Goal: Task Accomplishment & Management: Manage account settings

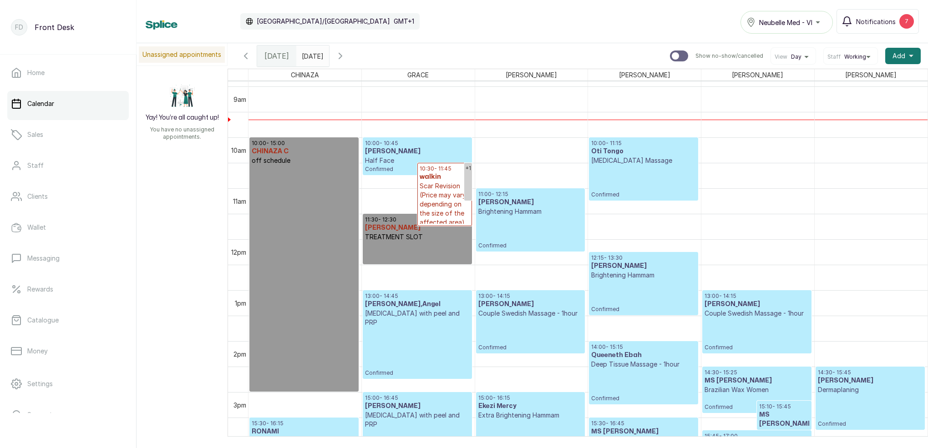
scroll to position [447, 0]
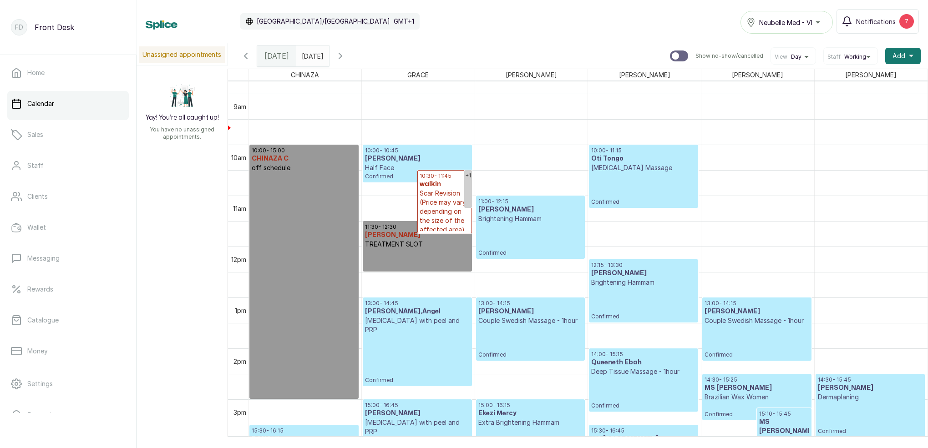
click at [247, 57] on icon "button" at bounding box center [245, 56] width 11 height 11
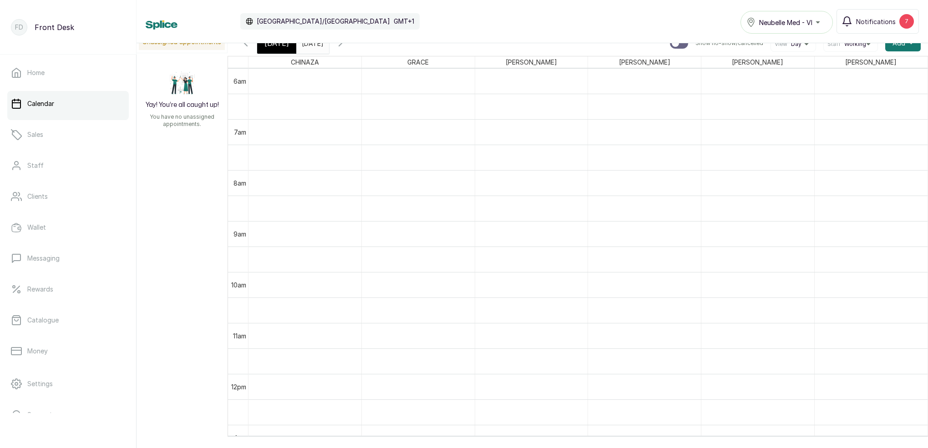
scroll to position [13, 0]
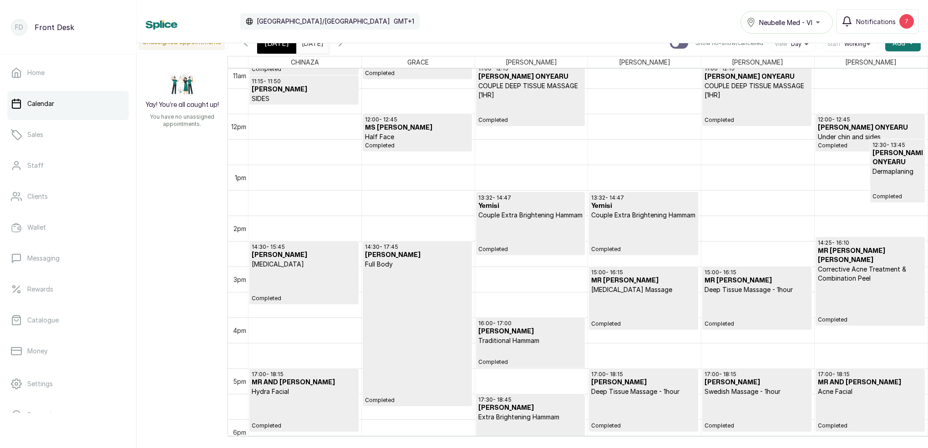
click at [858, 252] on h3 "MR DESTINY OSAREWIN" at bounding box center [870, 256] width 105 height 18
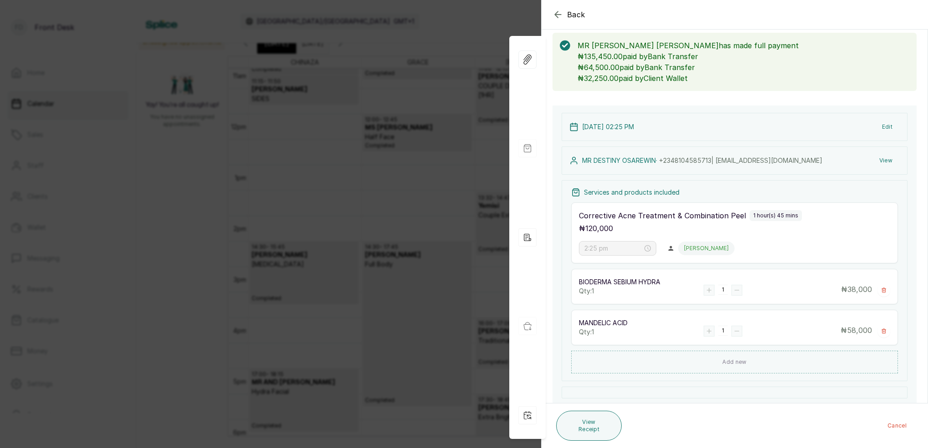
click at [425, 239] on div "Back Appointment Details Edit appointment 🚶 Walk-in (booked by Front Desk) Make…" at bounding box center [464, 224] width 928 height 448
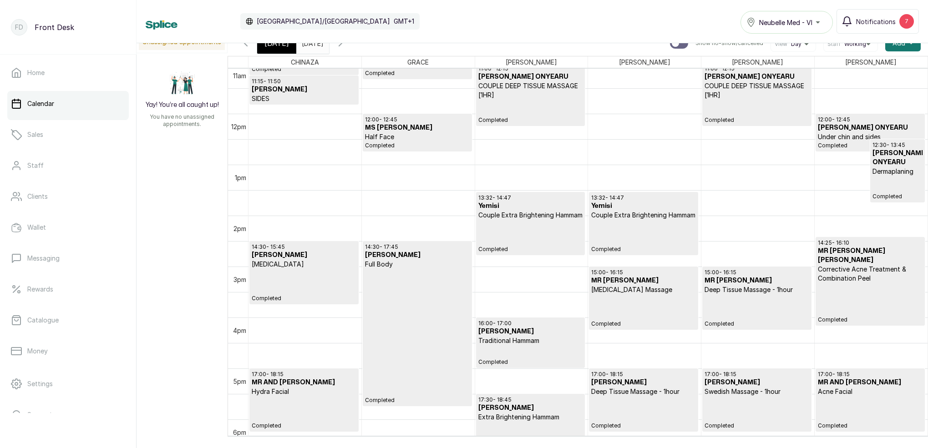
click at [867, 288] on p "Completed" at bounding box center [870, 303] width 105 height 41
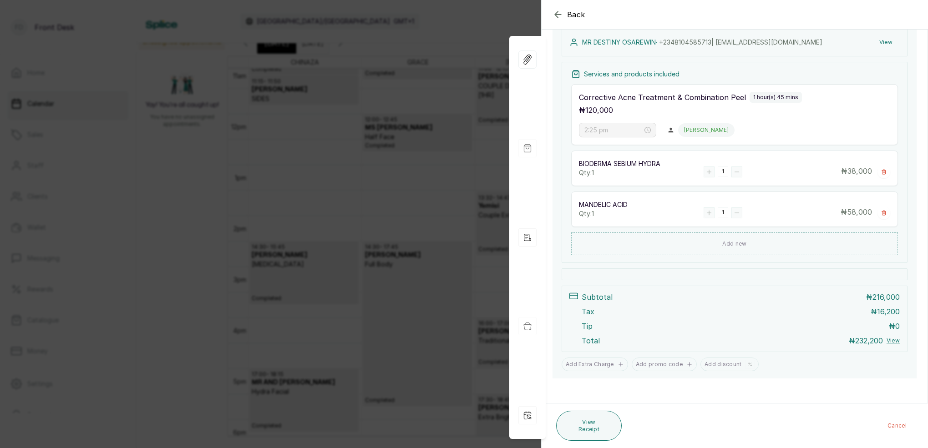
click at [300, 120] on div "Back Appointment Details Edit appointment 🚶 Walk-in (booked by Front Desk) Make…" at bounding box center [464, 224] width 928 height 448
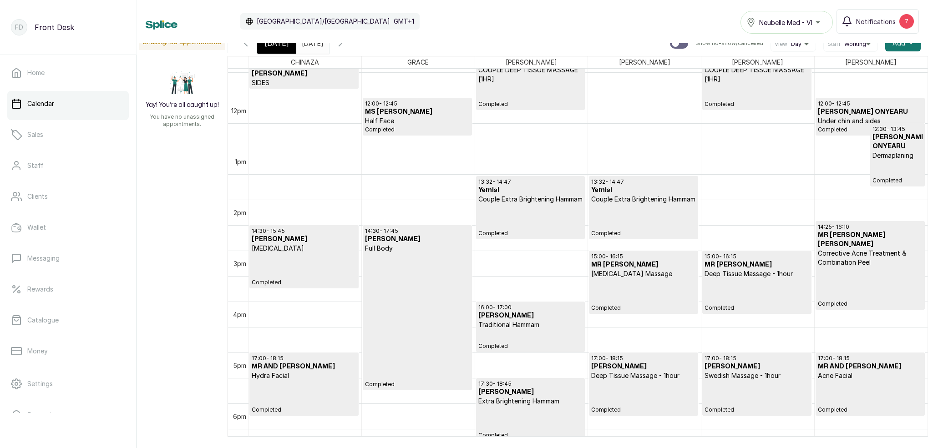
scroll to position [575, 0]
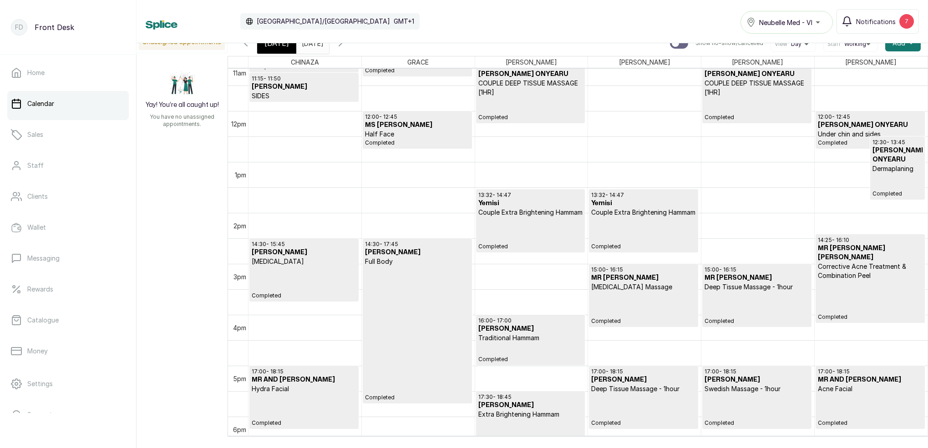
click at [850, 280] on p "Completed" at bounding box center [870, 300] width 105 height 41
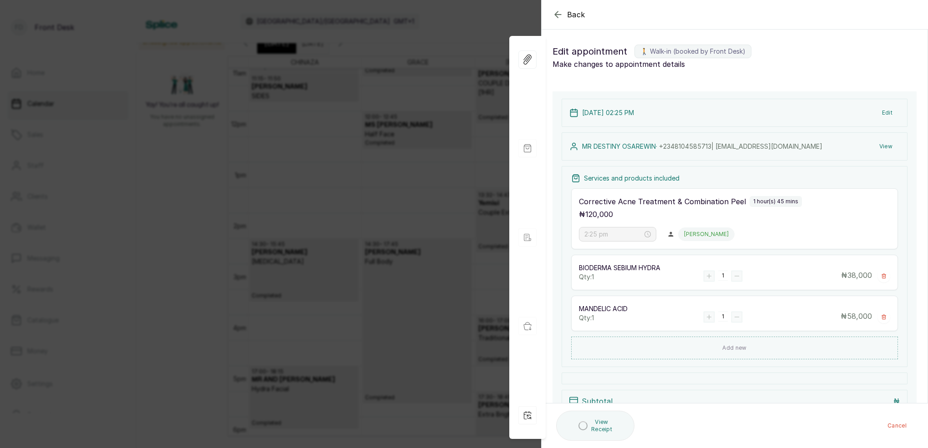
scroll to position [-1, 0]
click at [364, 123] on div "Back Appointment Details Edit appointment 🚶 Walk-in (booked by Front Desk) Make…" at bounding box center [464, 224] width 928 height 448
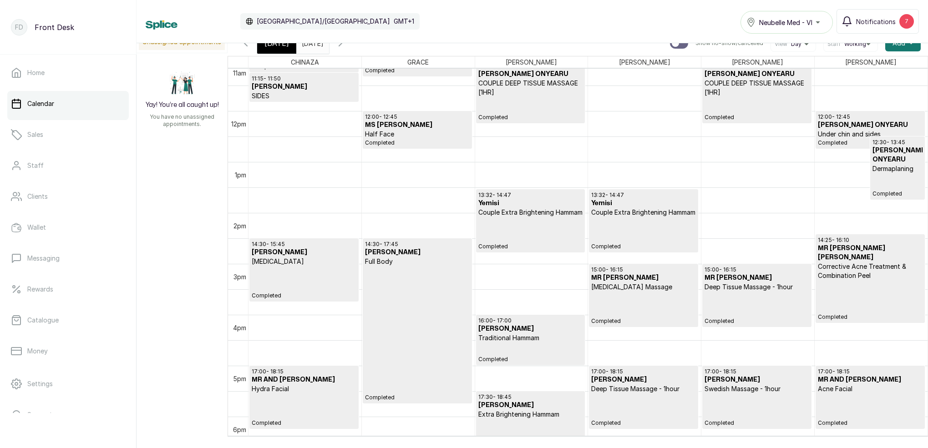
click at [346, 46] on icon "button" at bounding box center [340, 43] width 11 height 11
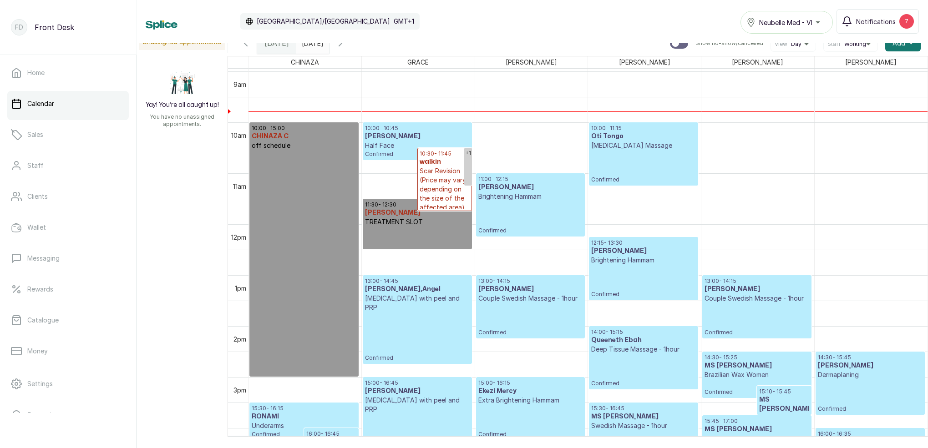
scroll to position [428, 0]
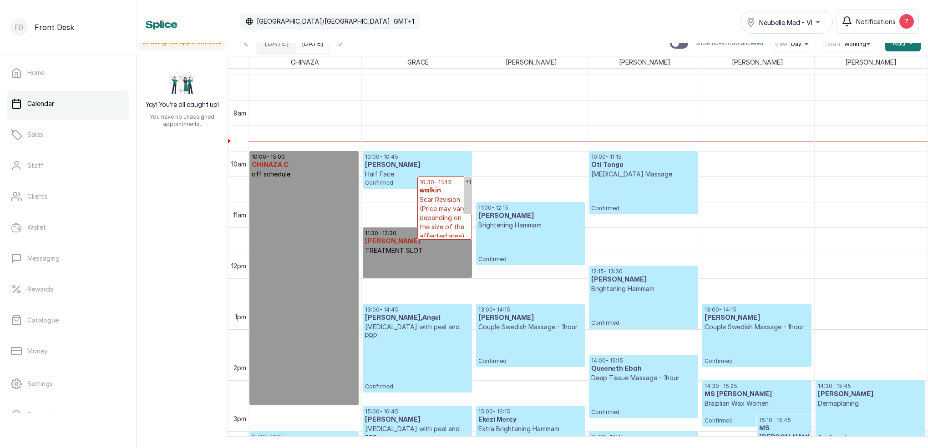
click at [385, 176] on p "Half Face" at bounding box center [417, 174] width 104 height 9
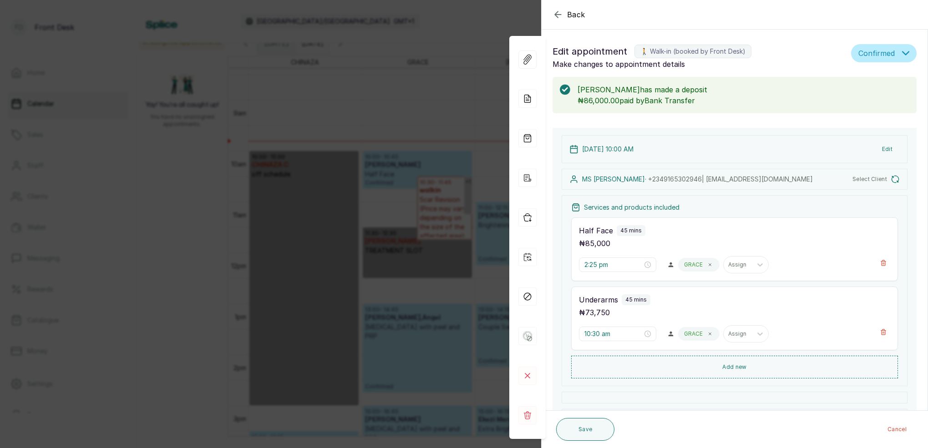
type input "10:00 am"
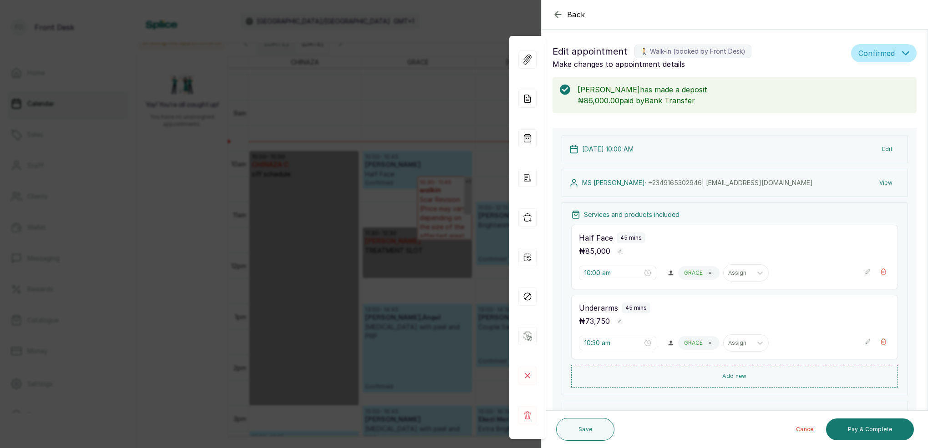
click at [368, 178] on div "Back Appointment Details Edit appointment 🚶 Walk-in (booked by Front Desk) Make…" at bounding box center [464, 224] width 928 height 448
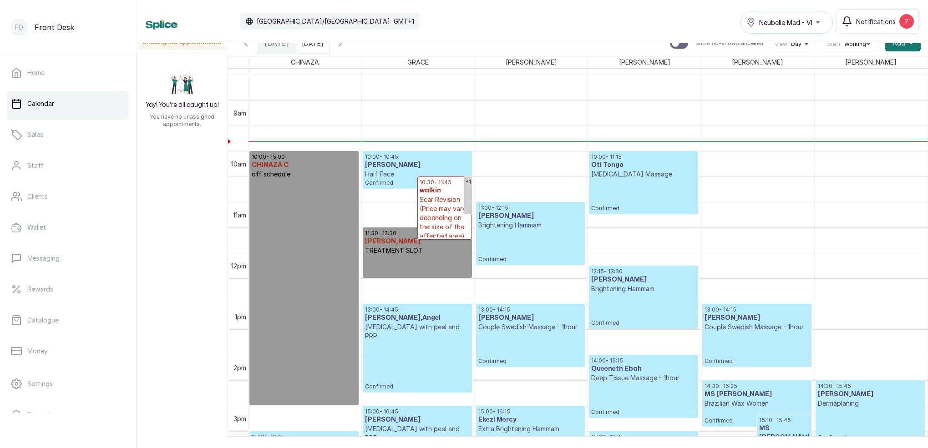
click at [249, 47] on icon "button" at bounding box center [245, 43] width 11 height 11
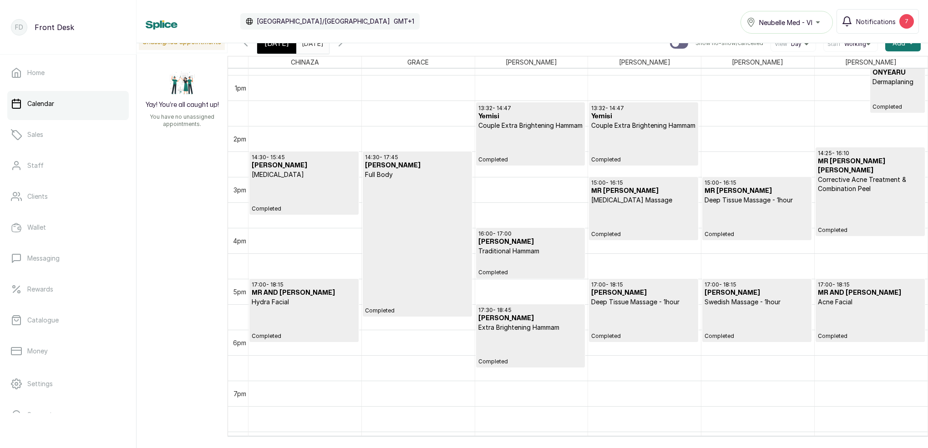
scroll to position [652, 0]
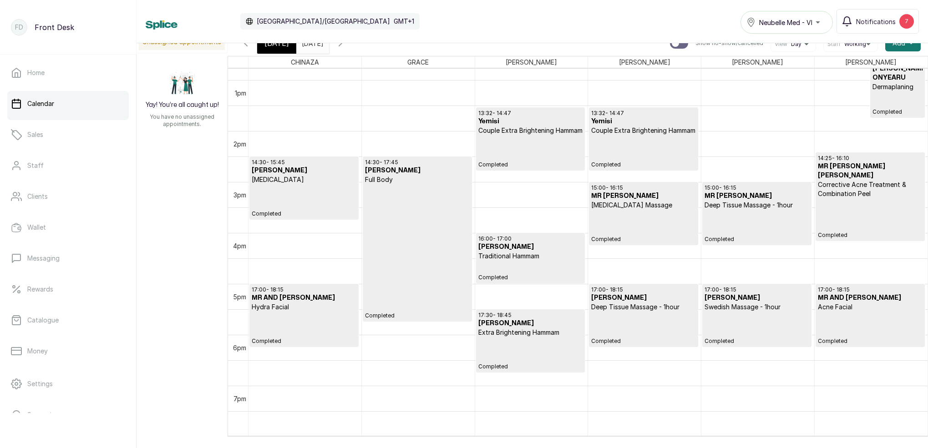
click at [877, 186] on p "Corrective Acne Treatment & Combination Peel" at bounding box center [870, 189] width 105 height 18
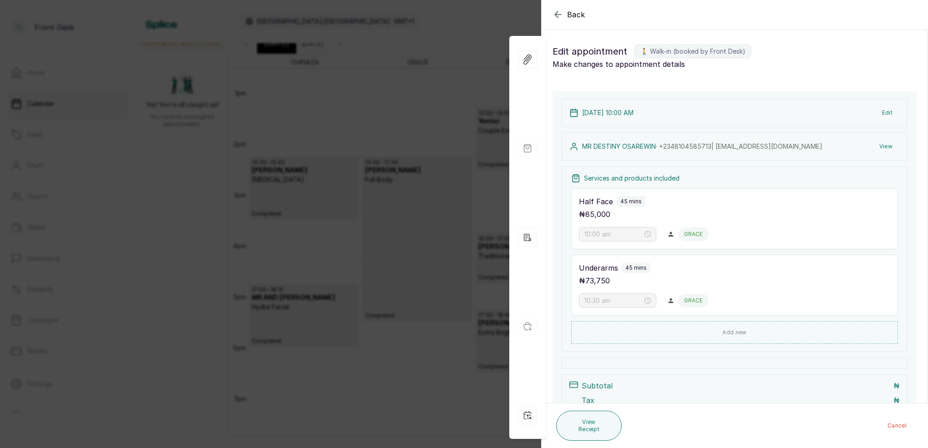
type input "2:25 pm"
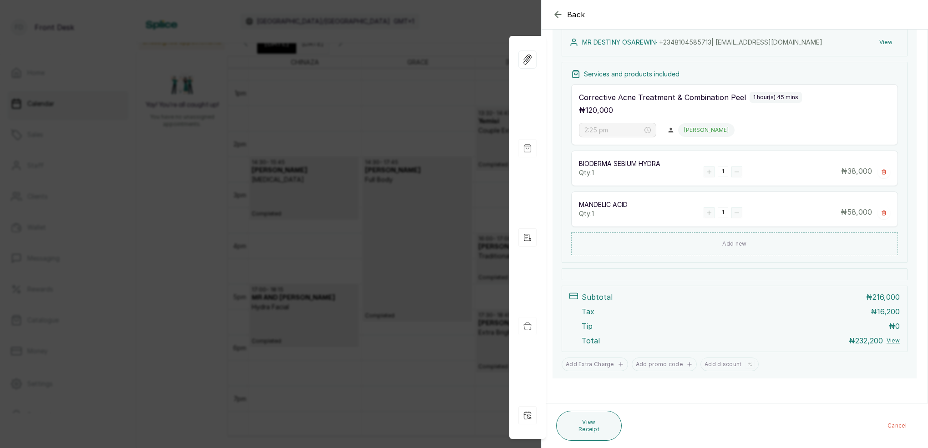
scroll to position [163, 0]
click at [389, 97] on div "Back Appointment Details Edit appointment 🚶 Walk-in (booked by Front Desk) Make…" at bounding box center [464, 224] width 928 height 448
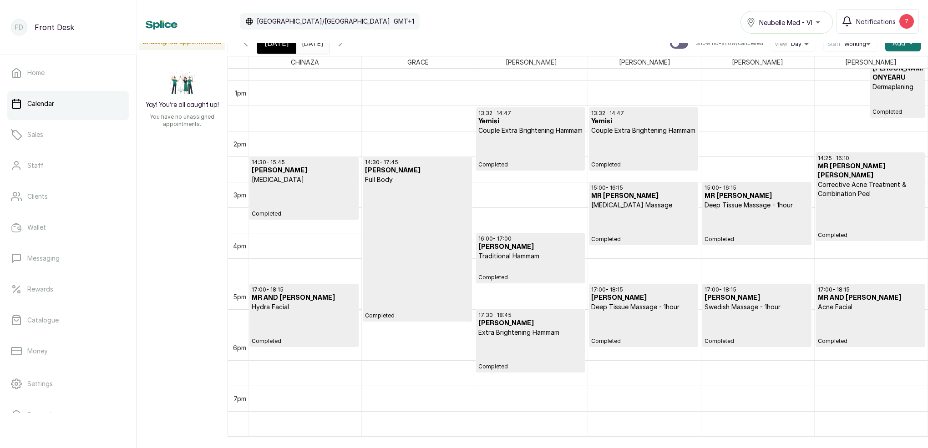
click at [426, 209] on p "Completed" at bounding box center [417, 251] width 104 height 135
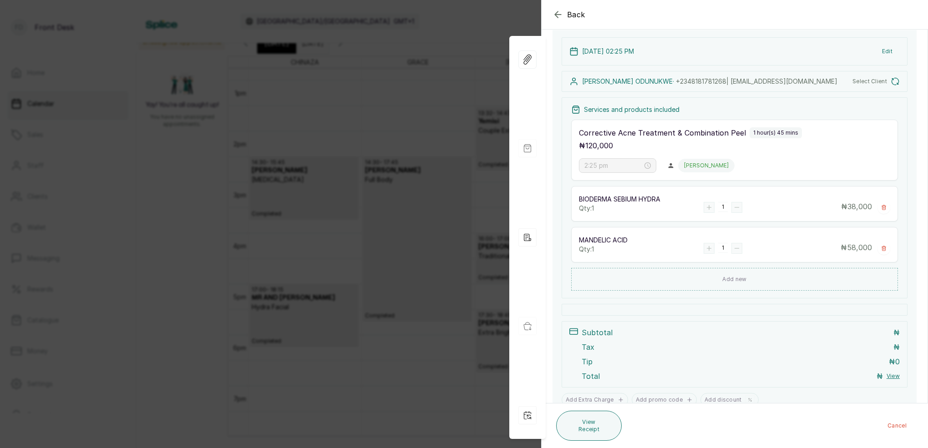
type input "2:30 pm"
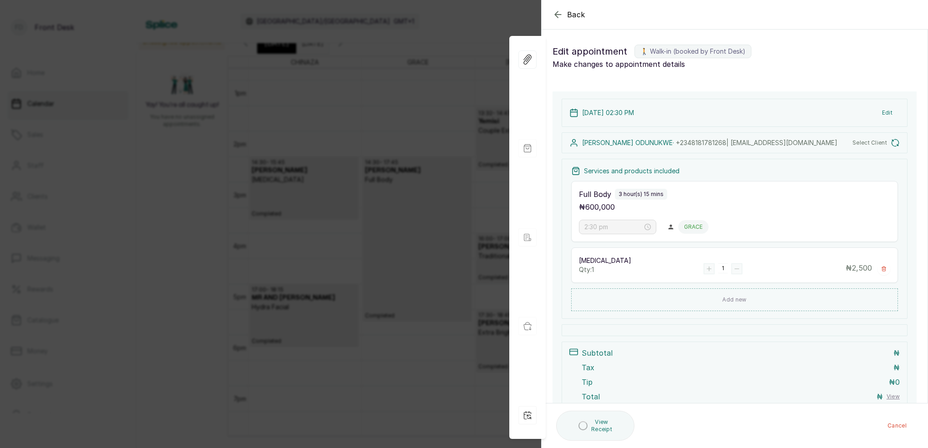
scroll to position [0, 0]
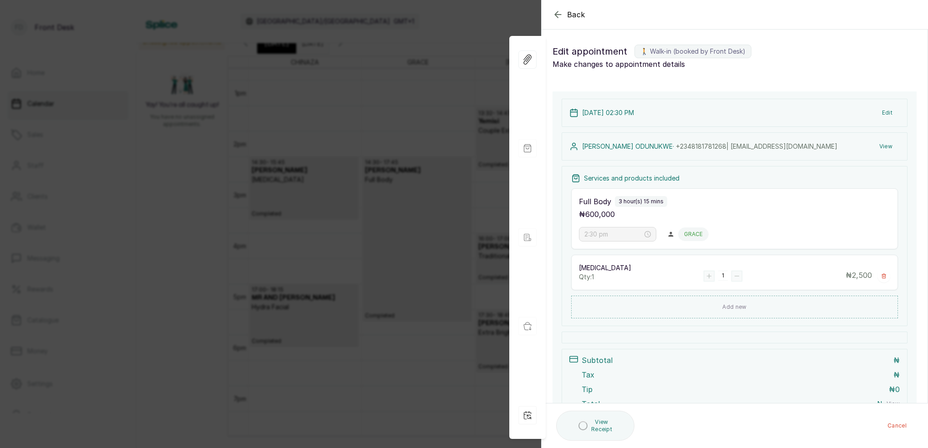
click at [405, 134] on div "Back Appointment Details Edit appointment 🚶 Walk-in (booked by Front Desk) Make…" at bounding box center [464, 224] width 928 height 448
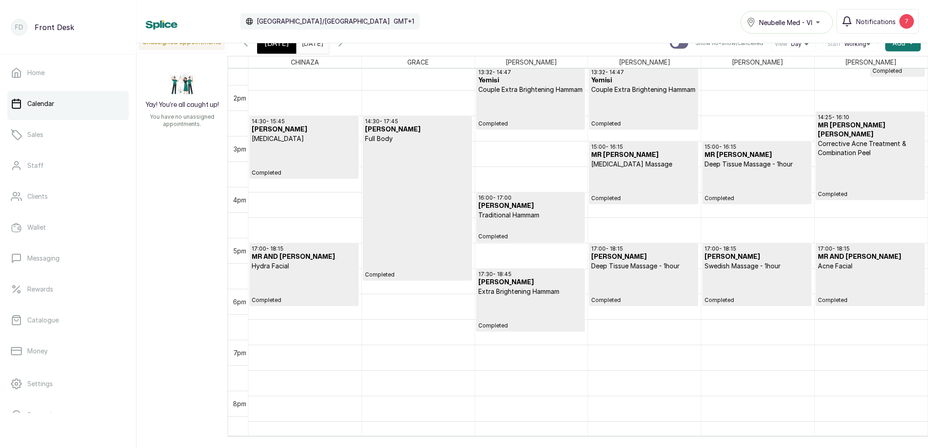
scroll to position [698, 0]
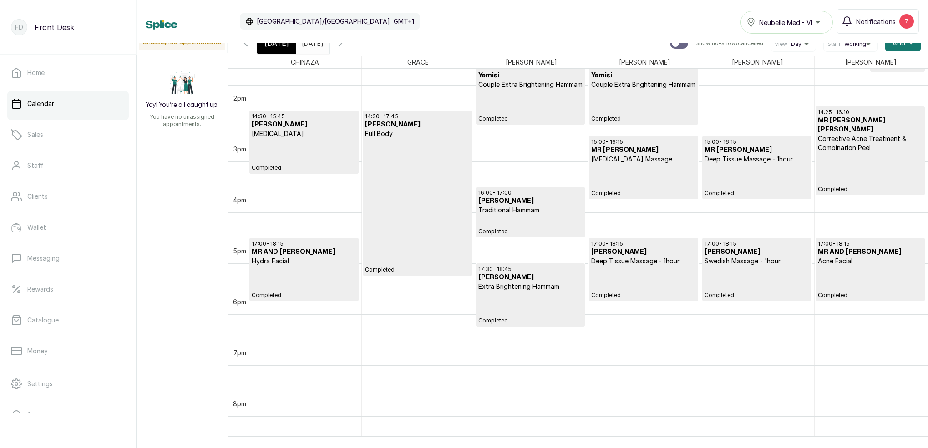
drag, startPoint x: 371, startPoint y: 46, endPoint x: 546, endPoint y: 79, distance: 178.3
click at [346, 46] on icon "button" at bounding box center [340, 43] width 11 height 11
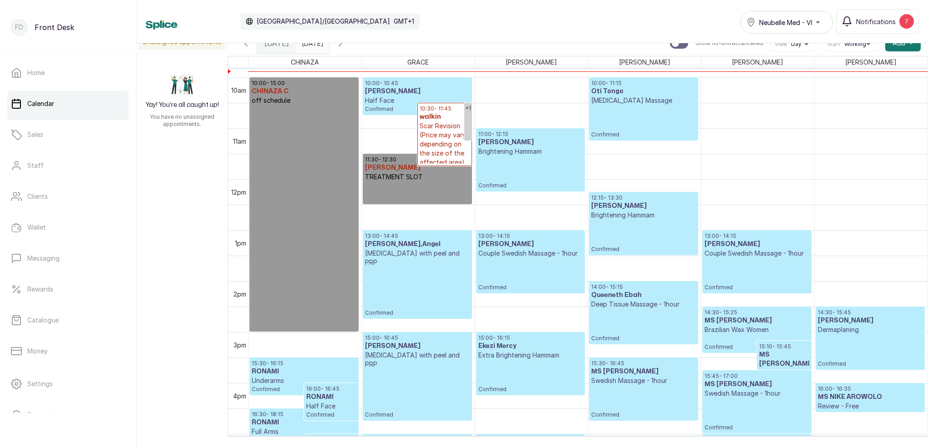
scroll to position [541, 0]
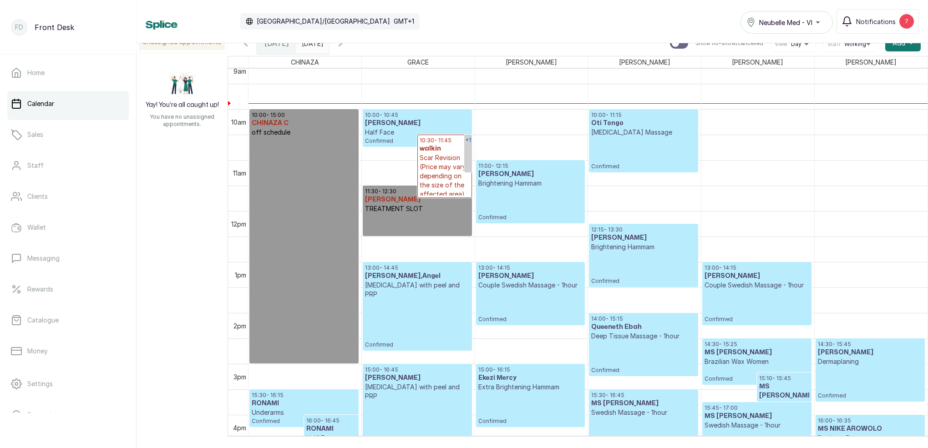
click at [466, 149] on link "+1" at bounding box center [468, 154] width 8 height 38
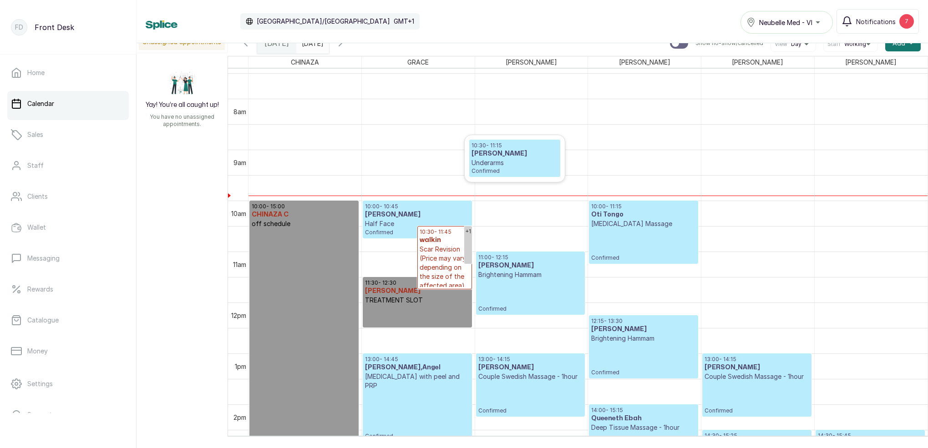
scroll to position [353, 0]
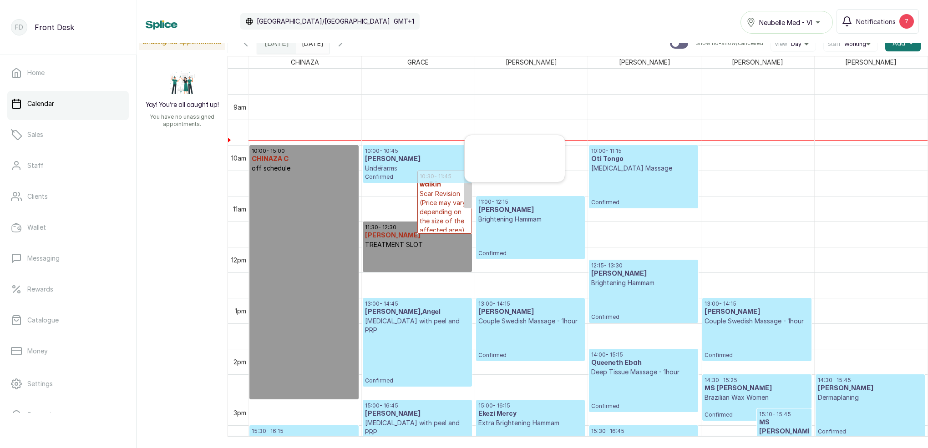
drag, startPoint x: 519, startPoint y: 159, endPoint x: 417, endPoint y: 155, distance: 102.5
click at [417, 155] on div "CHINAZA GRACE LINA MAGGIE SARAH MARY 12am 1am 2am 3am 4am 5am 6am 7am 8am 9am 1…" at bounding box center [578, 246] width 701 height 381
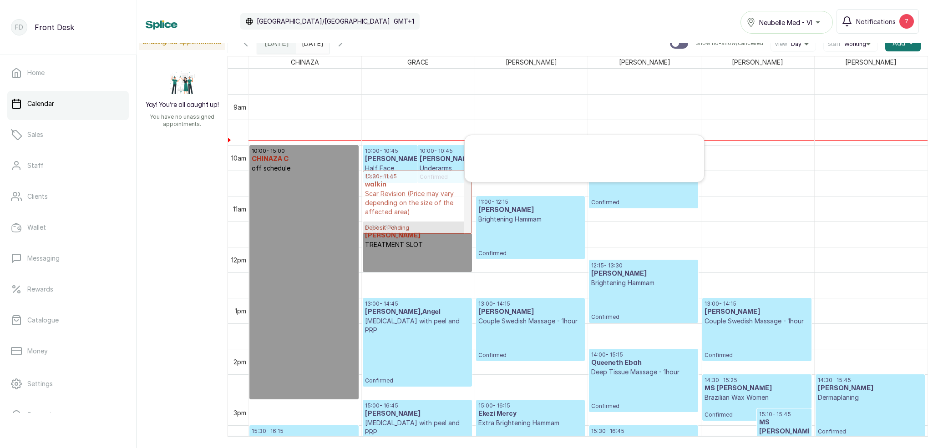
drag, startPoint x: 518, startPoint y: 156, endPoint x: 499, endPoint y: 170, distance: 24.1
click at [499, 170] on div "10:30 - 11:45 walkin Scar Revision (Price may vary depending on the size of the…" at bounding box center [584, 158] width 239 height 47
drag, startPoint x: 506, startPoint y: 157, endPoint x: 456, endPoint y: 178, distance: 54.3
click at [456, 178] on div "CHINAZA GRACE LINA MAGGIE SARAH MARY 12am 1am 2am 3am 4am 5am 6am 7am 8am 9am 1…" at bounding box center [578, 246] width 701 height 381
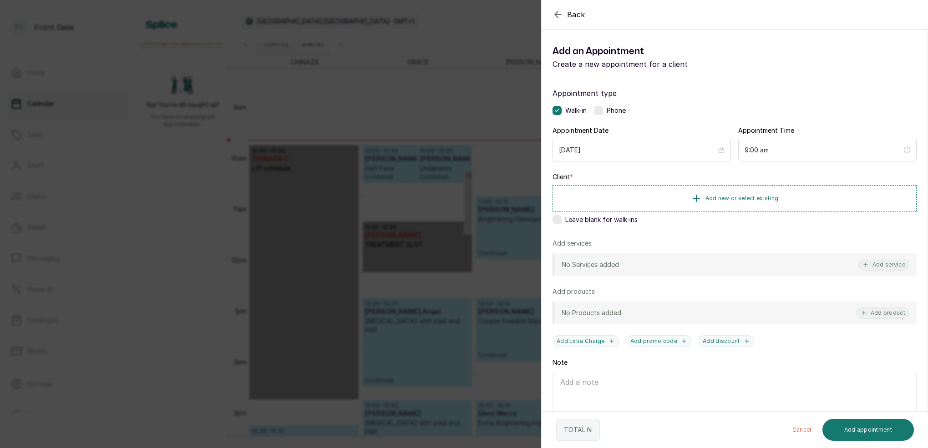
click at [492, 151] on div "Back Add Appointment Add an Appointment Create a new appointment for a client A…" at bounding box center [464, 224] width 928 height 448
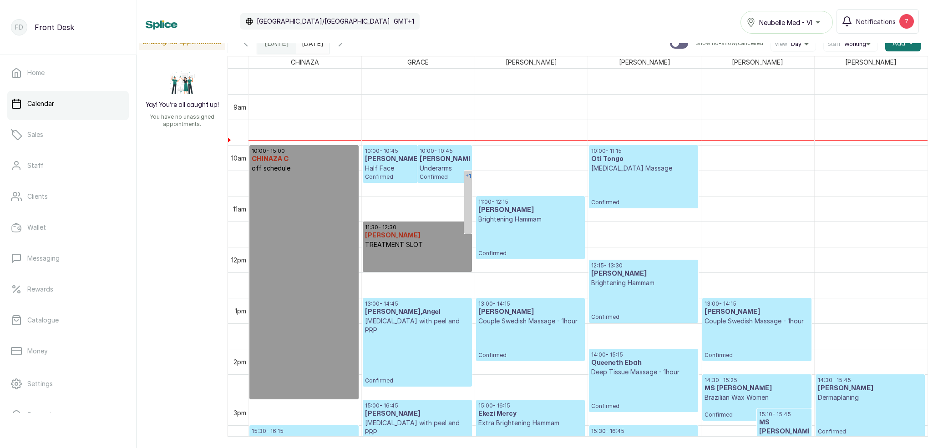
click at [468, 178] on div "+1" at bounding box center [468, 176] width 8 height 11
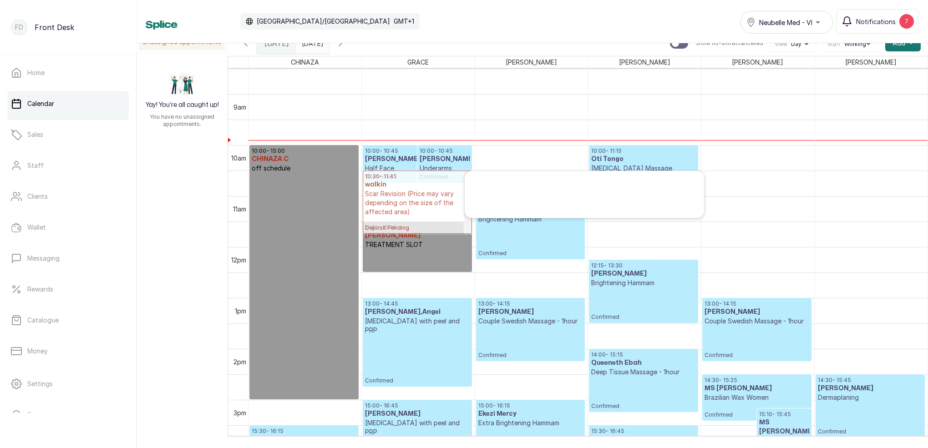
drag, startPoint x: 500, startPoint y: 186, endPoint x: 415, endPoint y: 188, distance: 85.1
click at [415, 188] on div "CHINAZA GRACE LINA MAGGIE SARAH MARY 12am 1am 2am 3am 4am 5am 6am 7am 8am 9am 1…" at bounding box center [578, 246] width 701 height 381
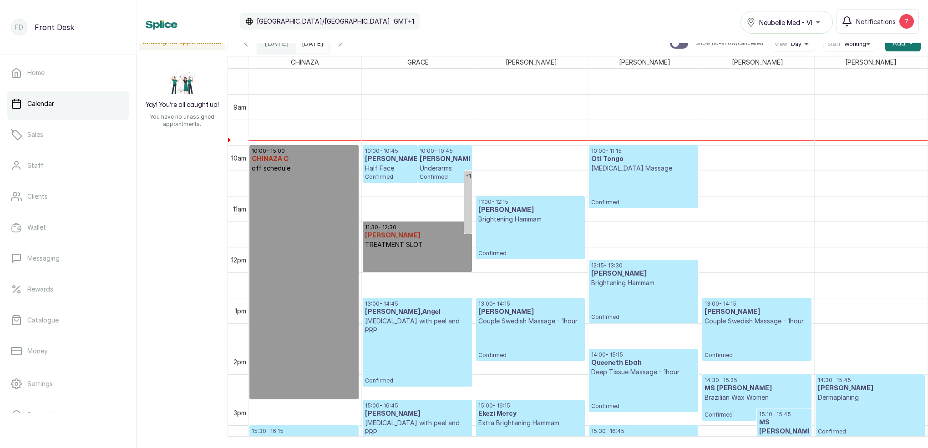
click at [478, 178] on tr "15:30 - 16:15 RONAMI Underarms Confirmed 16:00 - 16:45 RONAMI Half Face Confirm…" at bounding box center [588, 247] width 679 height 1224
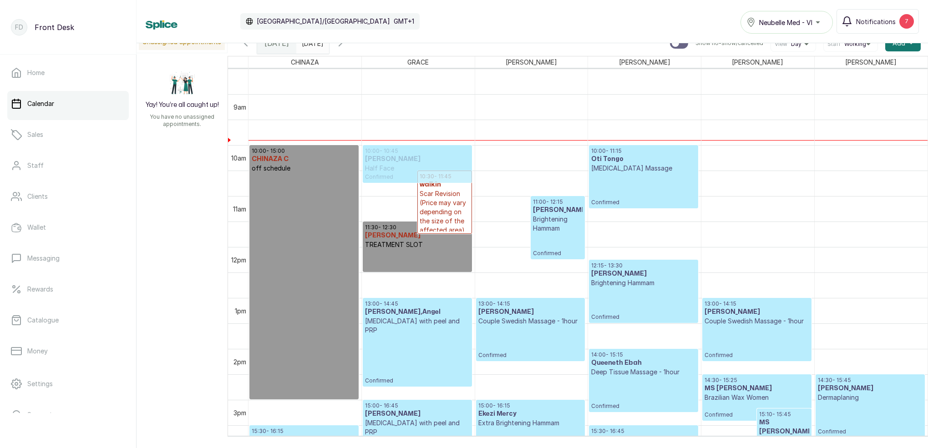
drag, startPoint x: 526, startPoint y: 182, endPoint x: 473, endPoint y: 163, distance: 56.6
click at [473, 163] on div "15:30 - 16:15 RONAMI Underarms Confirmed 16:00 - 16:45 RONAMI Half Face Confirm…" at bounding box center [588, 247] width 679 height 1224
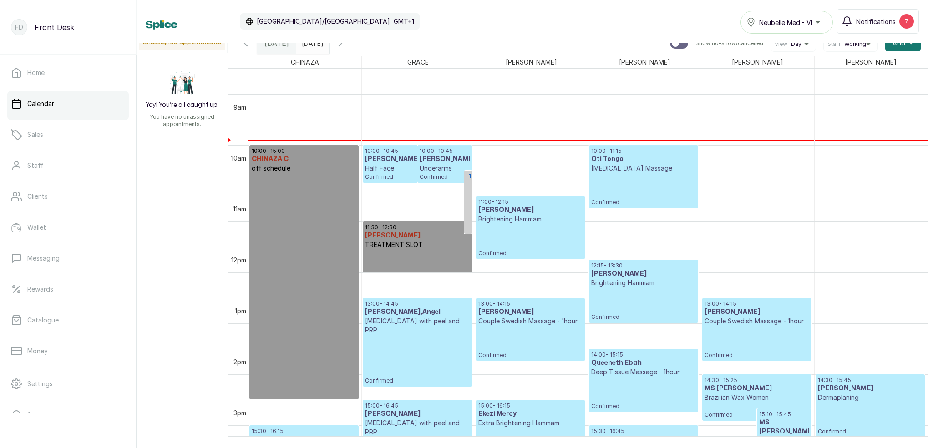
click at [467, 192] on link "+1" at bounding box center [468, 202] width 8 height 63
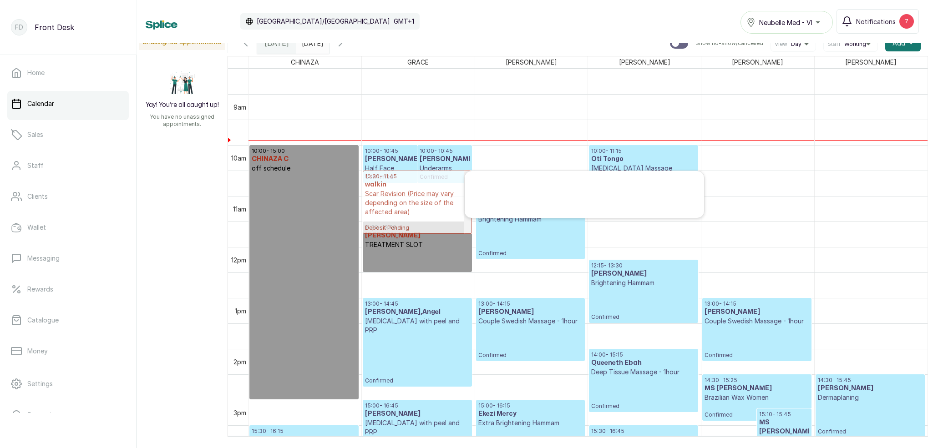
drag, startPoint x: 487, startPoint y: 187, endPoint x: 411, endPoint y: 193, distance: 76.2
click at [411, 193] on div "CHINAZA GRACE LINA MAGGIE SARAH MARY 12am 1am 2am 3am 4am 5am 6am 7am 8am 9am 1…" at bounding box center [578, 246] width 701 height 381
drag, startPoint x: 519, startPoint y: 186, endPoint x: 432, endPoint y: 188, distance: 87.0
click at [432, 188] on div "CHINAZA GRACE LINA MAGGIE SARAH MARY 12am 1am 2am 3am 4am 5am 6am 7am 8am 9am 1…" at bounding box center [578, 246] width 701 height 381
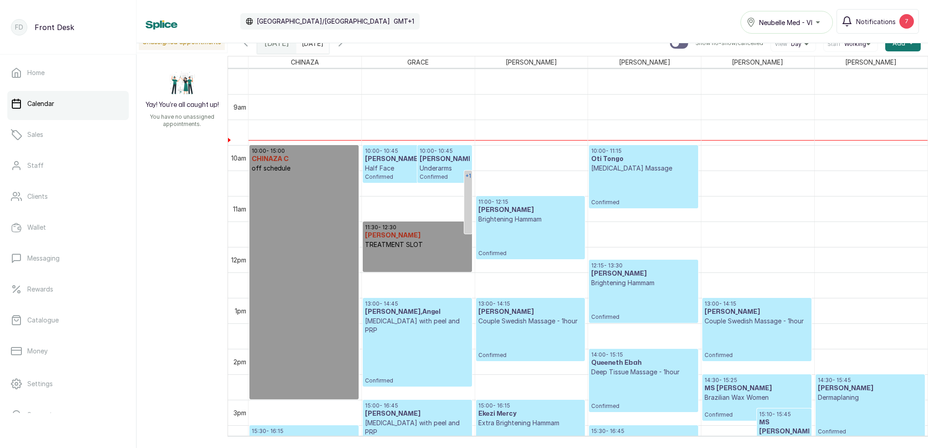
click at [468, 189] on link "+1" at bounding box center [468, 202] width 8 height 63
drag, startPoint x: 438, startPoint y: 159, endPoint x: 437, endPoint y: 174, distance: 14.6
click at [437, 174] on div "+1 10:00 - 10:45 MS CHISOM Half Face Confirmed 10:00 - 10:45 MS CHISOM Underarm…" at bounding box center [418, 247] width 113 height 1224
click at [446, 165] on p "Half Face" at bounding box center [417, 168] width 104 height 9
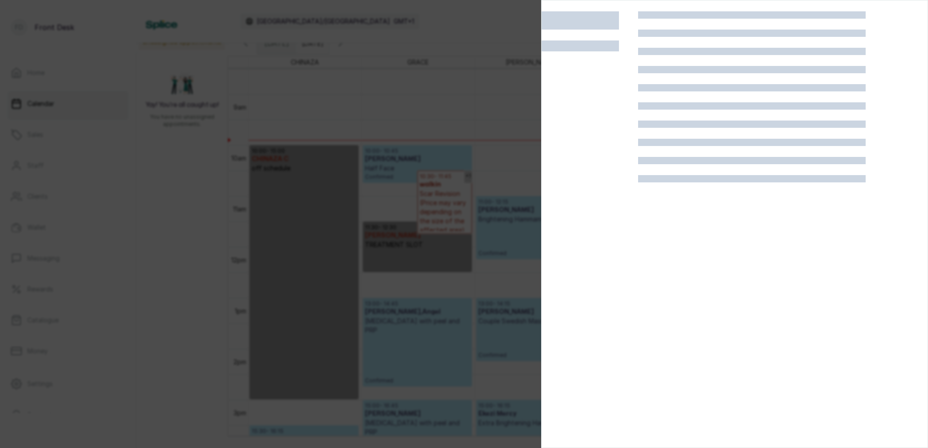
click at [498, 149] on div at bounding box center [464, 224] width 928 height 448
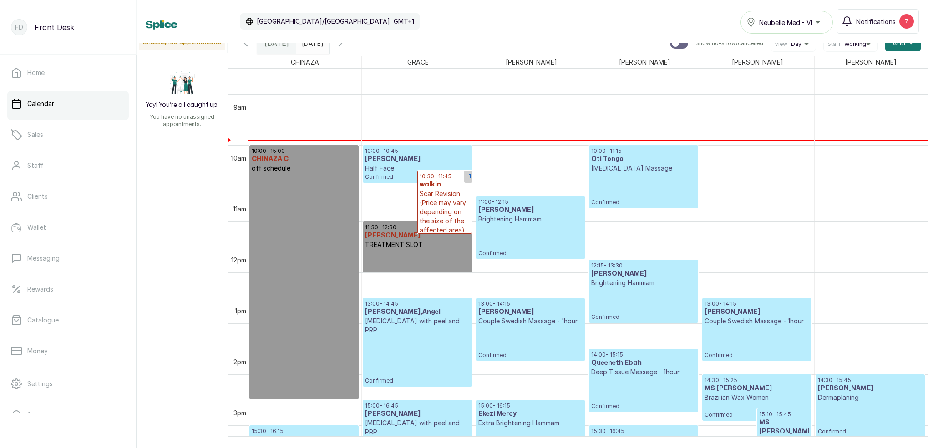
click at [467, 178] on div "+1" at bounding box center [468, 176] width 8 height 11
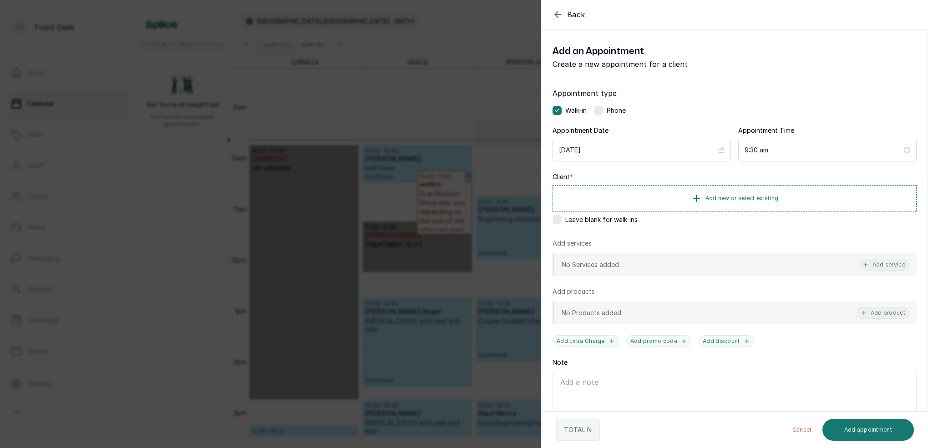
click at [493, 153] on div "Back Add Appointment Add an Appointment Create a new appointment for a client A…" at bounding box center [464, 224] width 928 height 448
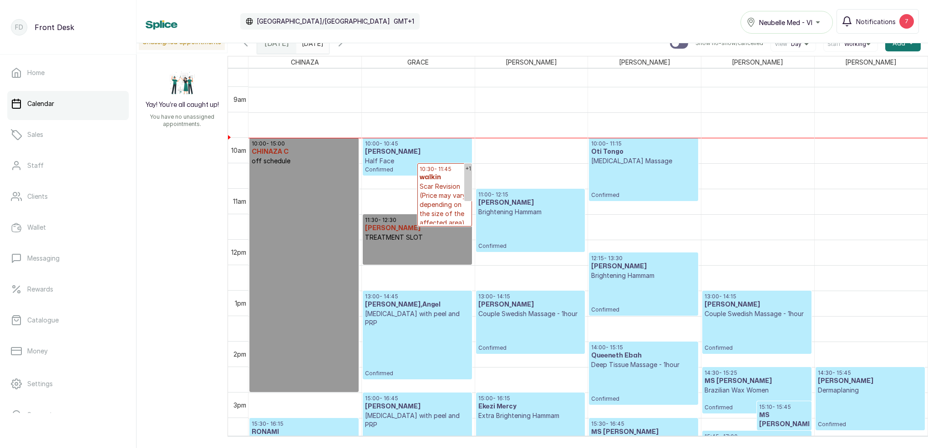
scroll to position [441, 0]
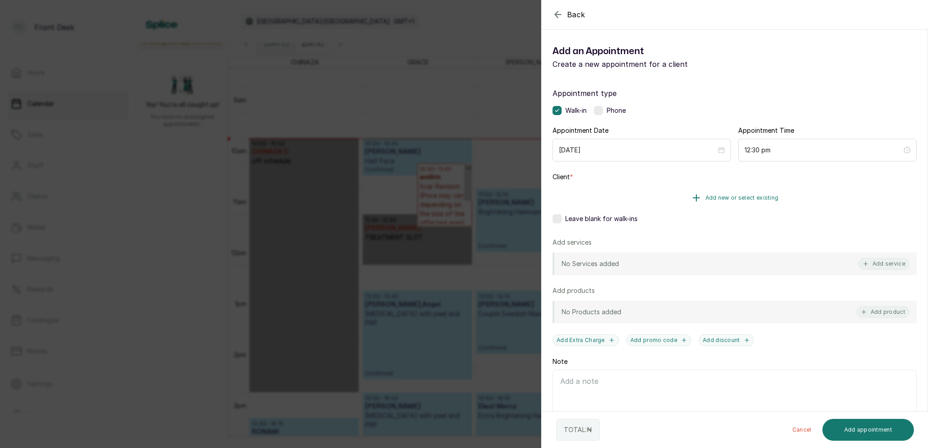
click at [767, 197] on span "Add new or select existing" at bounding box center [742, 197] width 73 height 7
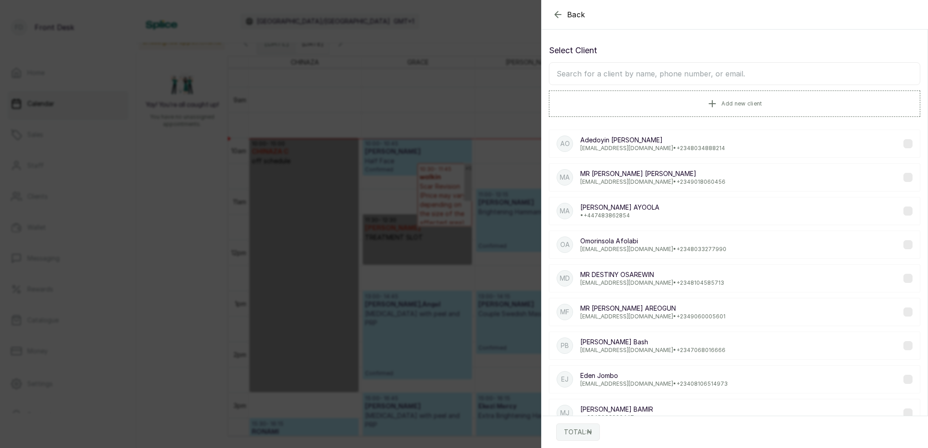
click at [776, 75] on input "text" at bounding box center [735, 73] width 372 height 23
click at [479, 58] on div "Back Add Appointment Select Client Add new client AO Adedoyin Olaleye doyean05@…" at bounding box center [464, 224] width 928 height 448
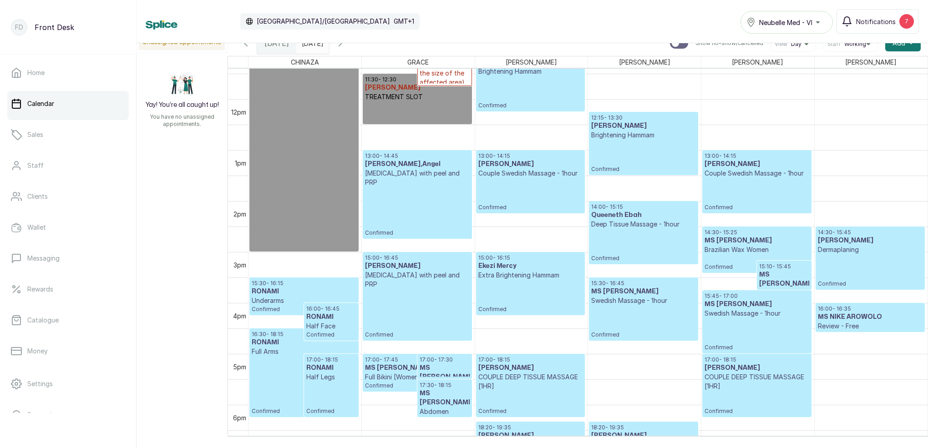
scroll to position [541, 0]
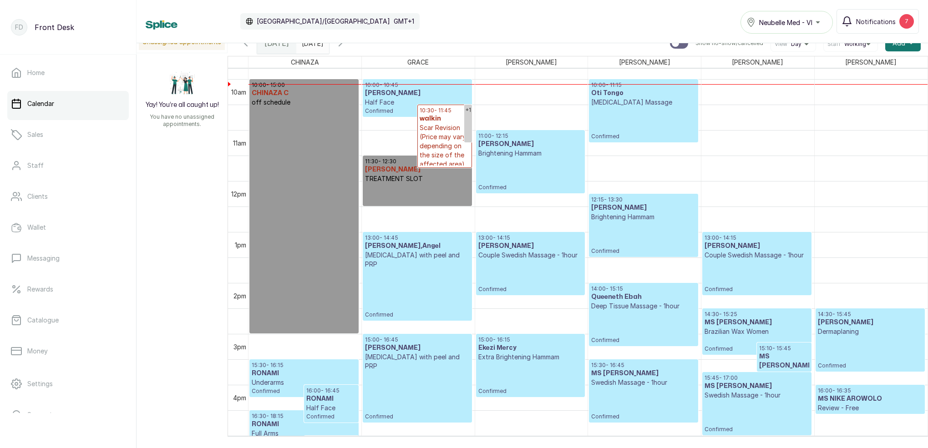
click at [346, 46] on icon "button" at bounding box center [340, 43] width 11 height 11
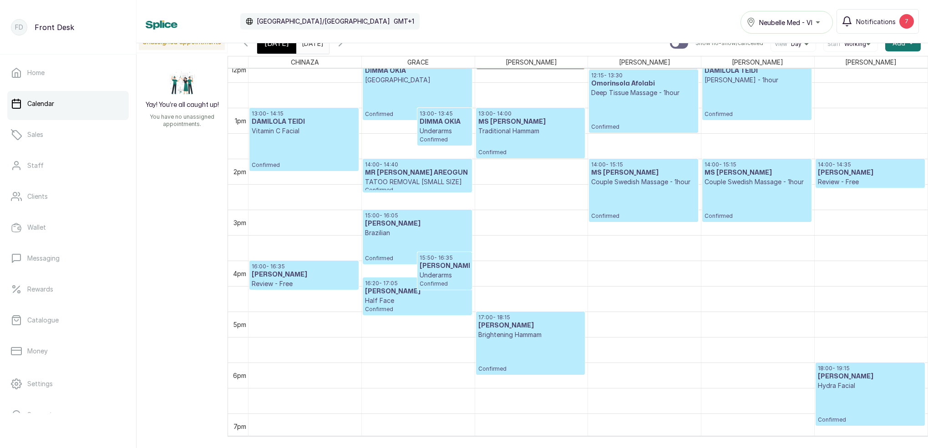
click at [269, 50] on div "[DATE]" at bounding box center [276, 43] width 39 height 21
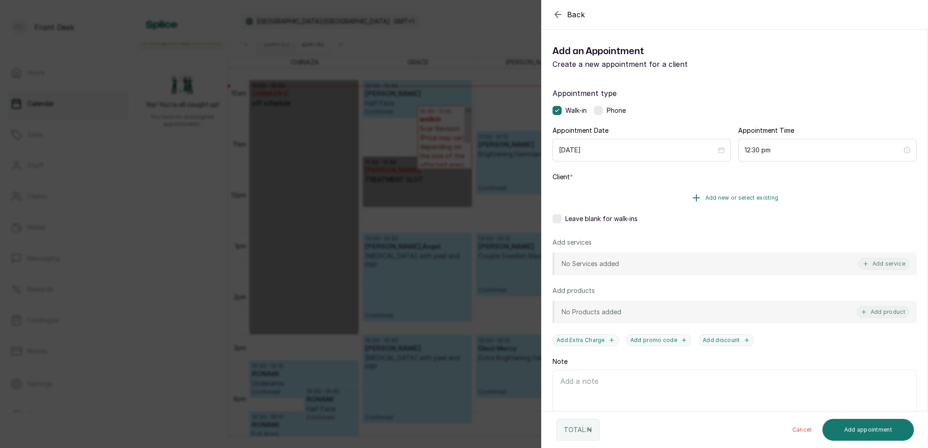
click at [768, 198] on span "Add new or select existing" at bounding box center [742, 197] width 73 height 7
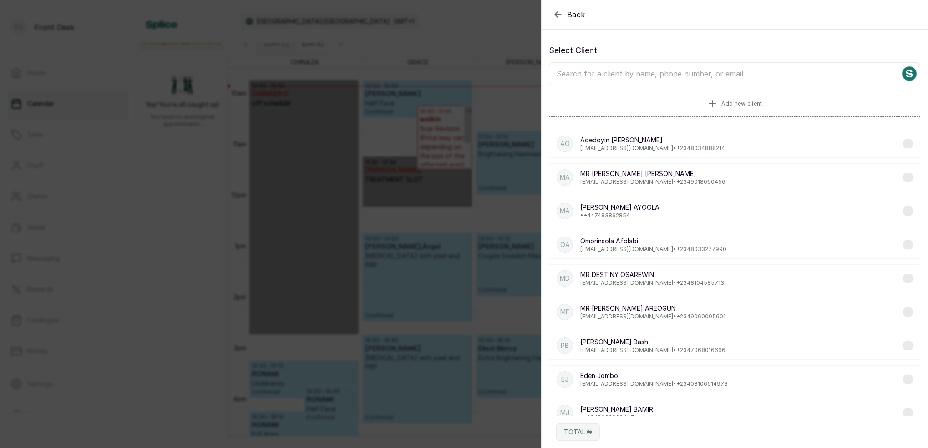
click at [433, 145] on div "Back Add Appointment Select Client Add new client AO Adedoyin Olaleye doyean05@…" at bounding box center [464, 224] width 928 height 448
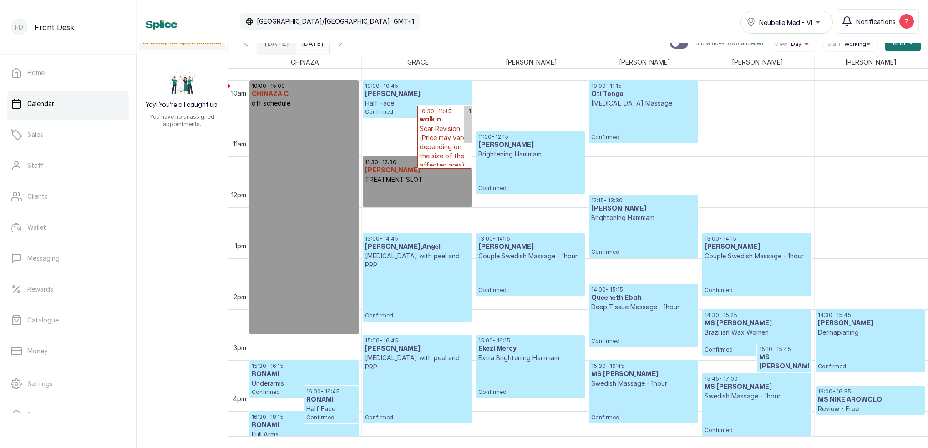
click at [434, 153] on p "Scar Revision (Price may vary depending on the size of the affected area)" at bounding box center [445, 147] width 50 height 46
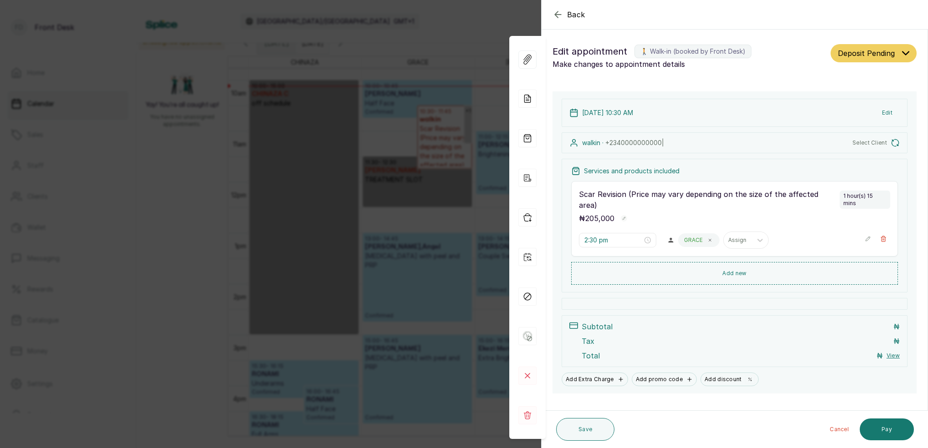
type input "10:30 am"
click at [478, 153] on div "Back Appointment Details Edit appointment 🚶 Walk-in (booked by Front Desk) Make…" at bounding box center [464, 224] width 928 height 448
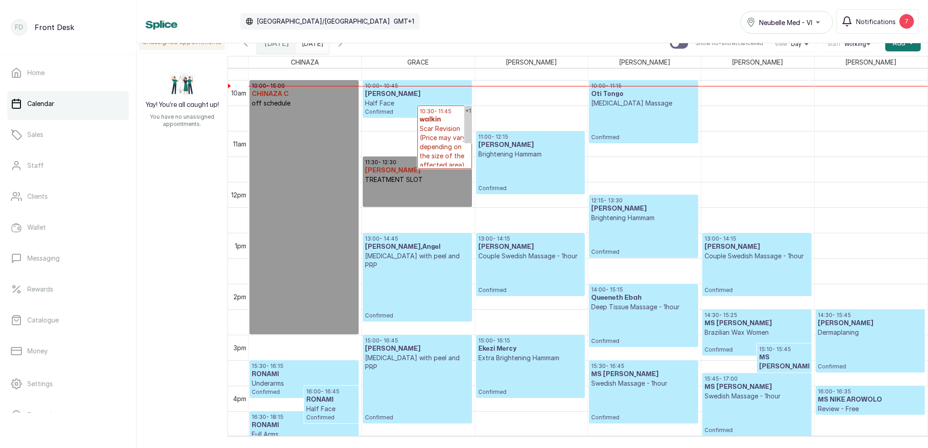
click at [443, 145] on p "Scar Revision (Price may vary depending on the size of the affected area)" at bounding box center [445, 147] width 50 height 46
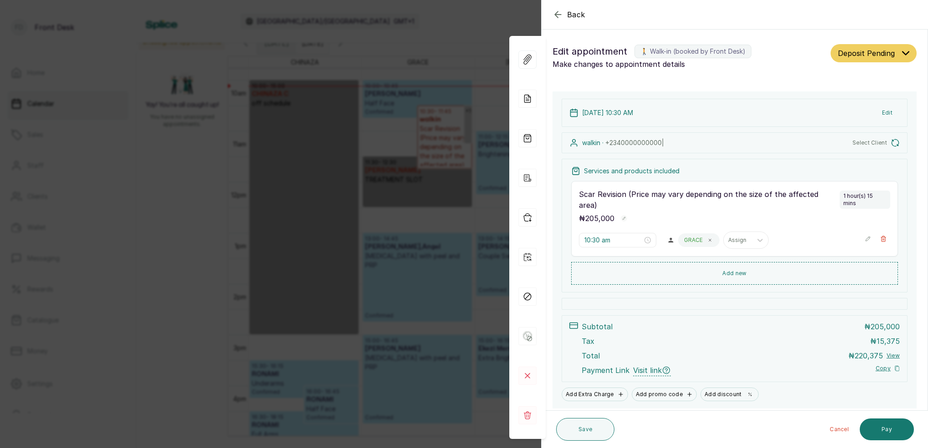
click at [870, 145] on span "Select Client" at bounding box center [870, 142] width 35 height 7
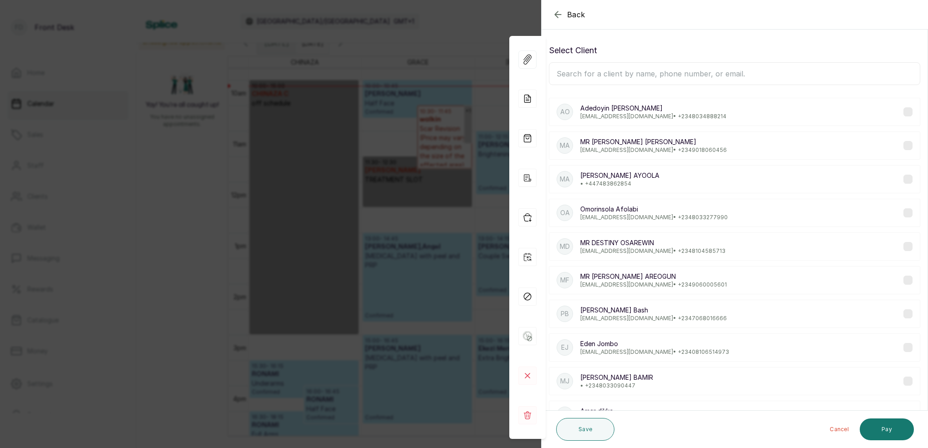
click at [657, 68] on input "text" at bounding box center [735, 73] width 372 height 23
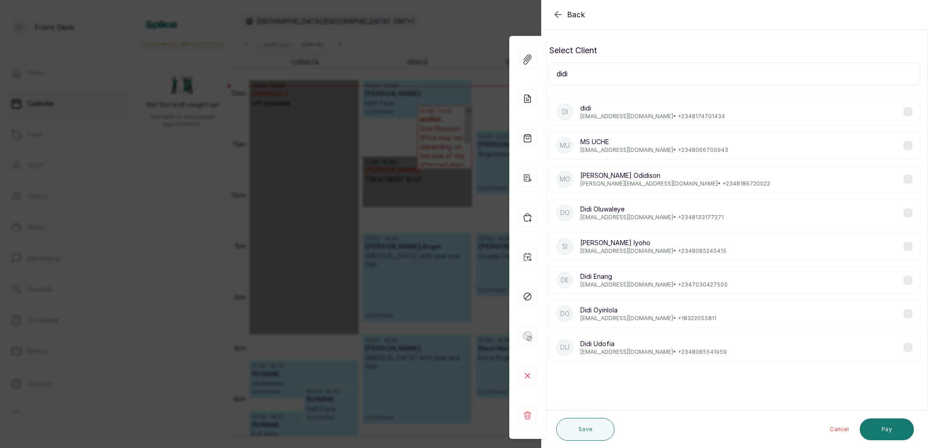
type input "didi"
click at [622, 117] on p "Modinaka@yahoo.com • +234 8174701434" at bounding box center [652, 116] width 145 height 7
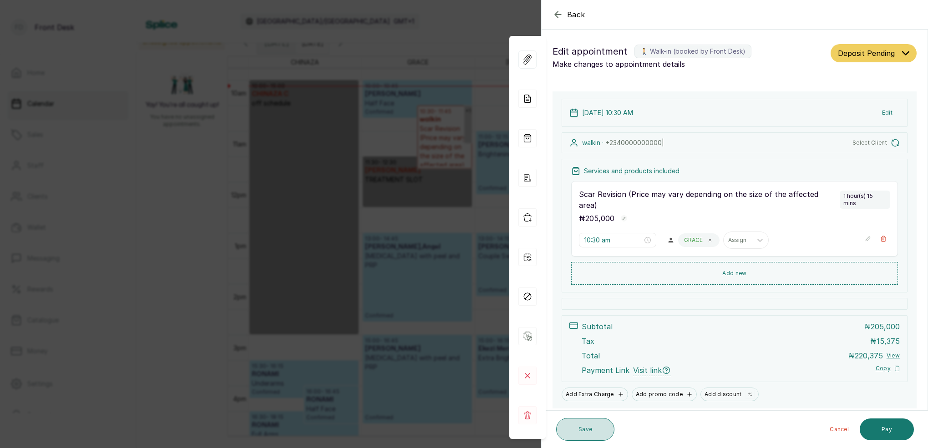
click at [593, 433] on button "Save" at bounding box center [585, 429] width 58 height 23
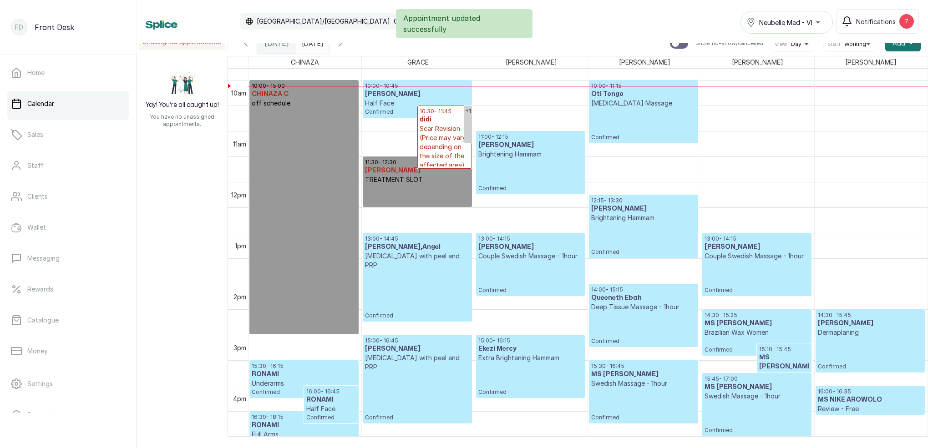
click at [450, 154] on p "Scar Revision (Price may vary depending on the size of the affected area)" at bounding box center [445, 147] width 50 height 46
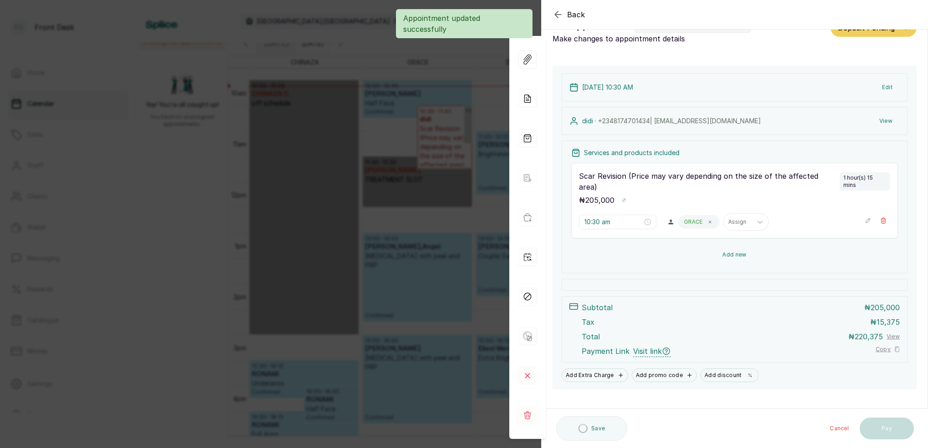
click at [738, 244] on button "Add new" at bounding box center [734, 255] width 327 height 22
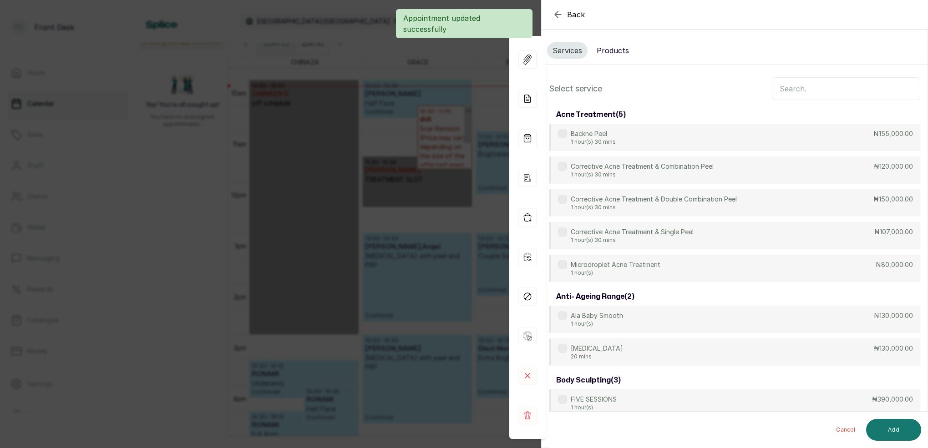
scroll to position [0, 0]
click at [808, 86] on input "text" at bounding box center [846, 88] width 148 height 23
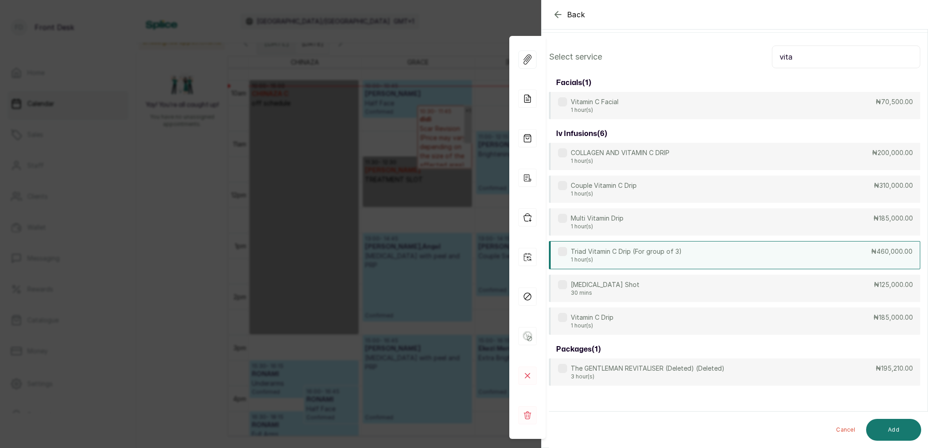
scroll to position [31, 0]
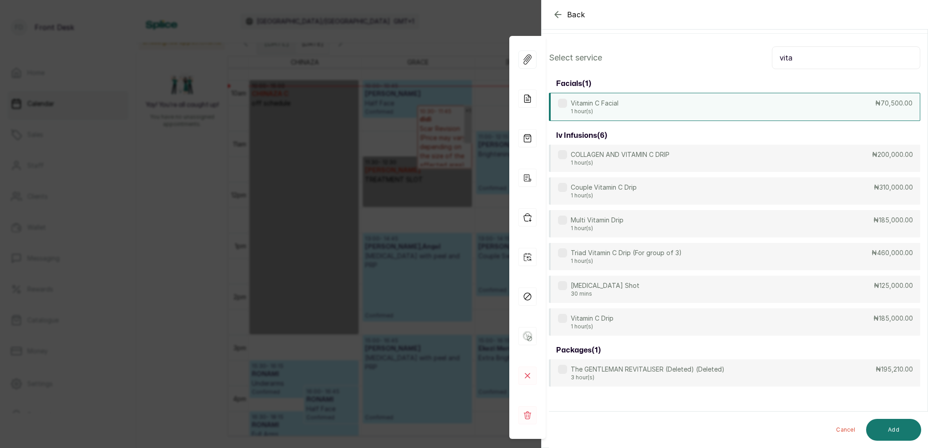
type input "vita"
drag, startPoint x: 650, startPoint y: 107, endPoint x: 652, endPoint y: 111, distance: 4.8
click at [650, 106] on div "Vitamin C Facial 1 hour(s) ₦70,500.00" at bounding box center [735, 107] width 372 height 28
click at [903, 434] on button "Add" at bounding box center [893, 430] width 55 height 22
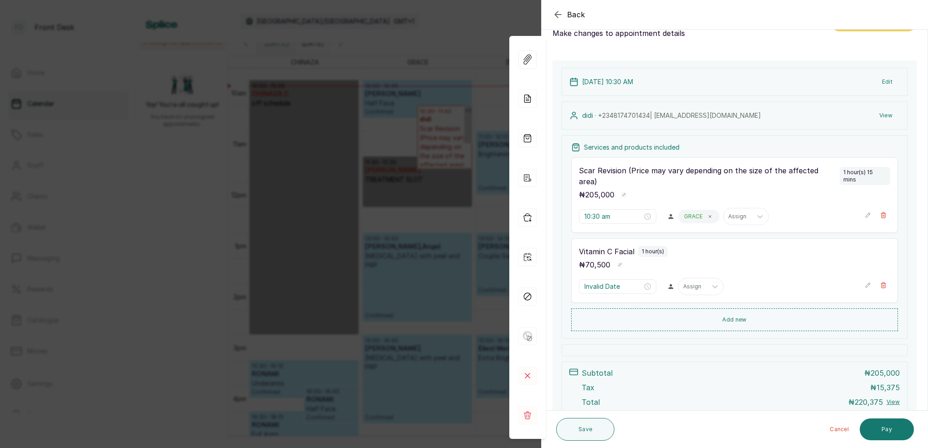
type input "11:45 am"
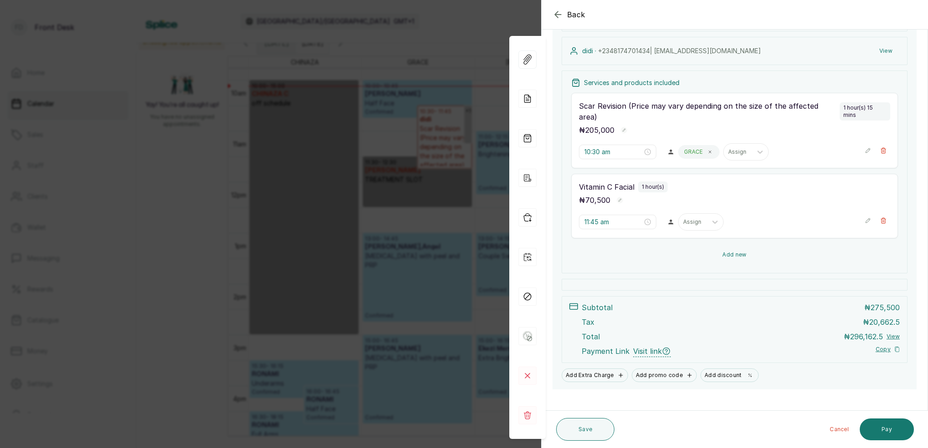
click at [740, 245] on button "Add new" at bounding box center [734, 255] width 327 height 22
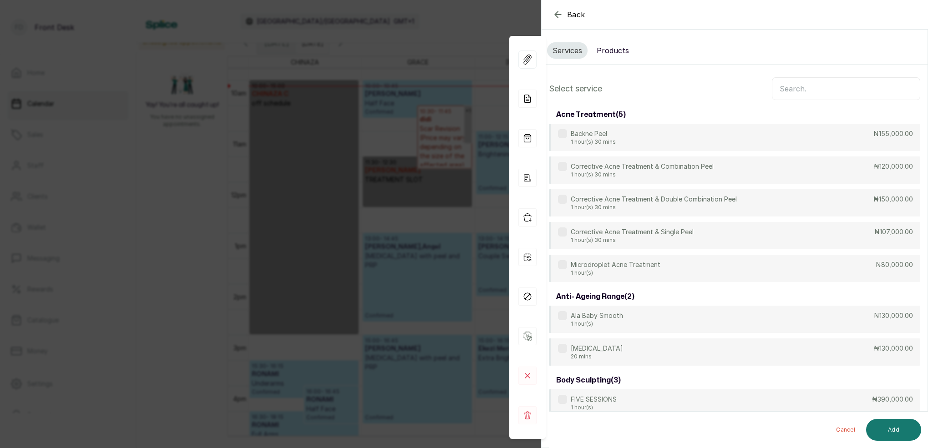
scroll to position [0, 0]
click at [791, 87] on input "text" at bounding box center [846, 88] width 148 height 23
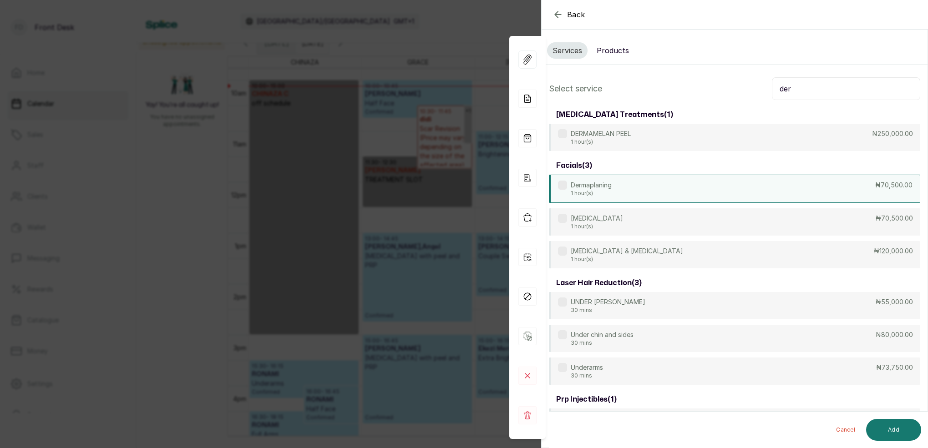
type input "der"
drag, startPoint x: 626, startPoint y: 191, endPoint x: 523, endPoint y: 193, distance: 103.8
click at [625, 191] on div "Dermaplaning 1 hour(s) ₦70,500.00" at bounding box center [735, 188] width 372 height 27
click at [895, 425] on button "Add" at bounding box center [893, 430] width 55 height 22
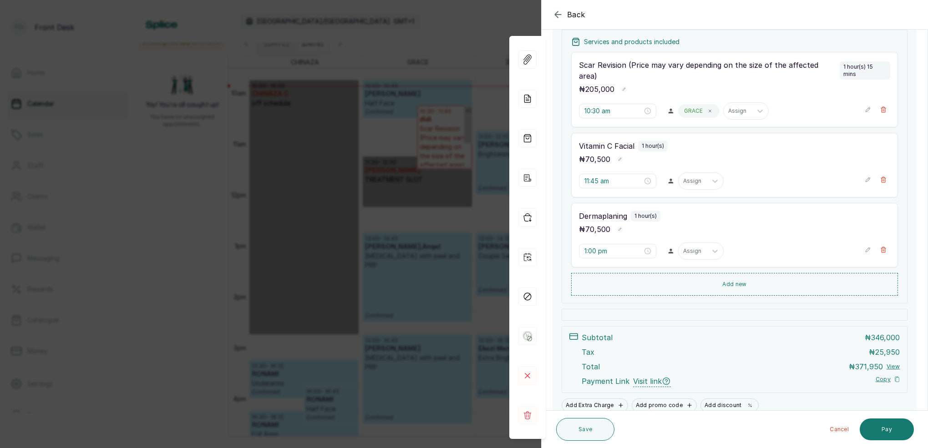
scroll to position [136, 0]
click at [598, 177] on input "11:45 am" at bounding box center [614, 182] width 58 height 10
click at [595, 188] on div "12" at bounding box center [592, 189] width 22 height 13
drag, startPoint x: 621, startPoint y: 188, endPoint x: 626, endPoint y: 191, distance: 6.5
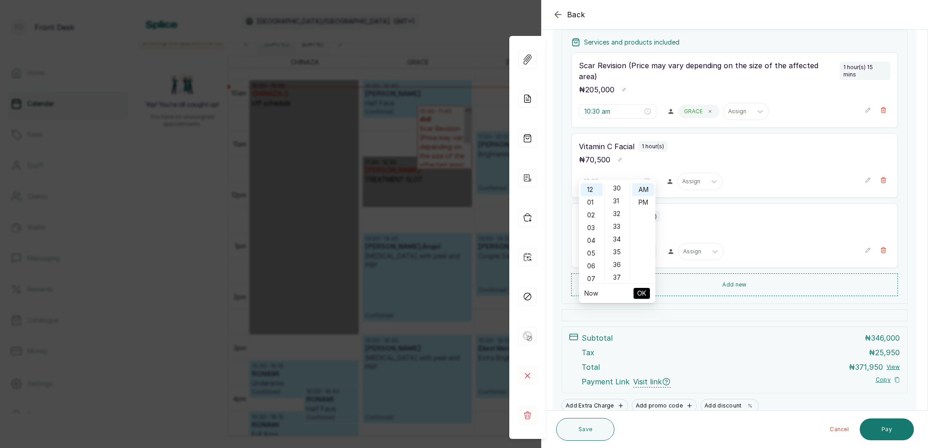
click at [621, 188] on div "30" at bounding box center [618, 188] width 22 height 13
type input "12:30 pm"
drag, startPoint x: 646, startPoint y: 203, endPoint x: 639, endPoint y: 248, distance: 45.6
click at [646, 203] on div "PM" at bounding box center [643, 202] width 22 height 13
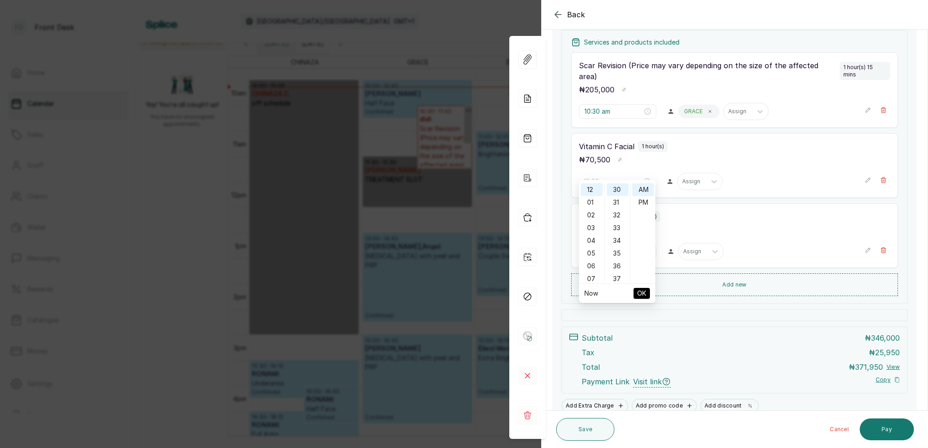
scroll to position [12, 0]
click at [639, 291] on span "OK" at bounding box center [641, 293] width 9 height 17
click at [593, 247] on input "1:00 pm" at bounding box center [614, 252] width 58 height 10
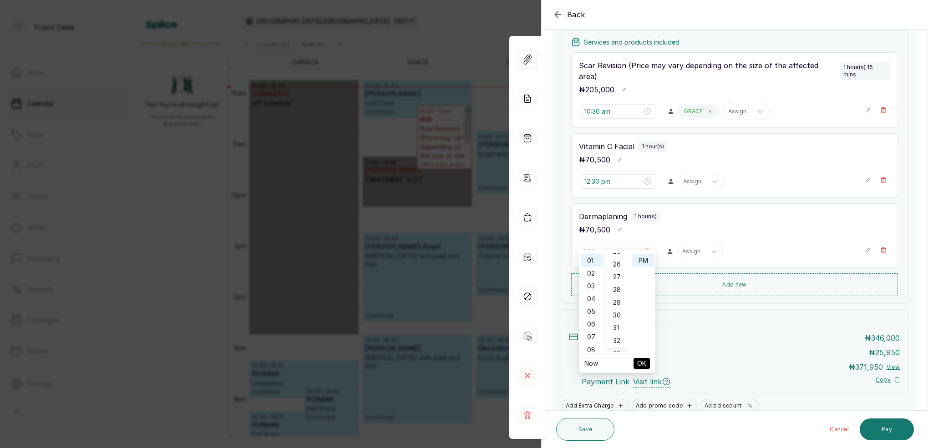
drag, startPoint x: 615, startPoint y: 312, endPoint x: 623, endPoint y: 302, distance: 12.6
click at [616, 311] on div "30" at bounding box center [618, 315] width 22 height 13
type input "1:30 pm"
drag, startPoint x: 643, startPoint y: 260, endPoint x: 634, endPoint y: 316, distance: 56.7
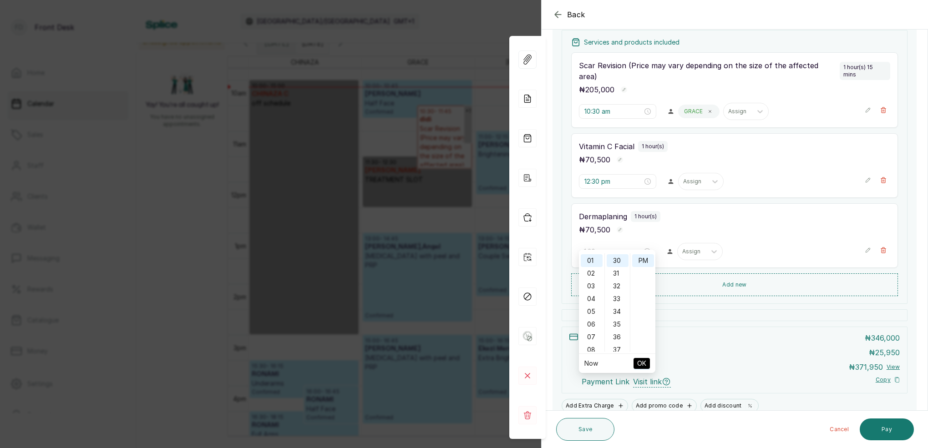
click at [643, 260] on div "PM" at bounding box center [643, 261] width 22 height 13
drag, startPoint x: 644, startPoint y: 367, endPoint x: 675, endPoint y: 359, distance: 32.2
click at [644, 366] on span "OK" at bounding box center [641, 363] width 9 height 17
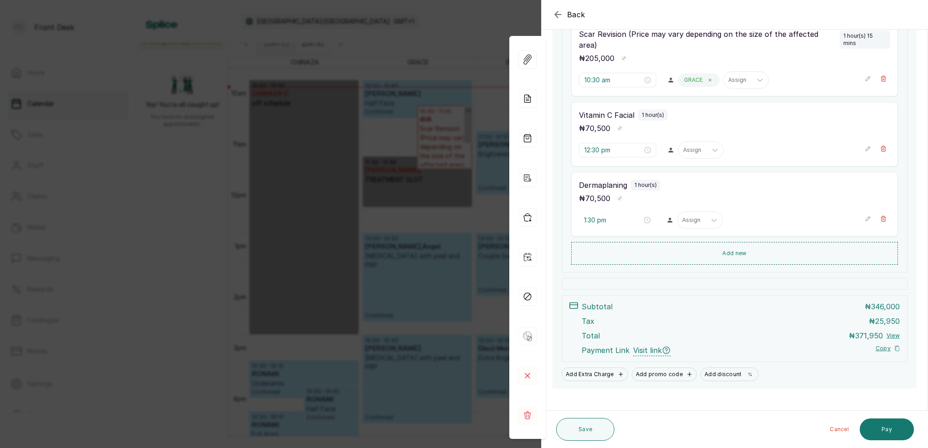
scroll to position [167, 0]
click at [587, 434] on button "Save" at bounding box center [585, 429] width 58 height 23
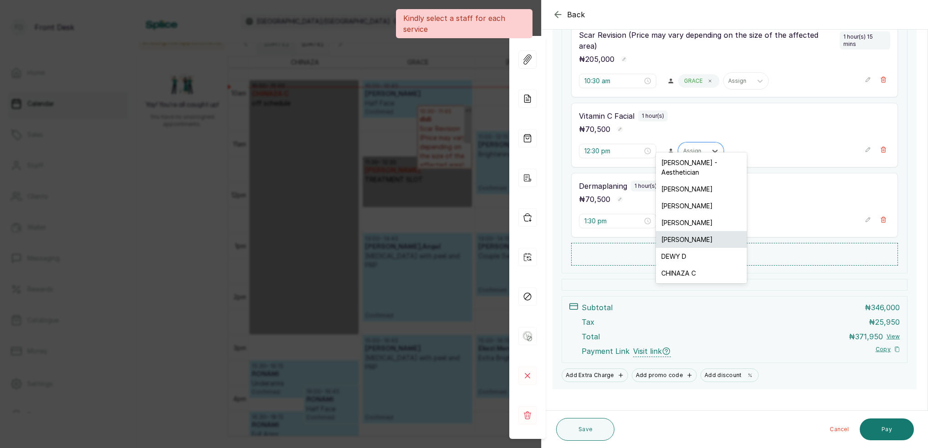
drag, startPoint x: 698, startPoint y: 138, endPoint x: 680, endPoint y: 228, distance: 91.6
click at [698, 148] on div "Assign" at bounding box center [692, 151] width 19 height 6
click at [685, 165] on div "MARY I - Aesthetician" at bounding box center [701, 167] width 91 height 26
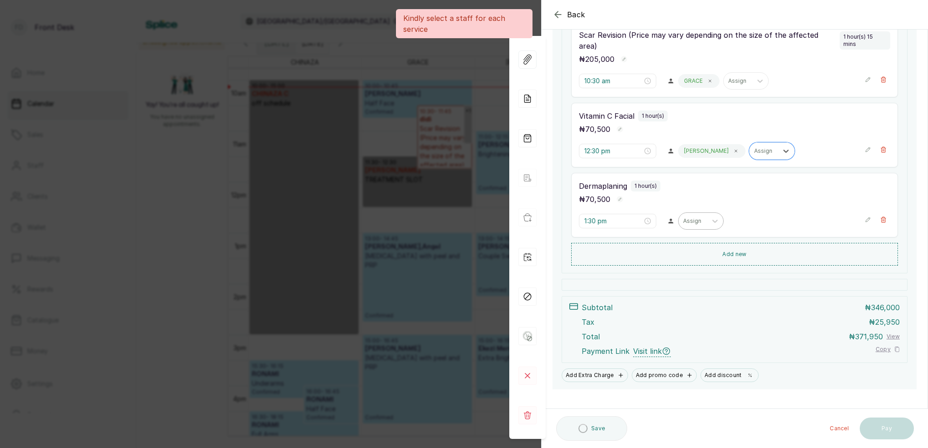
click at [697, 215] on div "Assign" at bounding box center [693, 221] width 28 height 12
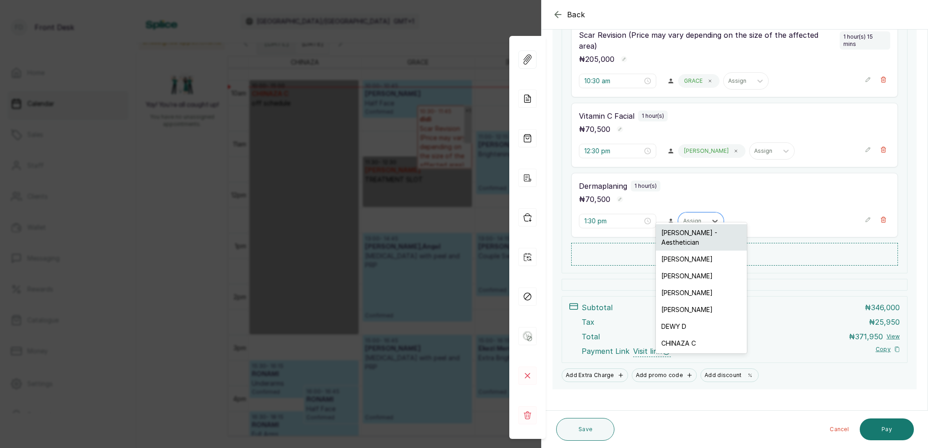
click at [688, 235] on div "MARY I - Aesthetician" at bounding box center [701, 237] width 91 height 26
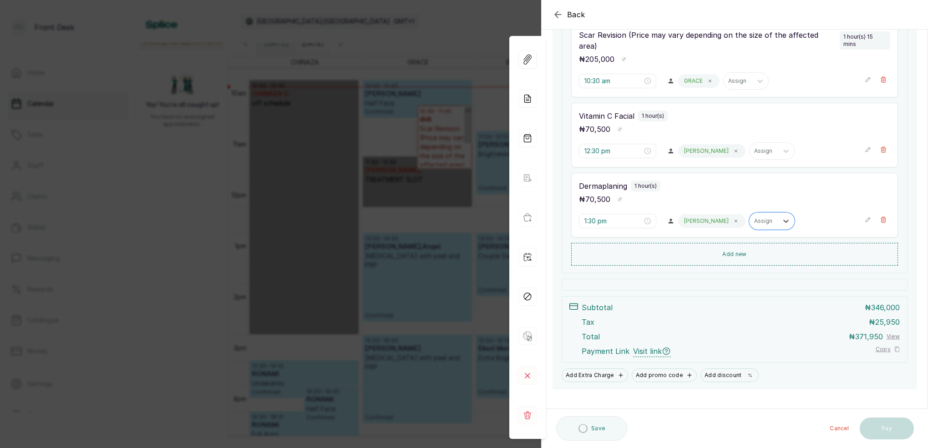
scroll to position [166, 0]
click at [584, 425] on button "Save" at bounding box center [585, 429] width 58 height 23
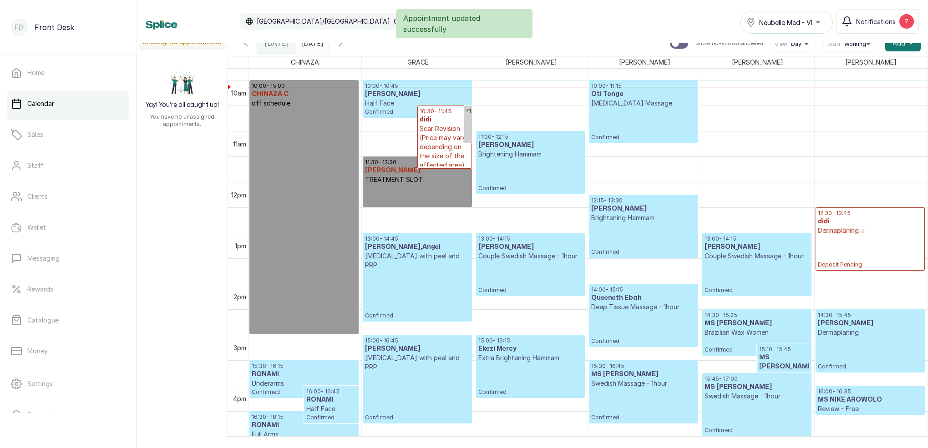
drag, startPoint x: 893, startPoint y: 282, endPoint x: 890, endPoint y: 239, distance: 43.4
click at [891, 238] on div "12:30 - 13:45 didi Vitamin C Facial Deposit Pending 13:30 - 14:45 didi Dermapla…" at bounding box center [871, 182] width 113 height 1224
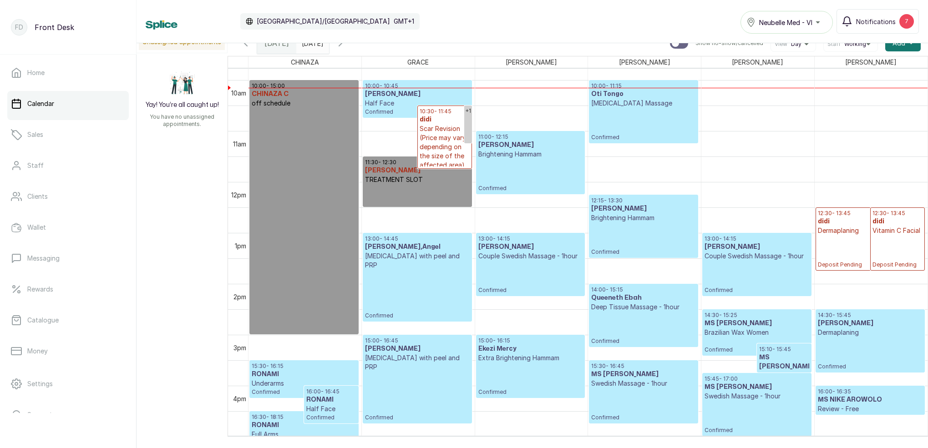
click at [637, 209] on h3 "[PERSON_NAME]" at bounding box center [643, 208] width 104 height 9
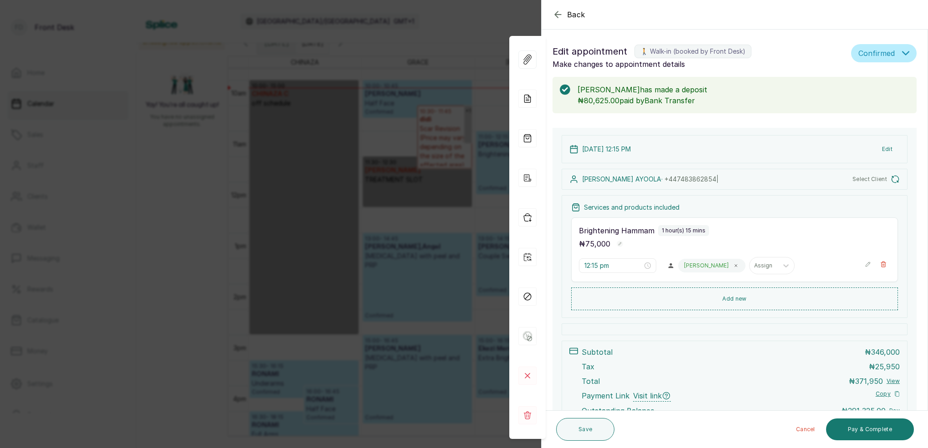
scroll to position [70, 0]
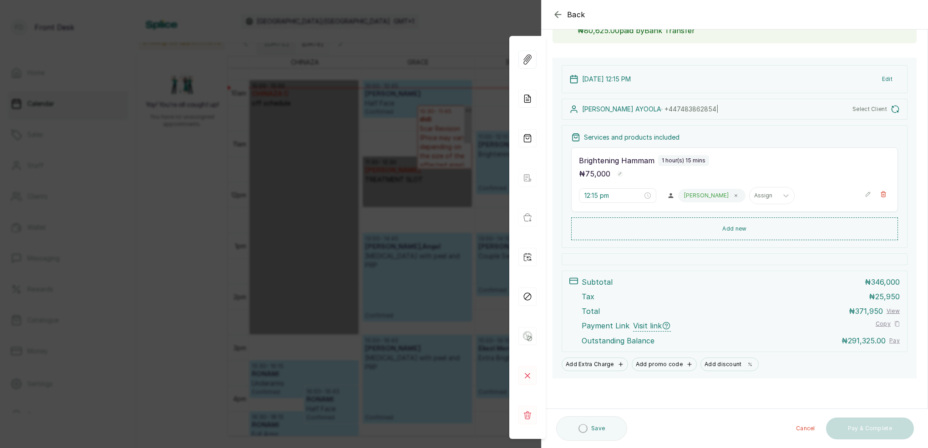
click at [396, 90] on div "Back Appointment Details Edit appointment 🚶 Walk-in (booked by Front Desk) Make…" at bounding box center [464, 224] width 928 height 448
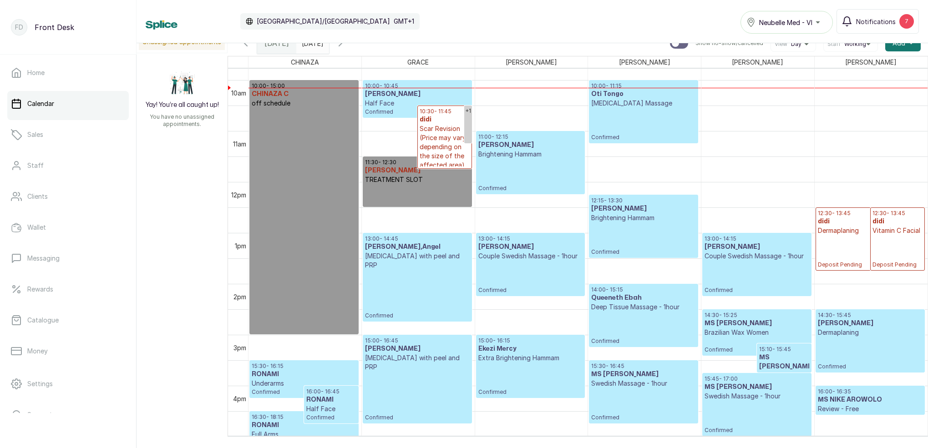
click at [346, 47] on icon "button" at bounding box center [340, 43] width 11 height 11
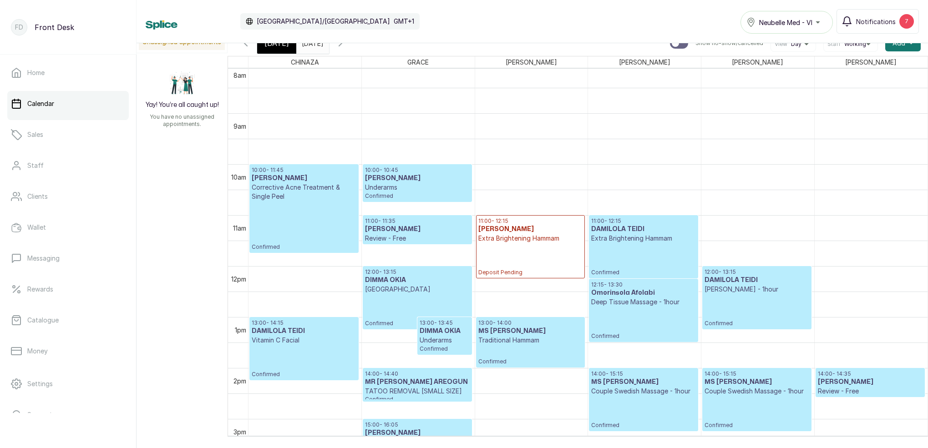
scroll to position [412, 0]
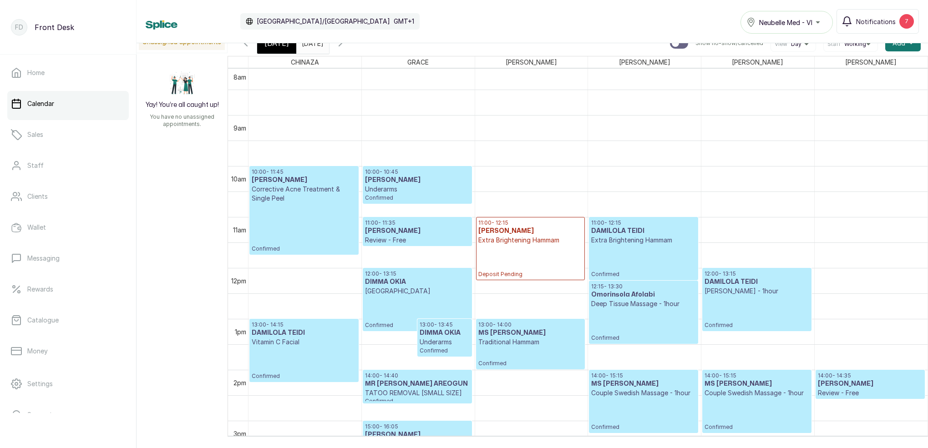
click at [285, 51] on div "[DATE]" at bounding box center [276, 43] width 39 height 21
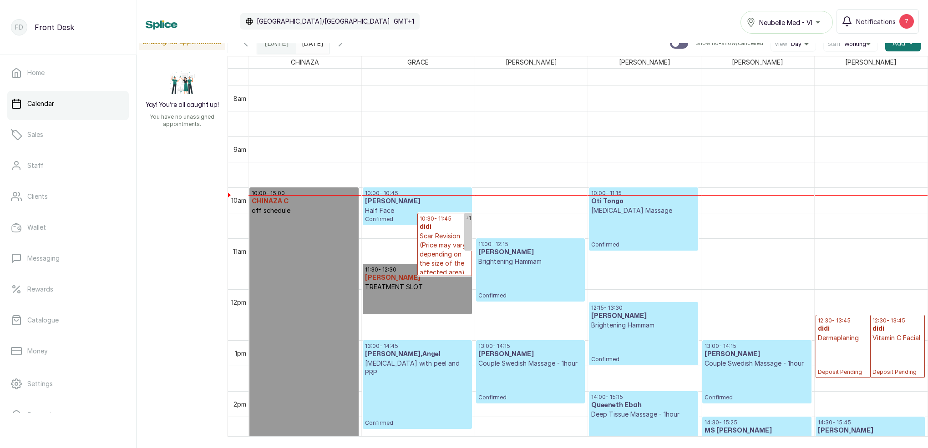
scroll to position [394, 0]
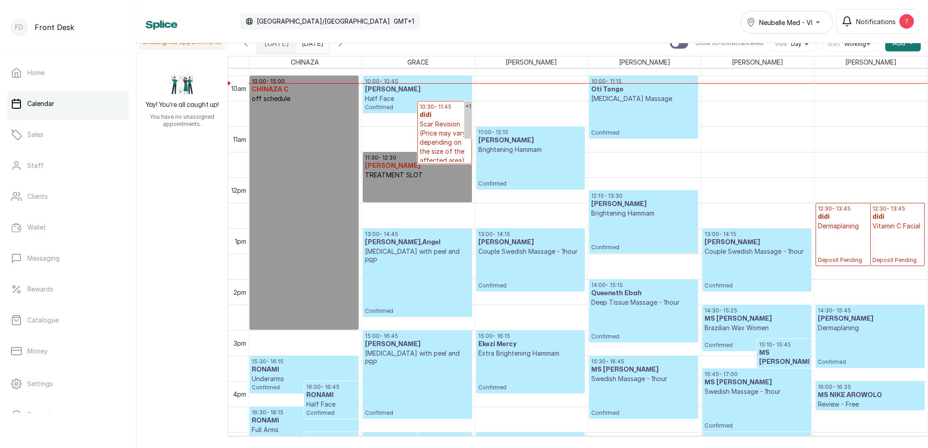
click at [346, 46] on icon "button" at bounding box center [340, 43] width 11 height 11
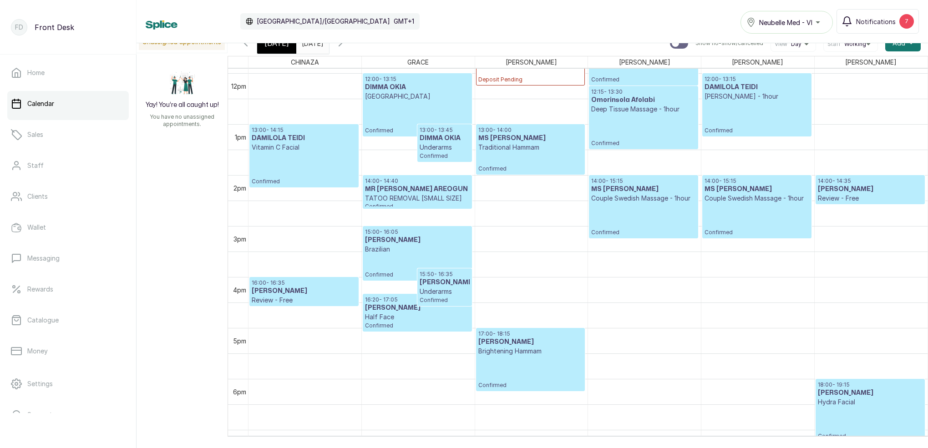
click at [329, 45] on span at bounding box center [319, 40] width 17 height 15
click at [553, 20] on div "Calendar Africa/Lagos GMT+1 Neubelle Med - VI Notifications 7" at bounding box center [533, 21] width 774 height 25
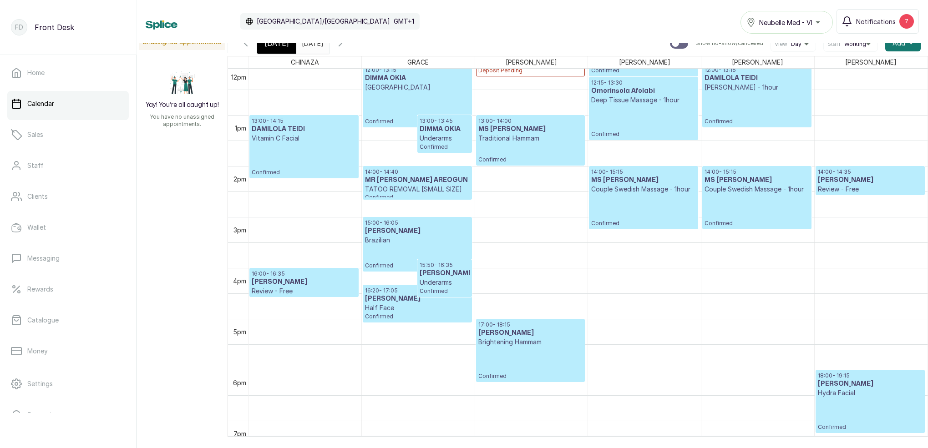
click at [276, 48] on span "[DATE]" at bounding box center [277, 43] width 25 height 11
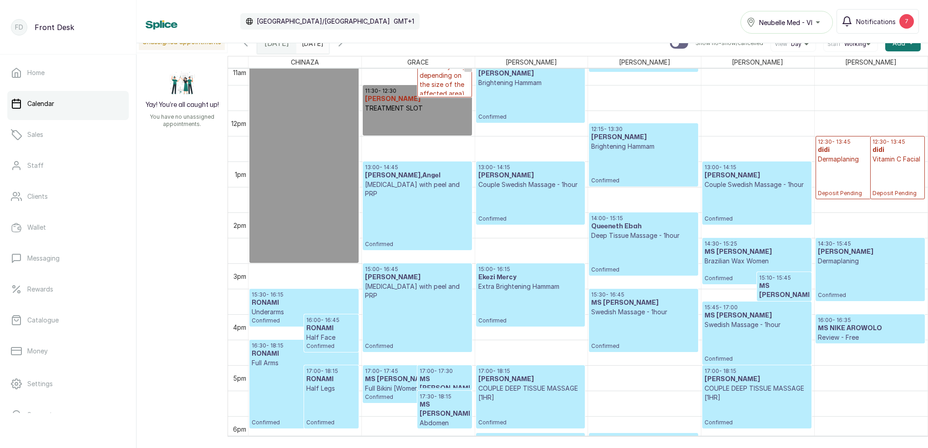
click at [644, 168] on p "Confirmed" at bounding box center [643, 167] width 104 height 33
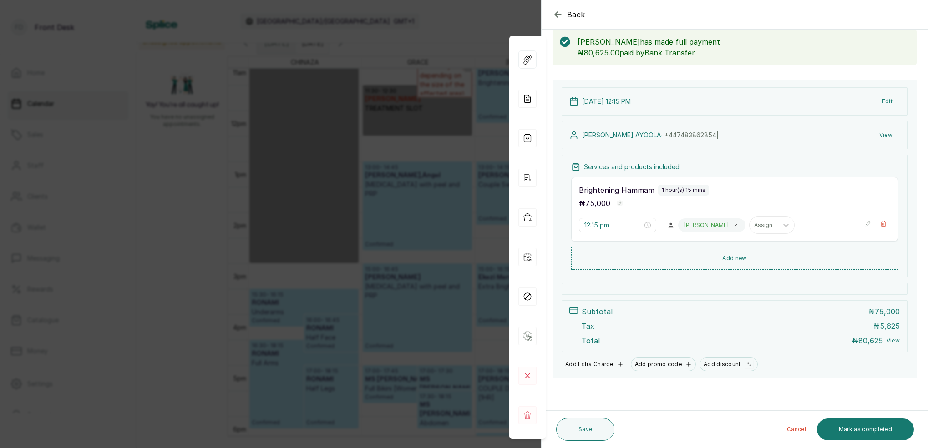
scroll to position [48, 0]
click at [529, 377] on icon at bounding box center [527, 376] width 5 height 5
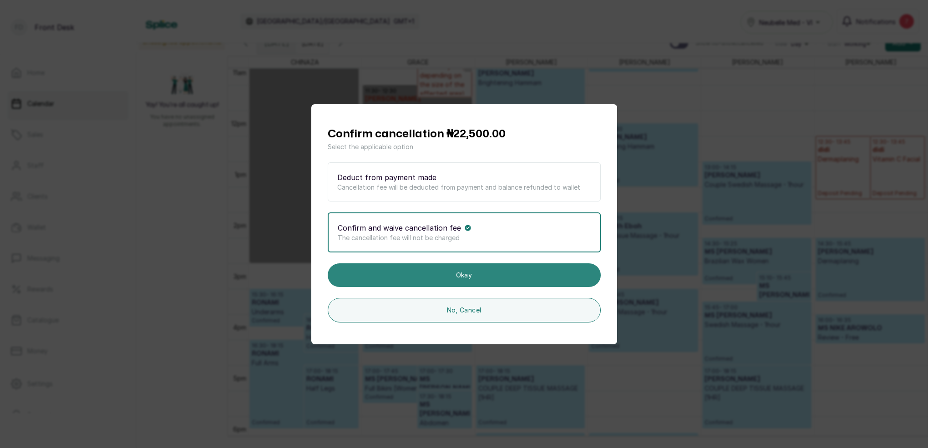
click at [458, 275] on button "Okay" at bounding box center [464, 276] width 273 height 24
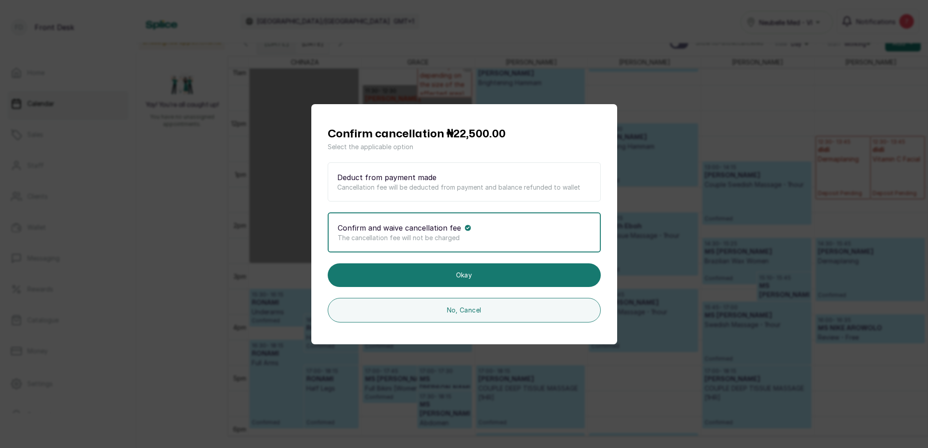
click at [487, 188] on p "Cancellation fee will be deducted from payment and balance refunded to wallet" at bounding box center [464, 187] width 254 height 9
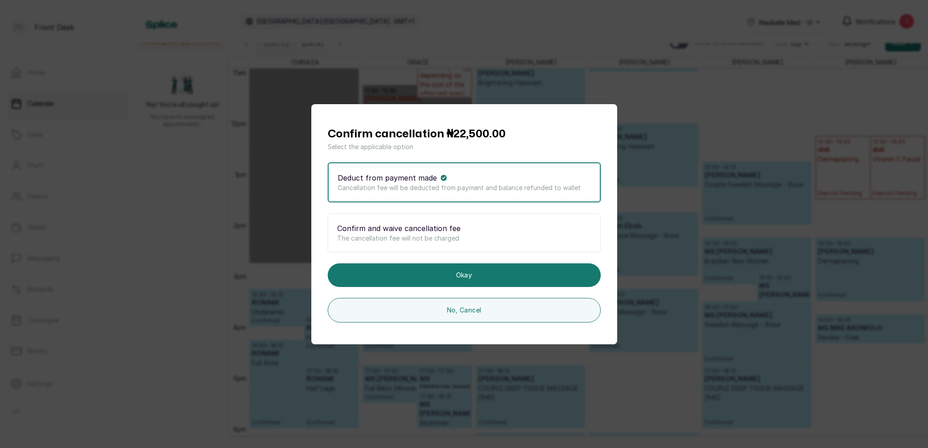
click at [474, 234] on p "The cancellation fee will not be charged" at bounding box center [464, 238] width 254 height 9
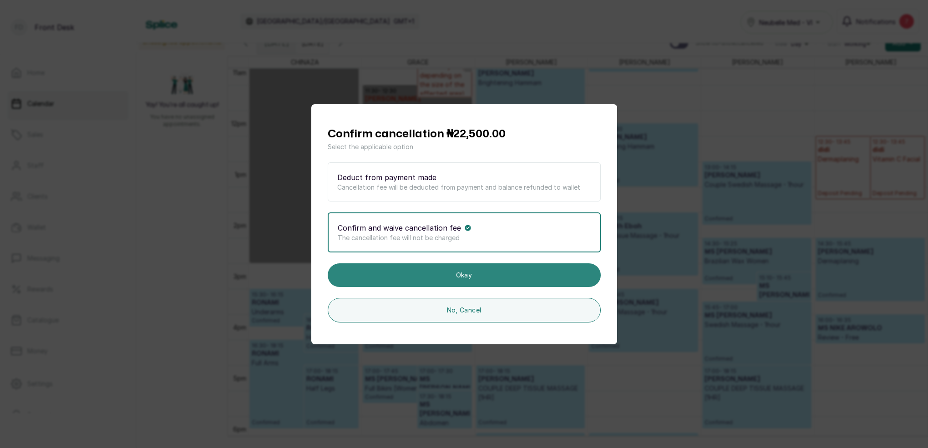
click at [471, 274] on button "Okay" at bounding box center [464, 276] width 273 height 24
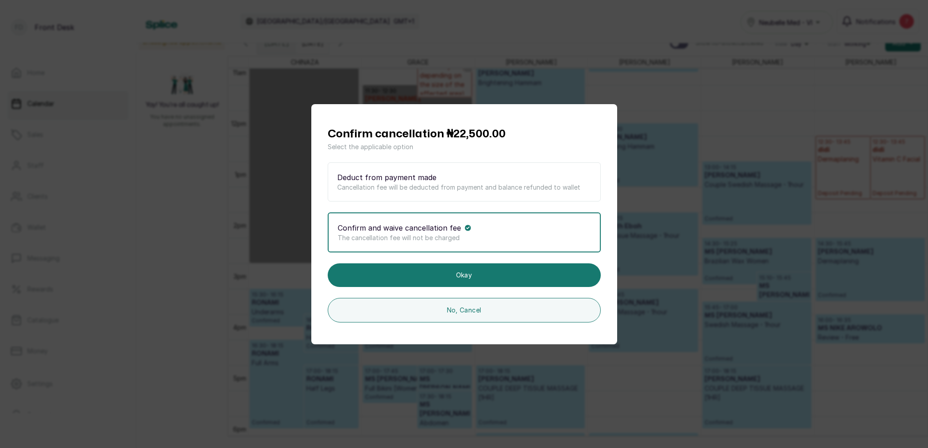
click at [515, 228] on div "Confirm and waive cancellation fee" at bounding box center [464, 228] width 253 height 11
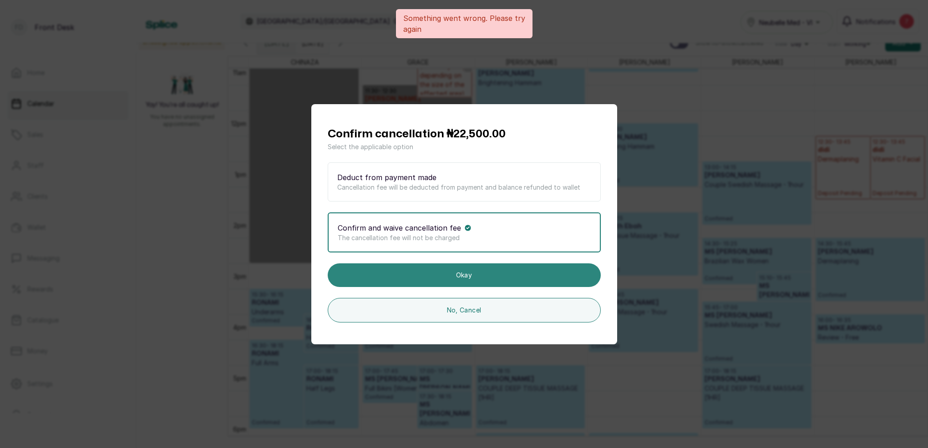
click at [475, 276] on button "Okay" at bounding box center [464, 276] width 273 height 24
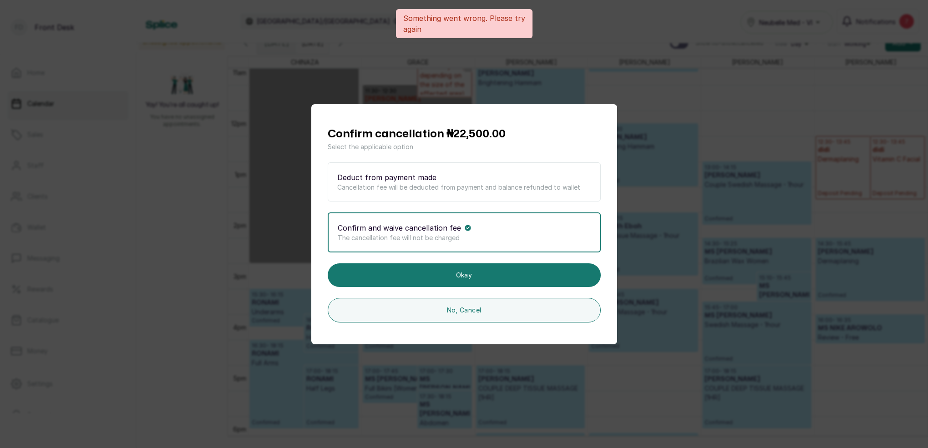
click at [702, 208] on div "Confirm cancellation ₦22,500.00 Select the applicable option Deduct from paymen…" at bounding box center [464, 224] width 928 height 448
click at [555, 363] on div "Confirm cancellation ₦22,500.00 Select the applicable option Deduct from paymen…" at bounding box center [464, 224] width 928 height 448
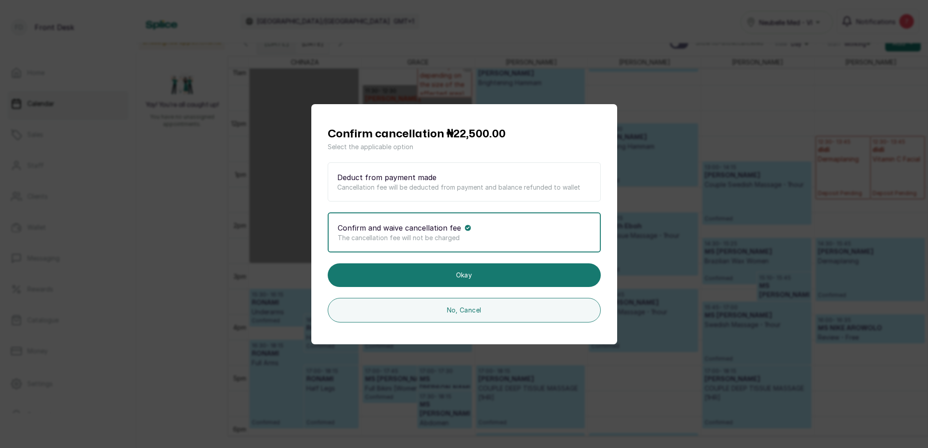
click at [674, 214] on div "Confirm cancellation ₦22,500.00 Select the applicable option Deduct from paymen…" at bounding box center [464, 224] width 928 height 448
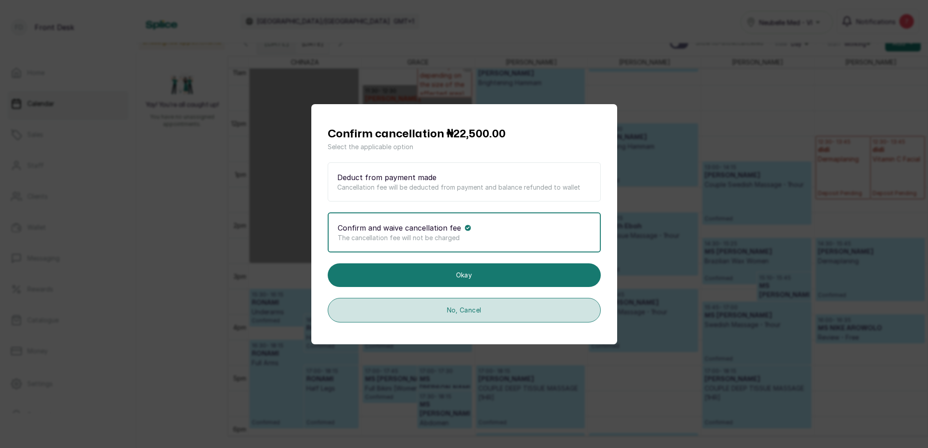
click at [492, 312] on button "No, Cancel" at bounding box center [464, 310] width 273 height 25
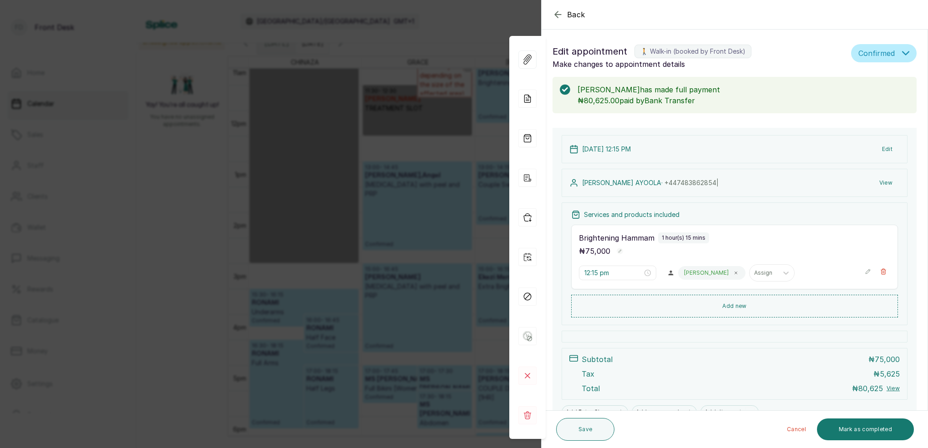
click at [468, 150] on div "Back Appointment Details Edit appointment 🚶 Walk-in (booked by Front Desk) Make…" at bounding box center [464, 224] width 928 height 448
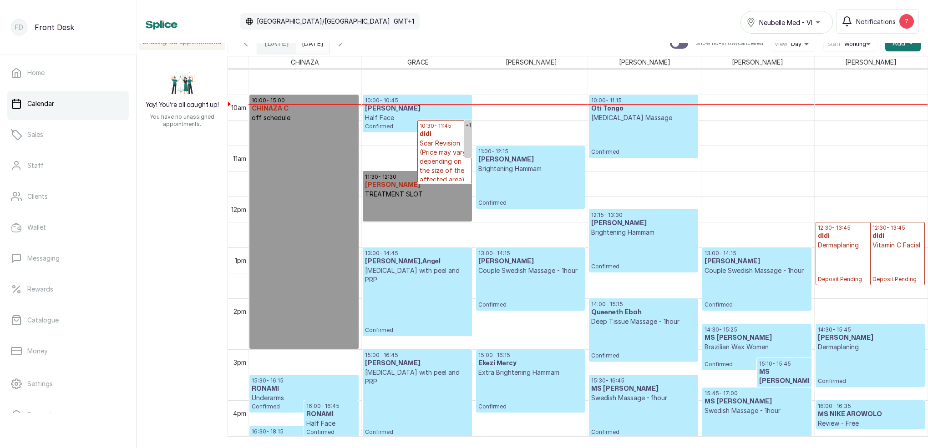
scroll to position [484, 0]
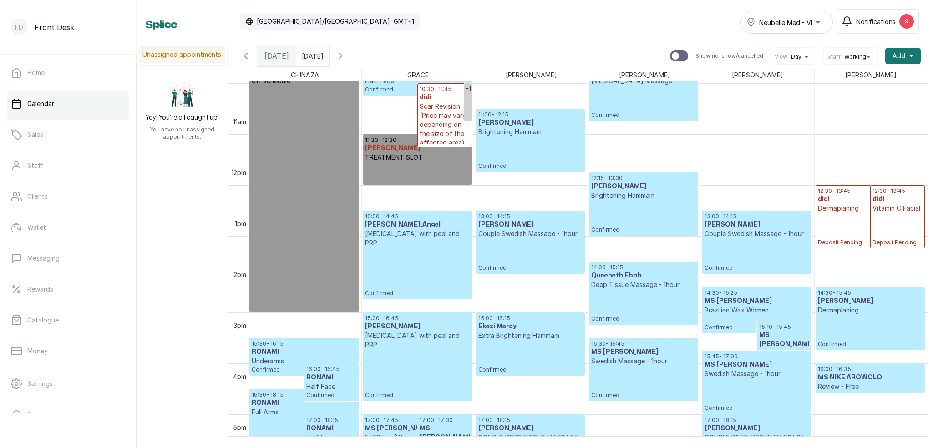
click at [346, 56] on icon "button" at bounding box center [340, 56] width 11 height 11
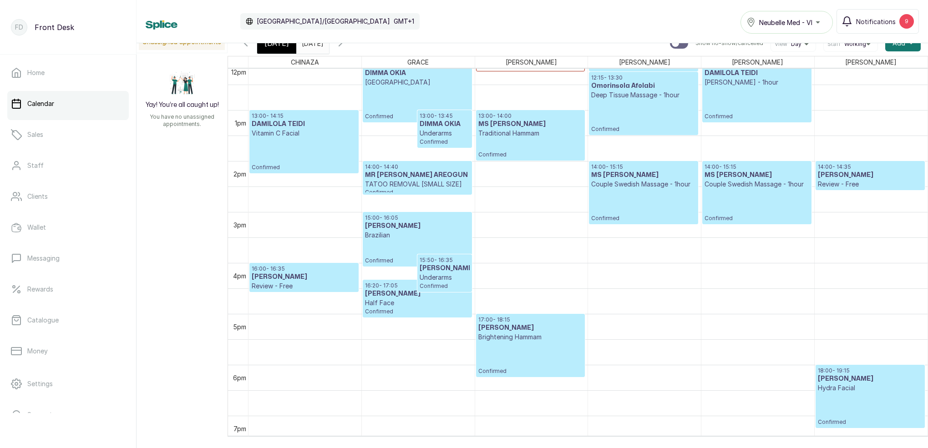
click at [282, 49] on div "[DATE]" at bounding box center [276, 43] width 39 height 21
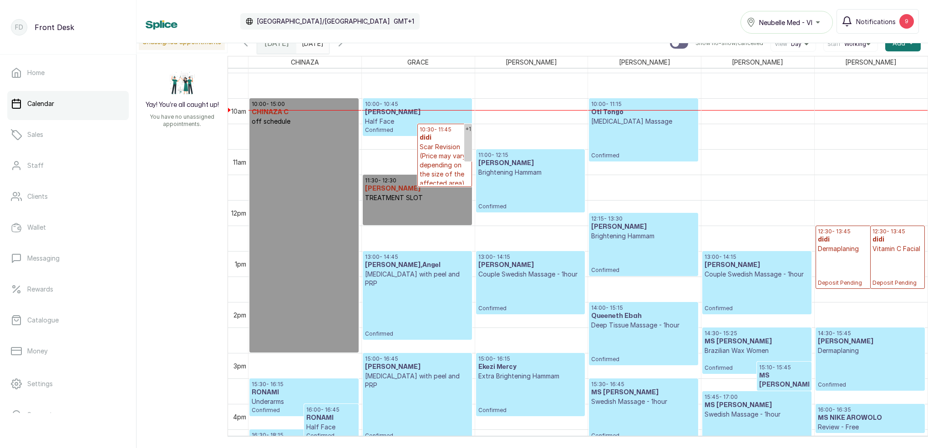
click at [550, 182] on p "Confirmed" at bounding box center [531, 193] width 104 height 33
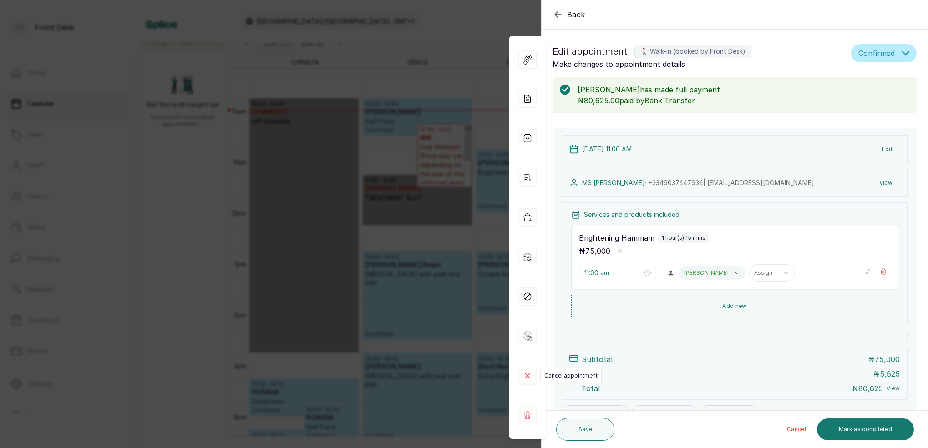
click at [531, 374] on rect at bounding box center [528, 376] width 18 height 18
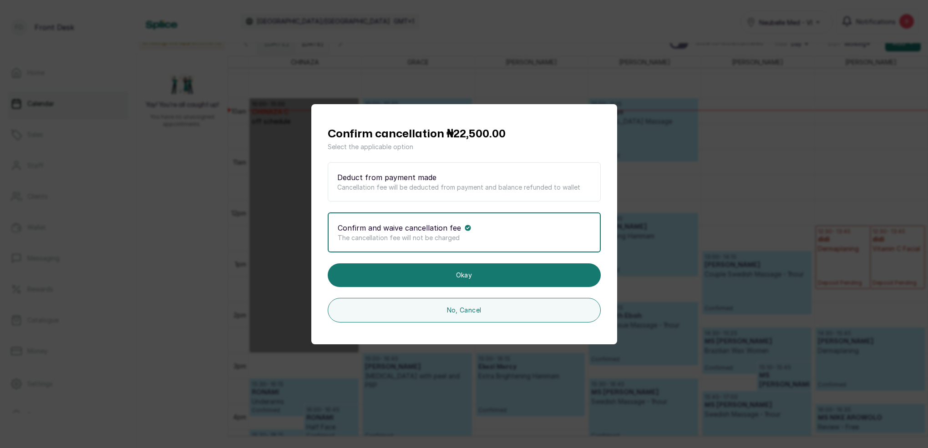
click at [720, 187] on div "Confirm cancellation ₦22,500.00 Select the applicable option Deduct from paymen…" at bounding box center [464, 224] width 928 height 448
click at [715, 185] on div "Confirm cancellation ₦22,500.00 Select the applicable option Deduct from paymen…" at bounding box center [464, 224] width 928 height 448
click at [582, 42] on div "Confirm cancellation ₦22,500.00 Select the applicable option Deduct from paymen…" at bounding box center [464, 224] width 928 height 448
click at [700, 188] on div "Confirm cancellation ₦22,500.00 Select the applicable option Deduct from paymen…" at bounding box center [464, 224] width 928 height 448
click at [761, 157] on div "Confirm cancellation ₦22,500.00 Select the applicable option Deduct from paymen…" at bounding box center [464, 224] width 928 height 448
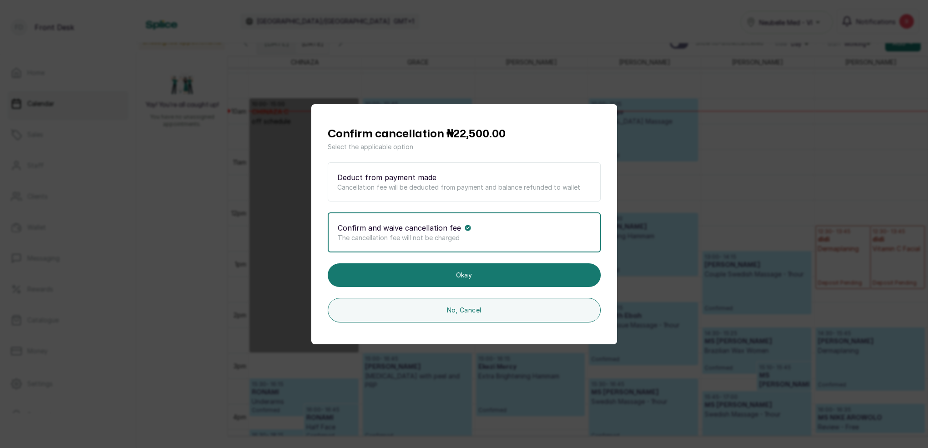
click at [257, 124] on div "Confirm cancellation ₦22,500.00 Select the applicable option Deduct from paymen…" at bounding box center [464, 224] width 928 height 448
click at [749, 172] on div "Confirm cancellation ₦22,500.00 Select the applicable option Deduct from paymen…" at bounding box center [464, 224] width 928 height 448
drag, startPoint x: 801, startPoint y: 193, endPoint x: 663, endPoint y: 284, distance: 165.0
click at [795, 197] on div "Confirm cancellation ₦22,500.00 Select the applicable option Deduct from paymen…" at bounding box center [464, 224] width 928 height 448
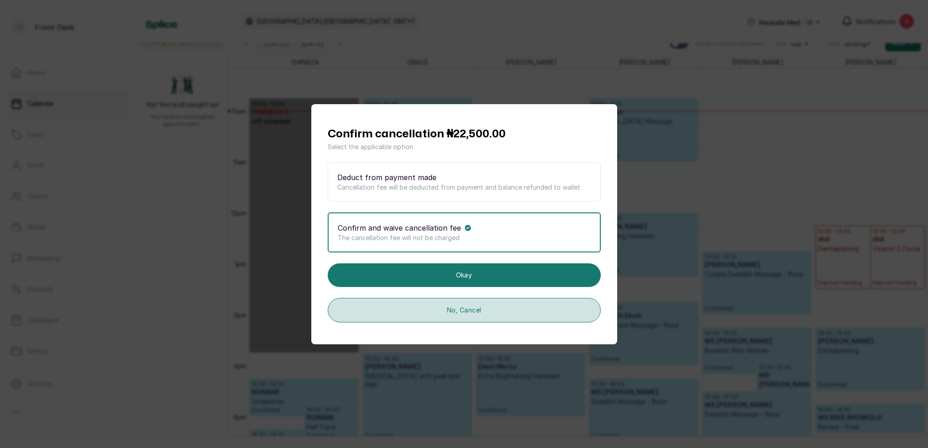
click at [537, 311] on button "No, Cancel" at bounding box center [464, 310] width 273 height 25
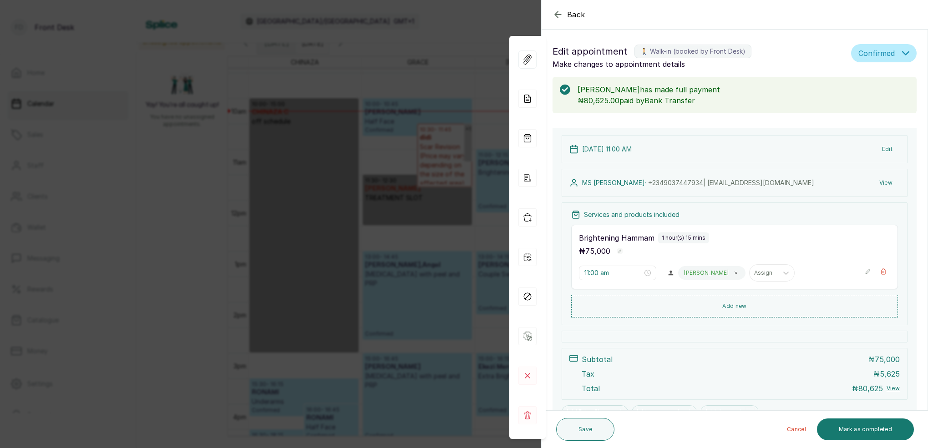
click at [452, 229] on div "Back Appointment Details Edit appointment 🚶 Walk-in (booked by Front Desk) Make…" at bounding box center [464, 224] width 928 height 448
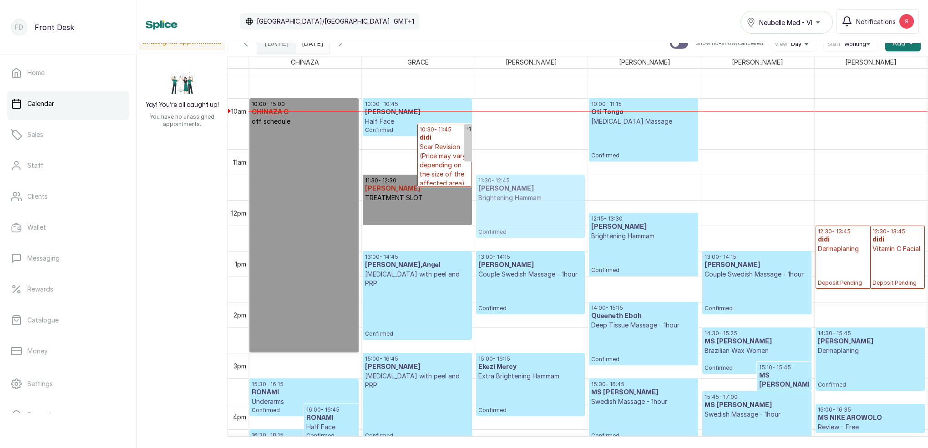
drag, startPoint x: 514, startPoint y: 170, endPoint x: 511, endPoint y: 193, distance: 23.4
click at [511, 193] on div "11:00 - 12:15 MS KELLY Brightening Hammam Confirmed 13:00 - 14:15 Evita Ubadi C…" at bounding box center [531, 200] width 113 height 1224
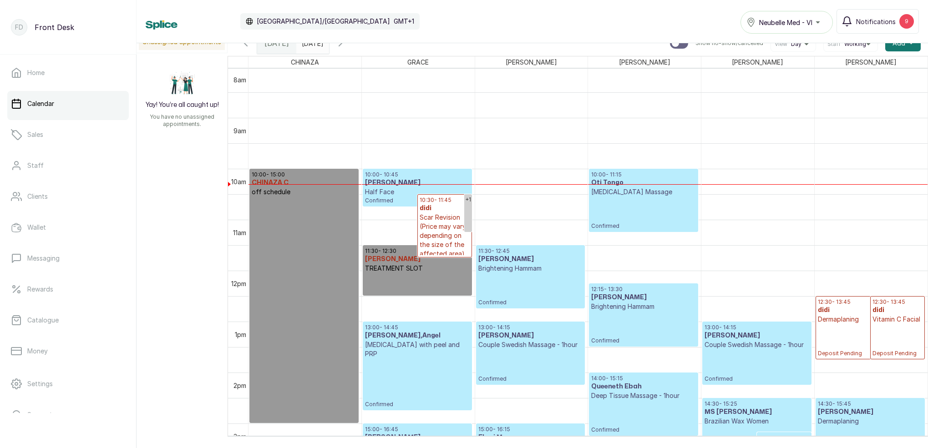
scroll to position [417, 0]
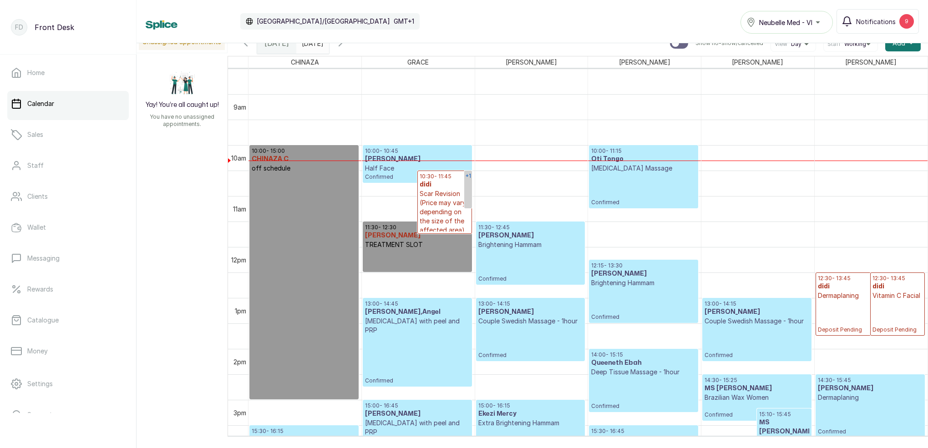
click at [468, 187] on link "+1" at bounding box center [468, 190] width 8 height 38
click at [490, 194] on p "Underarms" at bounding box center [515, 198] width 87 height 9
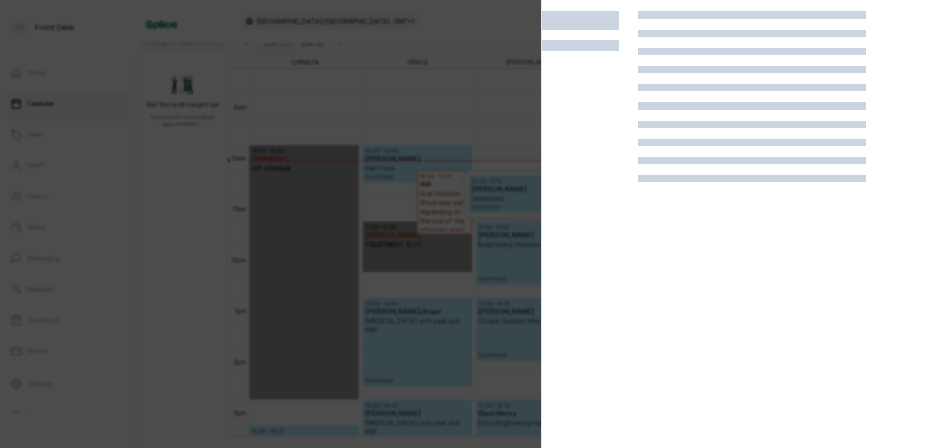
click at [478, 119] on div at bounding box center [464, 224] width 928 height 448
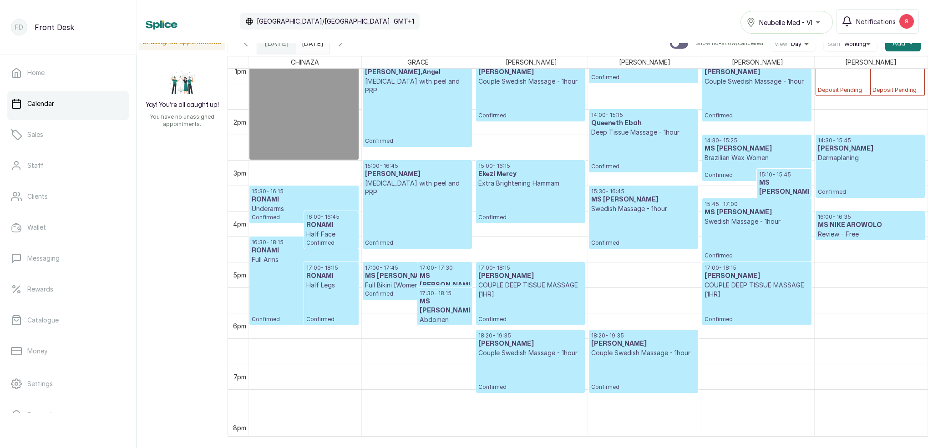
scroll to position [612, 0]
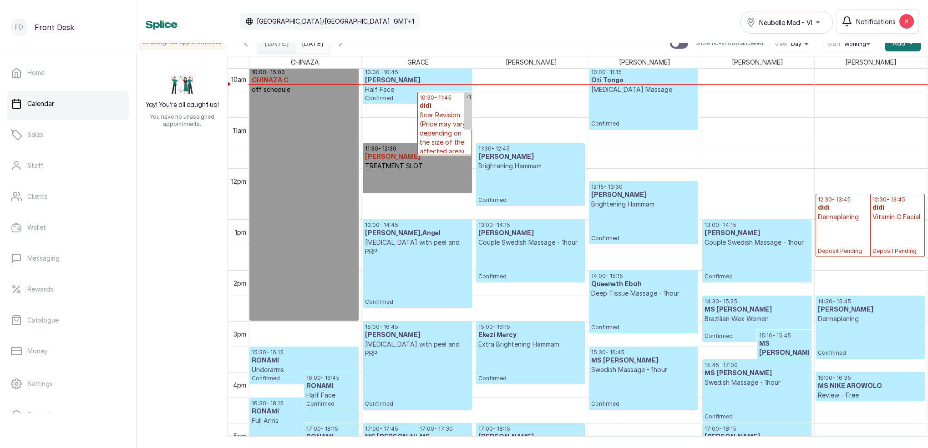
click at [642, 206] on p "Brightening Hammam" at bounding box center [643, 204] width 104 height 9
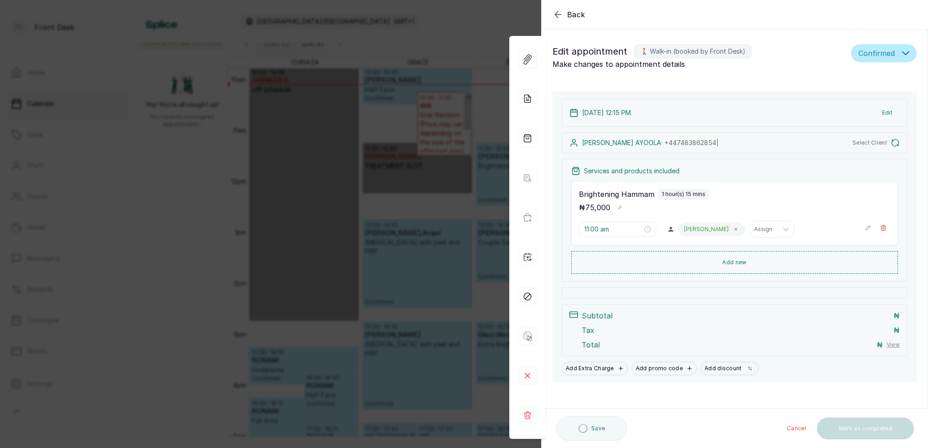
type input "12:15 pm"
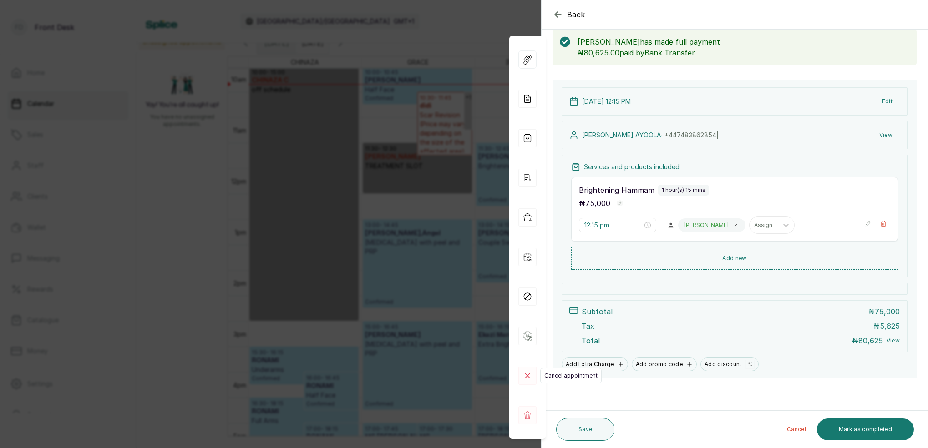
scroll to position [48, 0]
click at [532, 374] on rect at bounding box center [528, 376] width 18 height 18
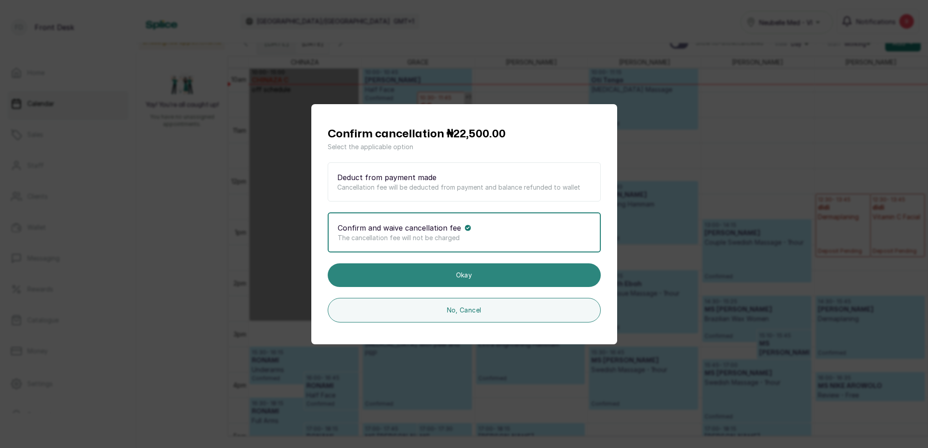
click at [453, 270] on button "Okay" at bounding box center [464, 276] width 273 height 24
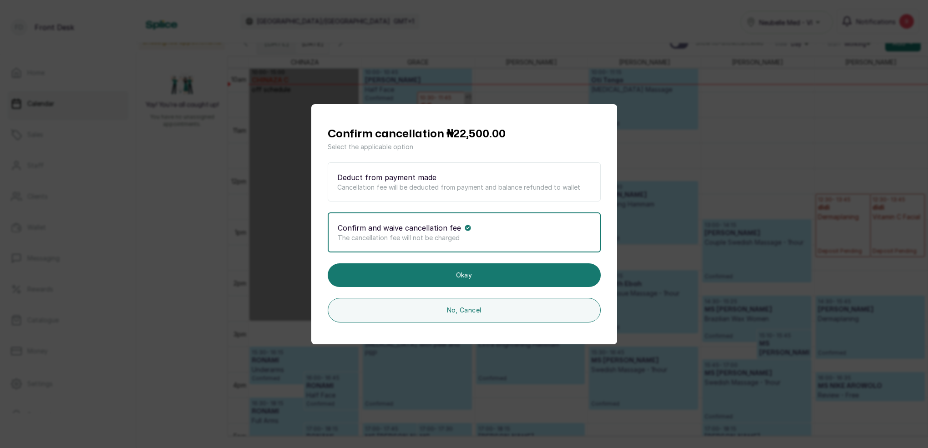
click at [723, 149] on div "Confirm cancellation ₦22,500.00 Select the applicable option Deduct from paymen…" at bounding box center [464, 224] width 928 height 448
drag, startPoint x: 502, startPoint y: 361, endPoint x: 506, endPoint y: 349, distance: 13.4
click at [504, 358] on div "Confirm cancellation ₦22,500.00 Select the applicable option Deduct from paymen…" at bounding box center [464, 224] width 928 height 448
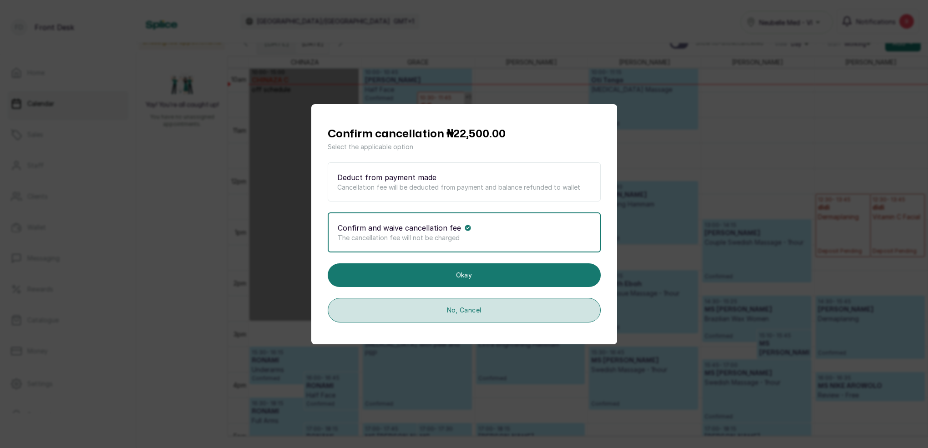
click at [527, 313] on button "No, Cancel" at bounding box center [464, 310] width 273 height 25
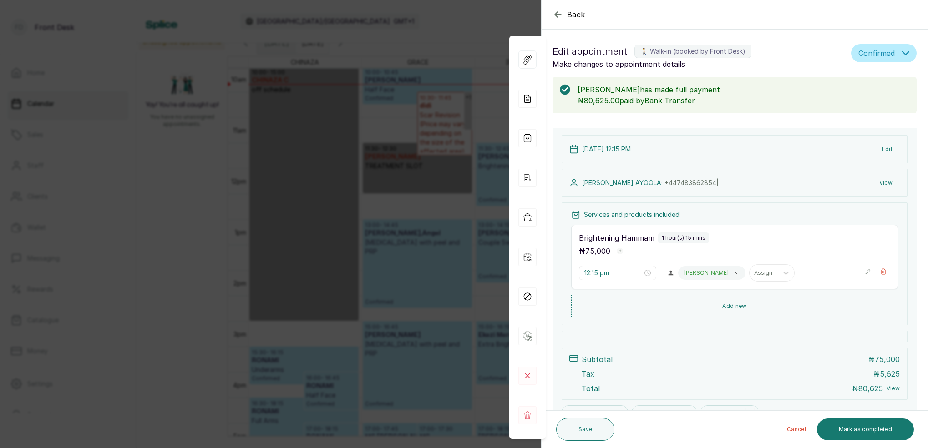
click at [468, 108] on div "Back Appointment Details Edit appointment 🚶 Walk-in (booked by Front Desk) Make…" at bounding box center [464, 224] width 928 height 448
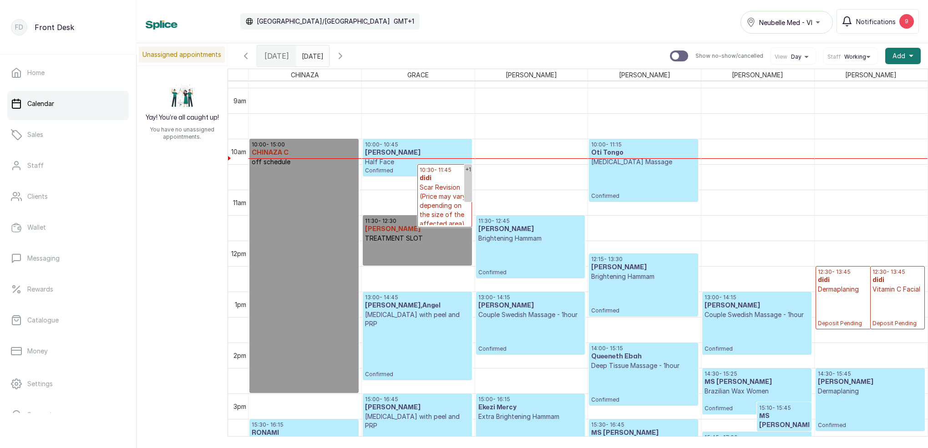
scroll to position [453, 0]
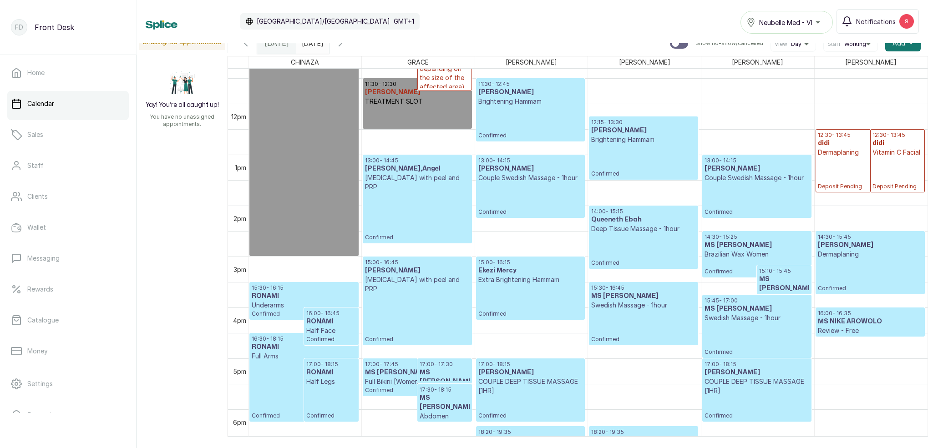
scroll to position [586, 0]
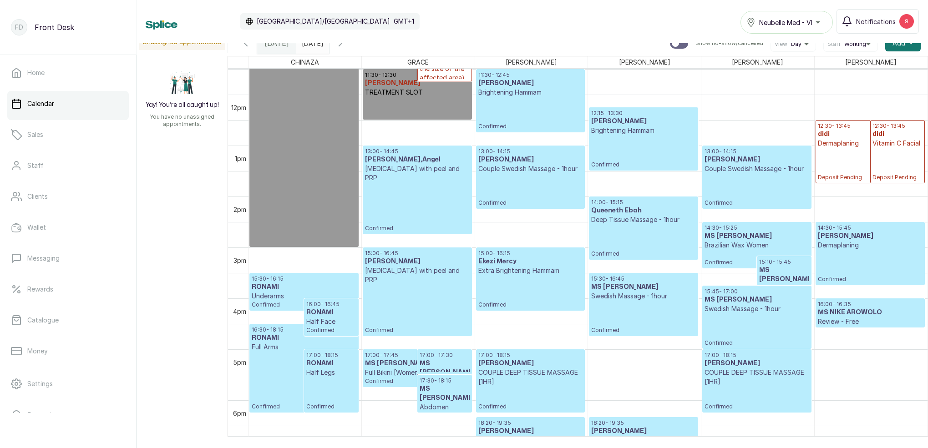
click at [636, 150] on p "Confirmed" at bounding box center [643, 151] width 104 height 33
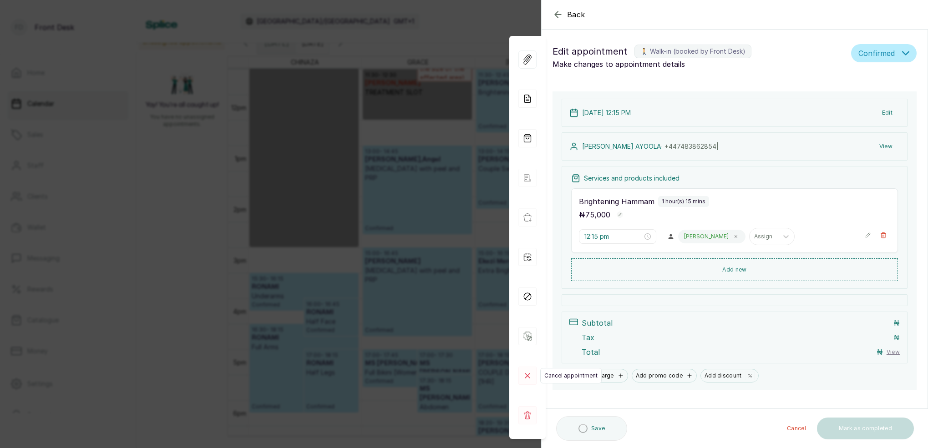
click at [528, 374] on icon at bounding box center [528, 376] width 18 height 18
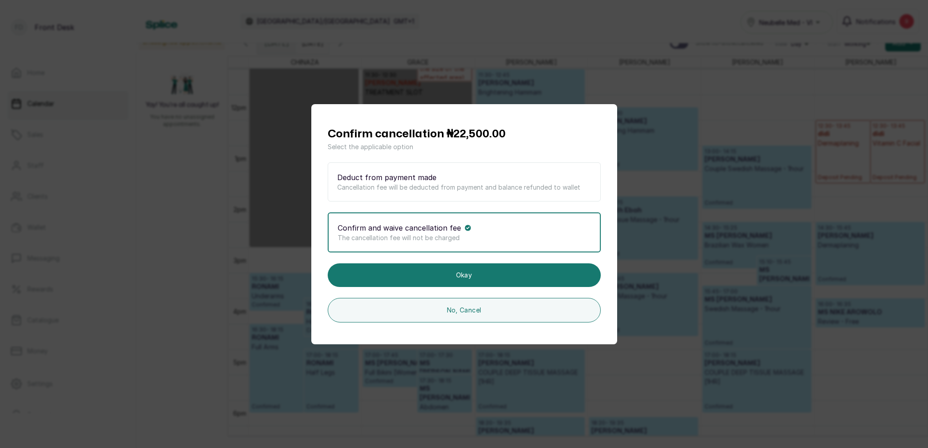
click at [478, 240] on p "The cancellation fee will not be charged" at bounding box center [464, 238] width 253 height 9
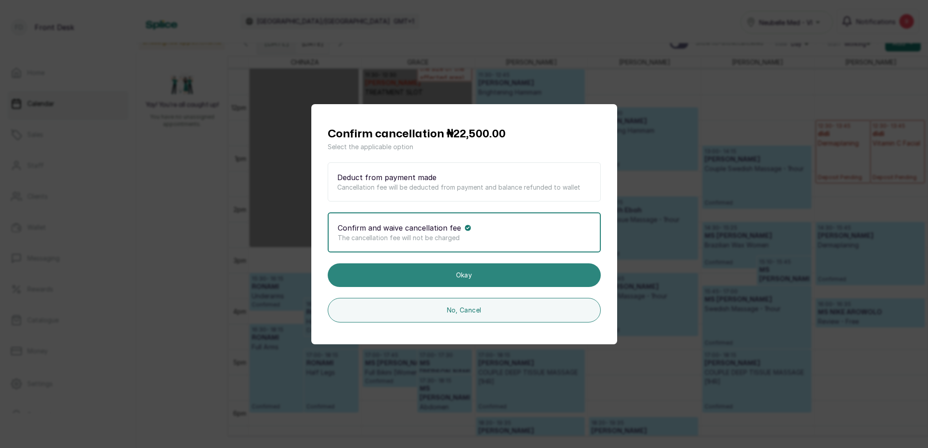
click at [480, 272] on button "Okay" at bounding box center [464, 276] width 273 height 24
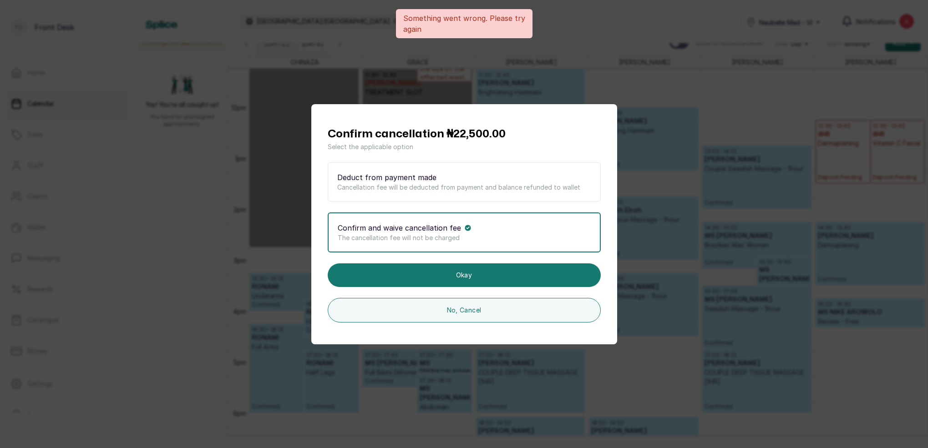
click at [658, 58] on div "Confirm cancellation ₦22,500.00 Select the applicable option Deduct from paymen…" at bounding box center [464, 224] width 928 height 448
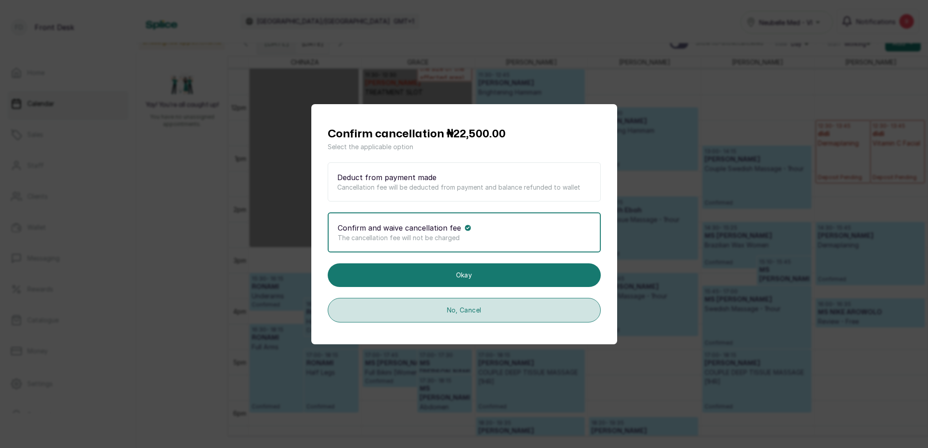
click at [588, 305] on button "No, Cancel" at bounding box center [464, 310] width 273 height 25
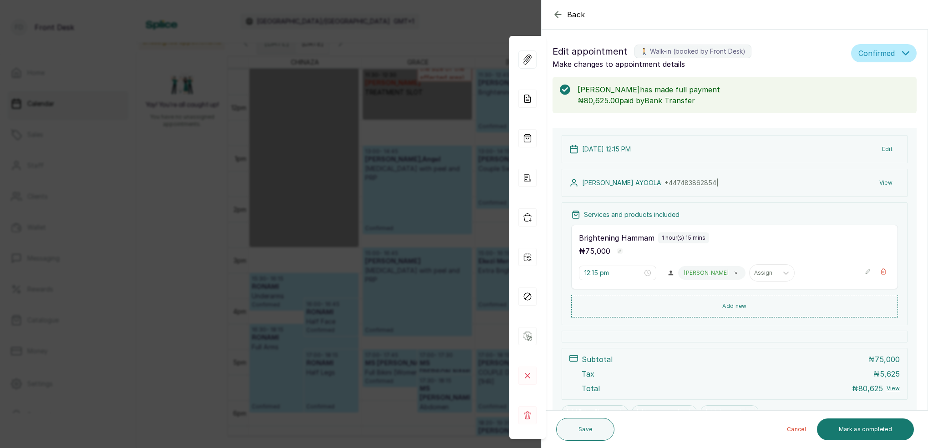
click at [387, 174] on div "Back Appointment Details Edit appointment 🚶 Walk-in (booked by Front Desk) Make…" at bounding box center [464, 224] width 928 height 448
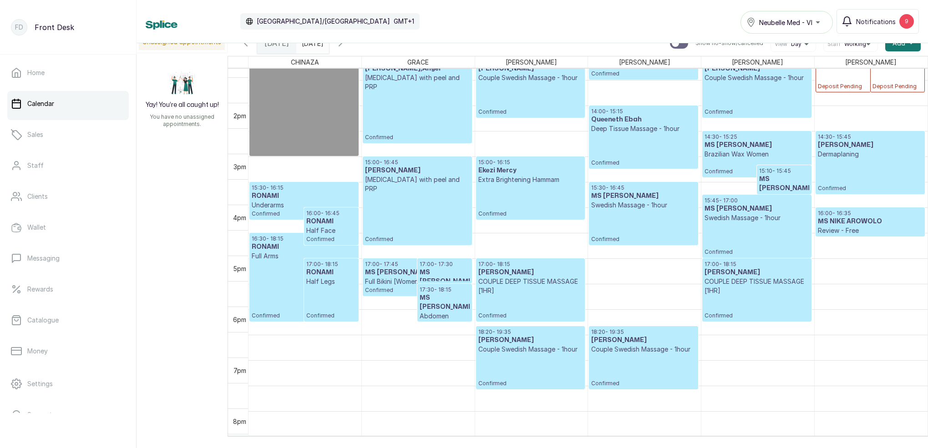
scroll to position [680, 0]
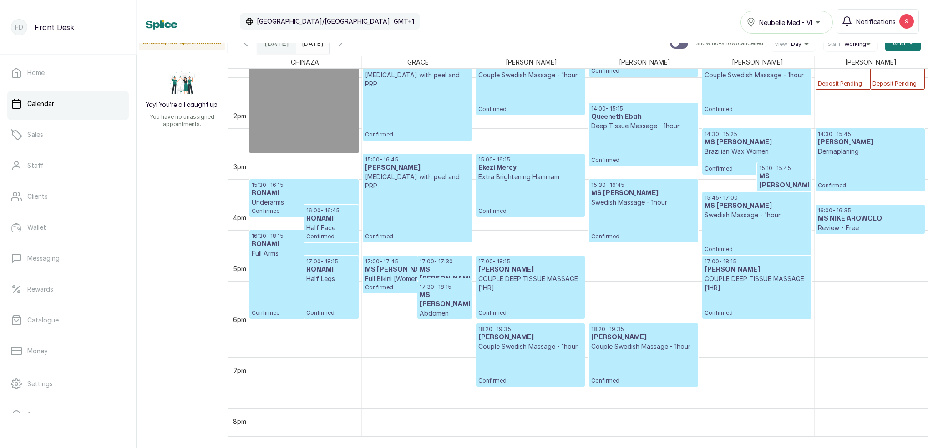
click at [411, 274] on span "17:00 - 17:45 MS CHIZOBA Full Bikini [Women]" at bounding box center [417, 270] width 104 height 25
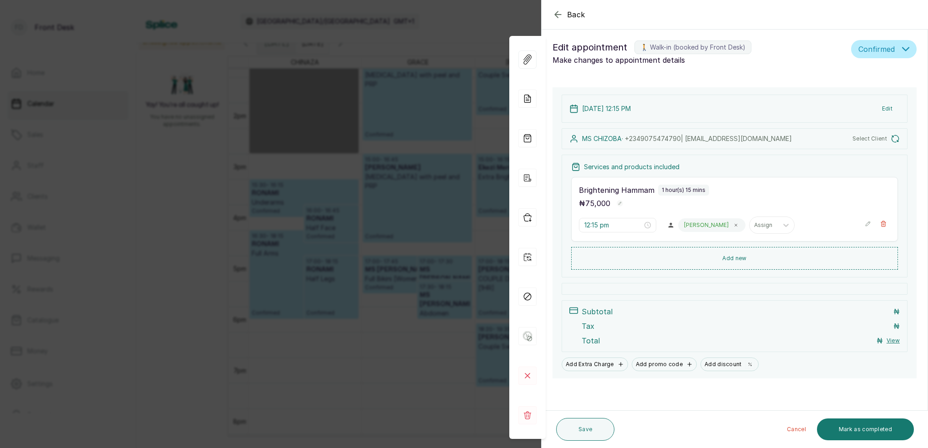
scroll to position [6, 0]
type input "5:00 pm"
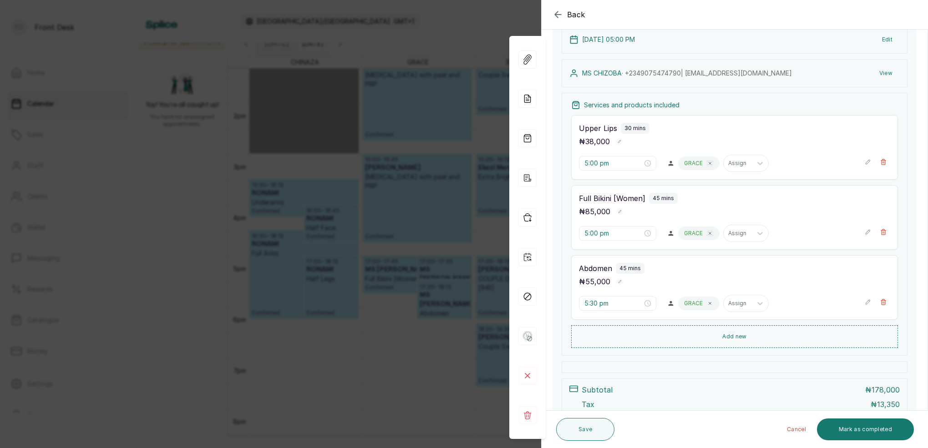
scroll to position [119, 0]
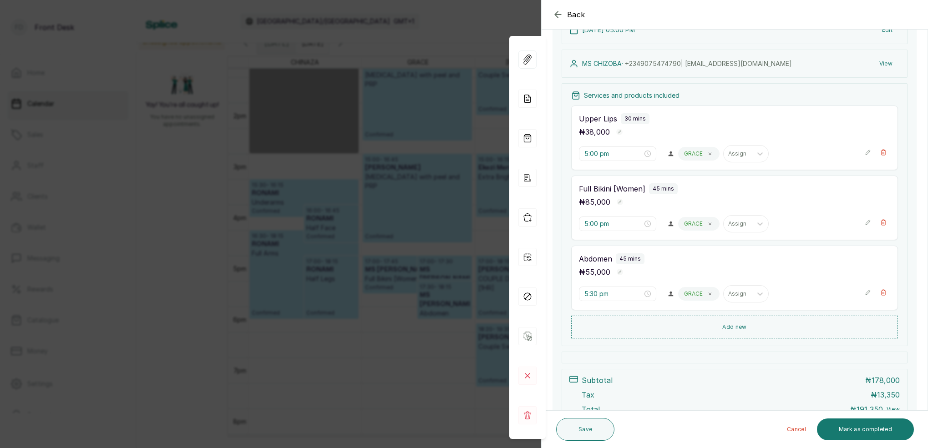
click at [346, 234] on div "Back Appointment Details Edit appointment 🚶 Walk-in (booked by Front Desk) Make…" at bounding box center [464, 224] width 928 height 448
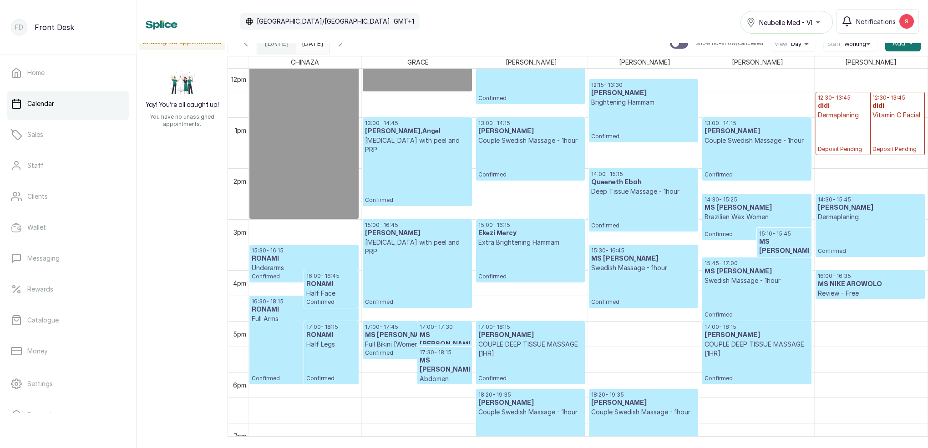
scroll to position [614, 0]
drag, startPoint x: 636, startPoint y: 426, endPoint x: 652, endPoint y: 411, distance: 22.2
click at [639, 422] on div "10:00 - 11:15 Oti Tongo Lymphatic Drainage Massage Confirmed 12:15 - 13:30 MS A…" at bounding box center [644, 67] width 113 height 1224
click at [632, 399] on h3 "[PERSON_NAME]" at bounding box center [643, 403] width 104 height 9
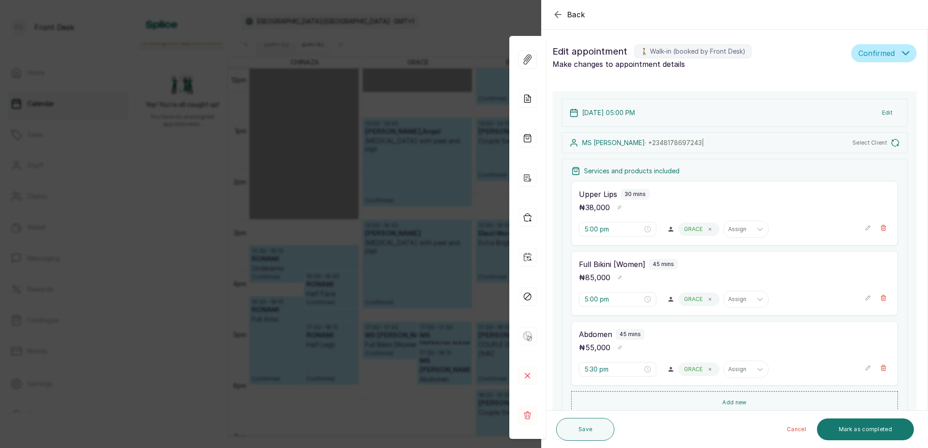
type input "6:20 pm"
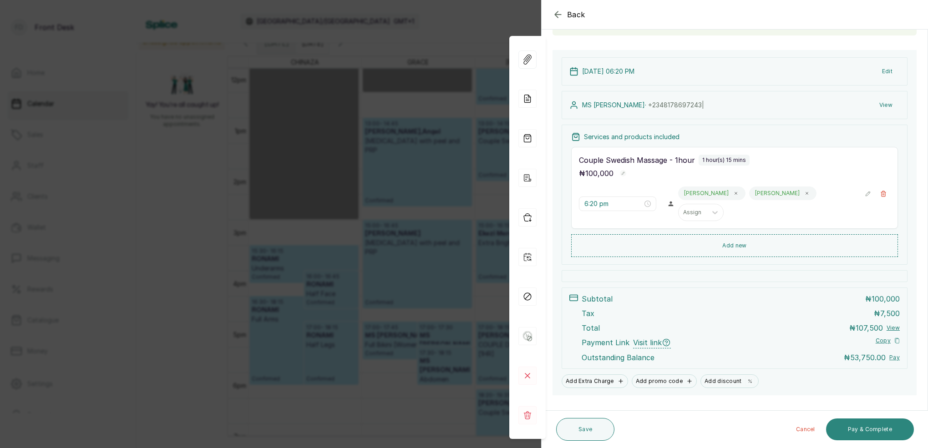
scroll to position [77, 0]
click at [871, 432] on button "Pay & Complete" at bounding box center [870, 430] width 88 height 22
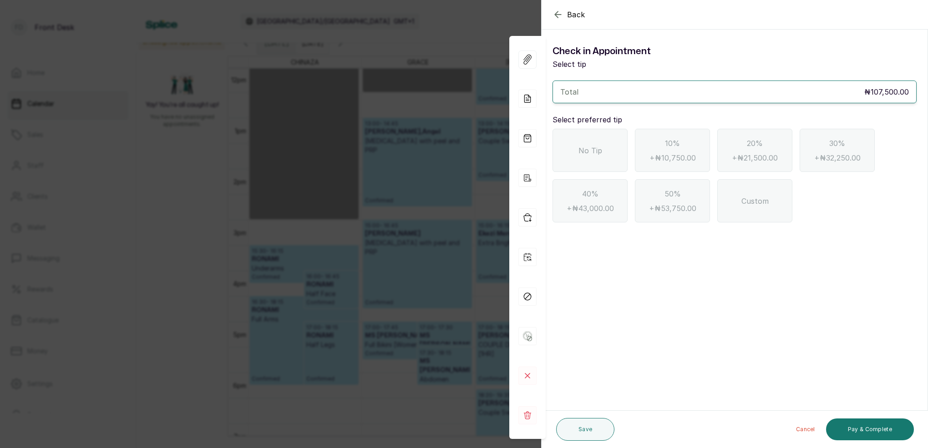
scroll to position [0, 0]
click at [557, 18] on icon "button" at bounding box center [558, 14] width 11 height 11
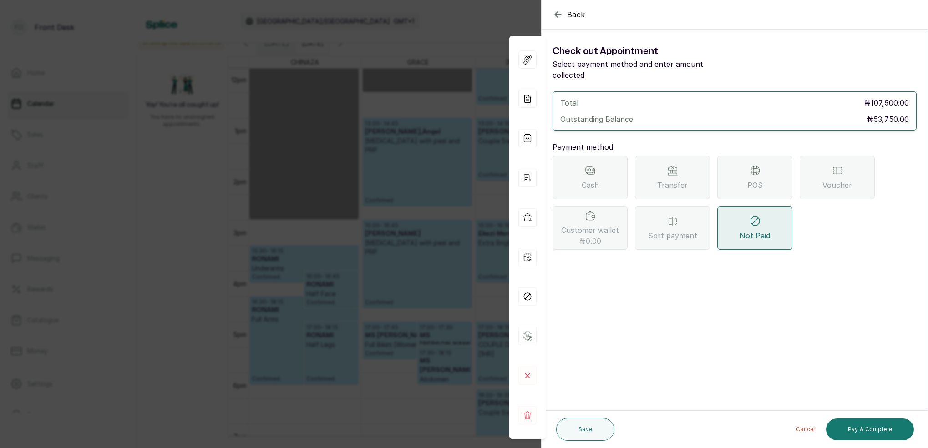
drag, startPoint x: 672, startPoint y: 169, endPoint x: 670, endPoint y: 182, distance: 12.9
click at [672, 180] on span "Transfer" at bounding box center [672, 185] width 31 height 11
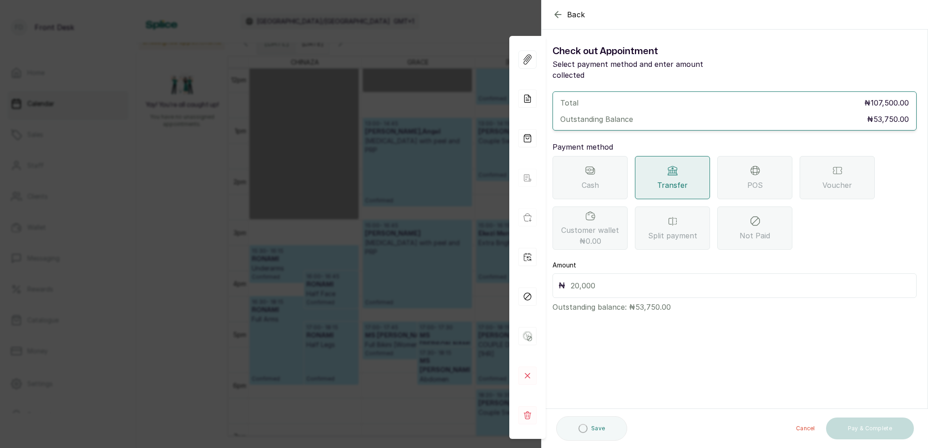
click at [618, 280] on input "text" at bounding box center [741, 286] width 340 height 13
type input "53,750"
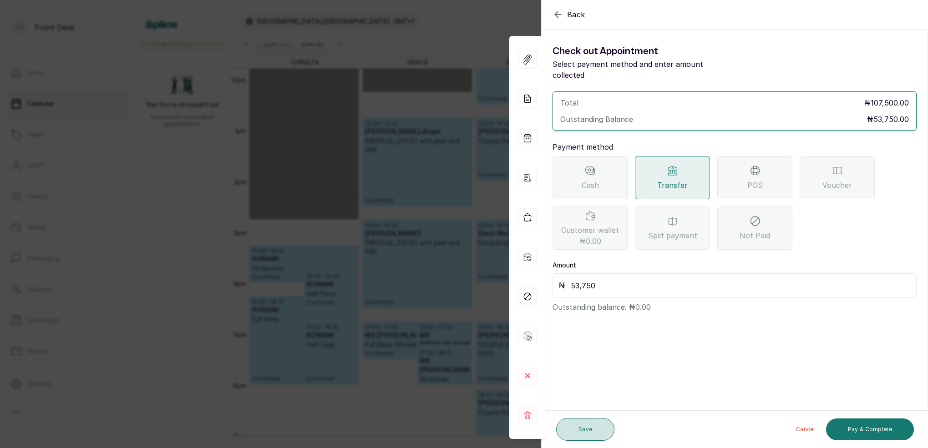
click at [586, 423] on button "Save" at bounding box center [585, 429] width 58 height 23
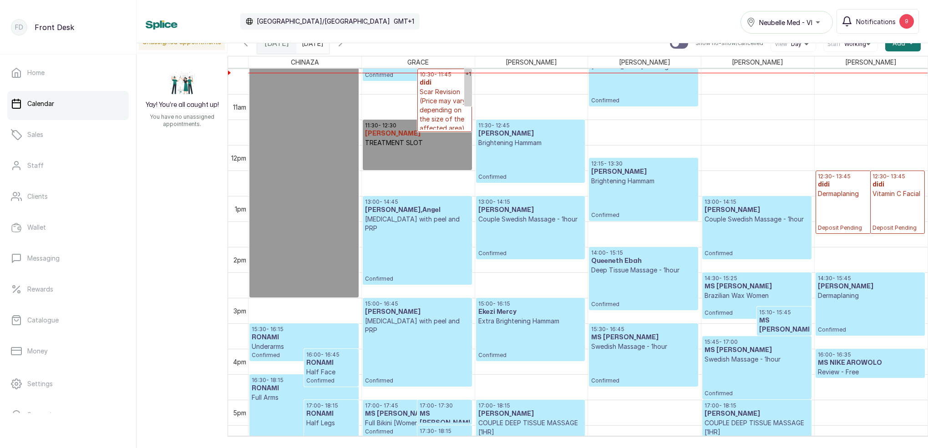
scroll to position [535, 0]
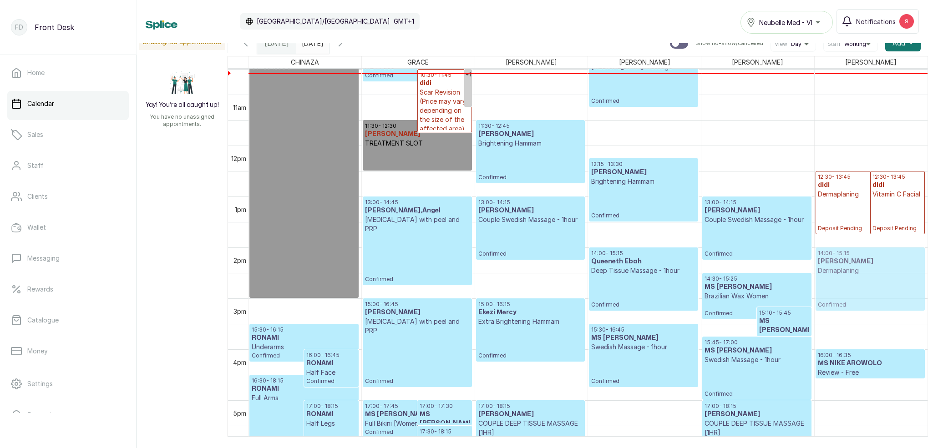
drag, startPoint x: 845, startPoint y: 299, endPoint x: 844, endPoint y: 278, distance: 20.5
click at [845, 278] on div "12:30 - 13:45 didi Dermaplaning Deposit Pending 12:30 - 13:45 didi Vitamin C Fa…" at bounding box center [871, 146] width 113 height 1224
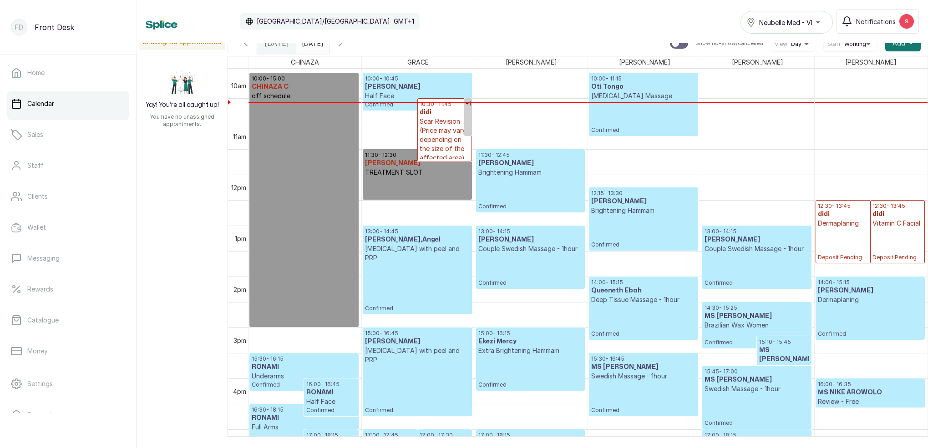
scroll to position [489, 0]
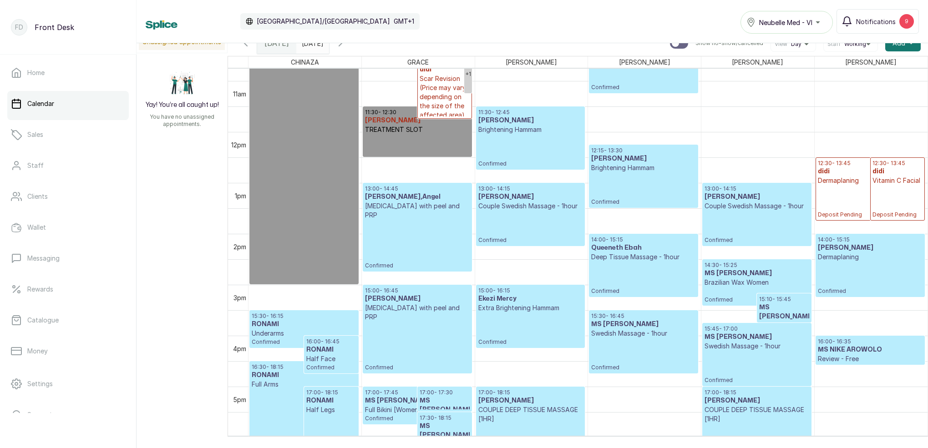
click at [620, 194] on p "Confirmed" at bounding box center [643, 189] width 104 height 33
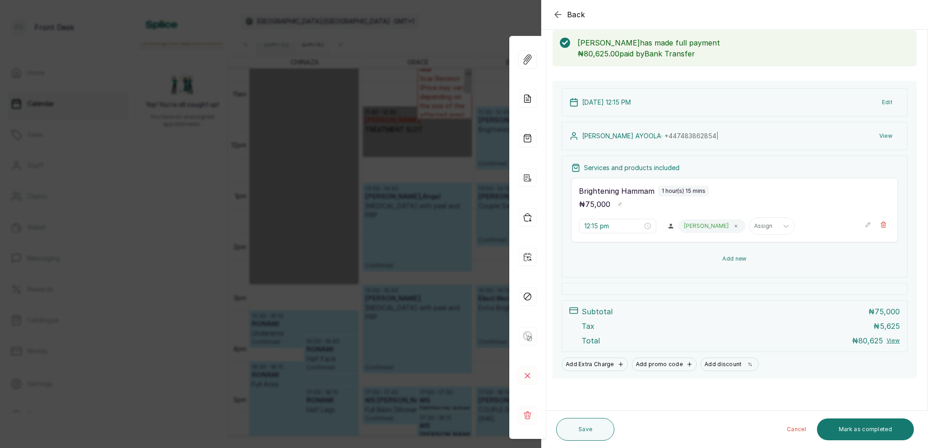
scroll to position [47, 0]
click at [530, 379] on rect at bounding box center [528, 376] width 18 height 18
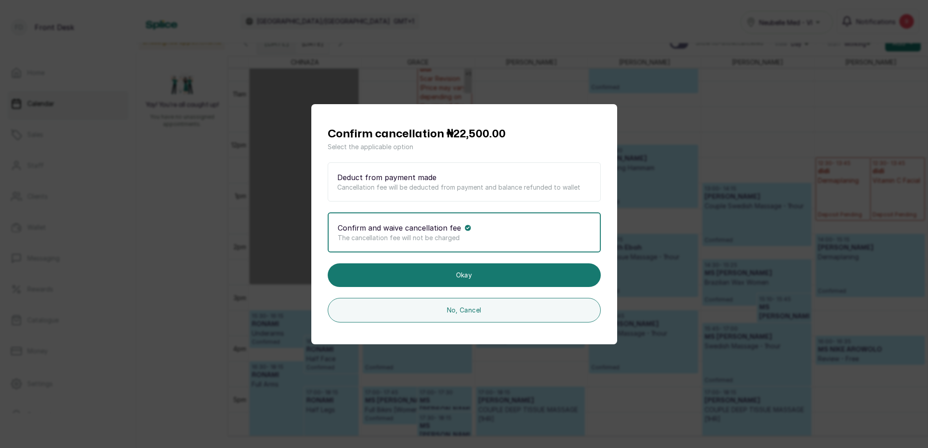
click at [486, 223] on div "Confirm and waive cancellation fee" at bounding box center [464, 228] width 253 height 11
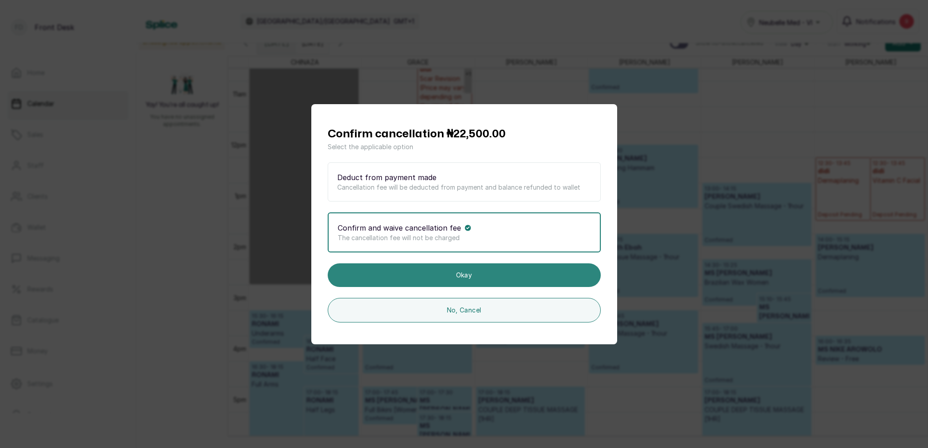
click at [482, 273] on button "Okay" at bounding box center [464, 276] width 273 height 24
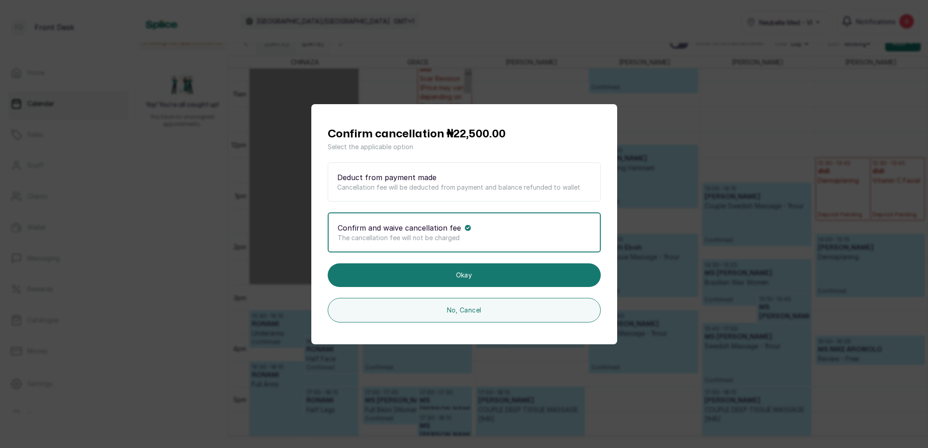
click at [669, 257] on div "Confirm cancellation ₦22,500.00 Select the applicable option Deduct from paymen…" at bounding box center [464, 224] width 928 height 448
drag, startPoint x: 749, startPoint y: 315, endPoint x: 724, endPoint y: 312, distance: 24.7
click at [747, 314] on div "Confirm cancellation ₦22,500.00 Select the applicable option Deduct from paymen…" at bounding box center [464, 224] width 928 height 448
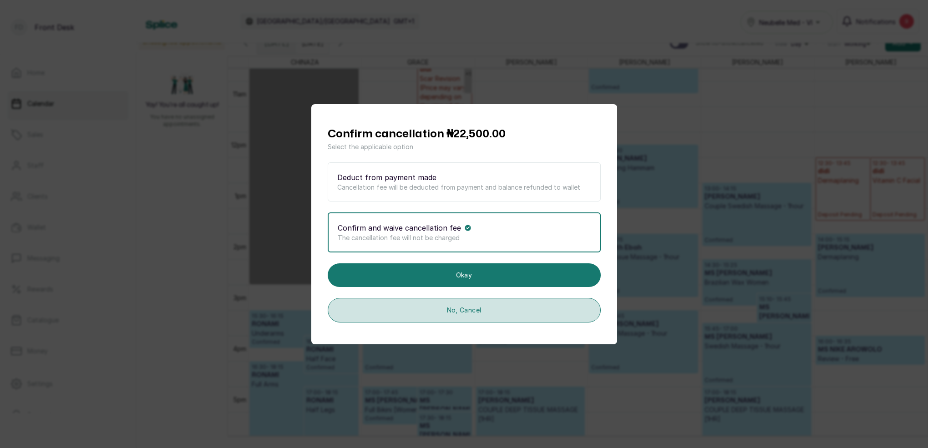
click at [509, 315] on button "No, Cancel" at bounding box center [464, 310] width 273 height 25
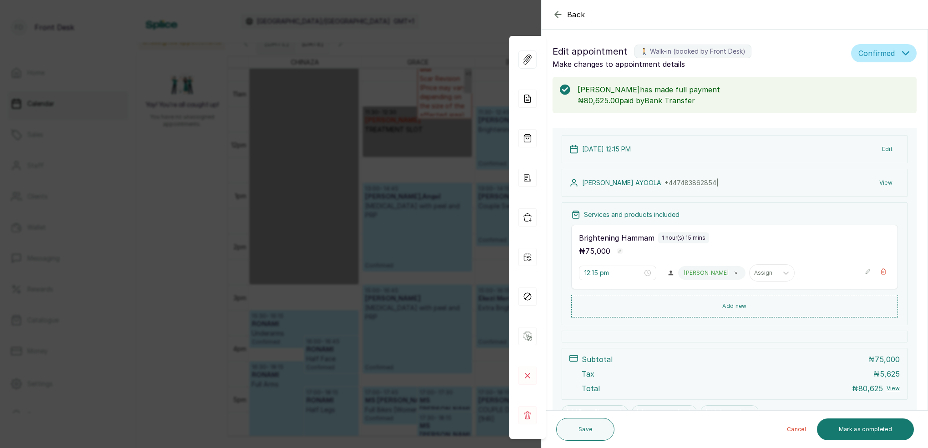
click at [430, 274] on div "Back Appointment Details Edit appointment 🚶 Walk-in (booked by Front Desk) Make…" at bounding box center [464, 224] width 928 height 448
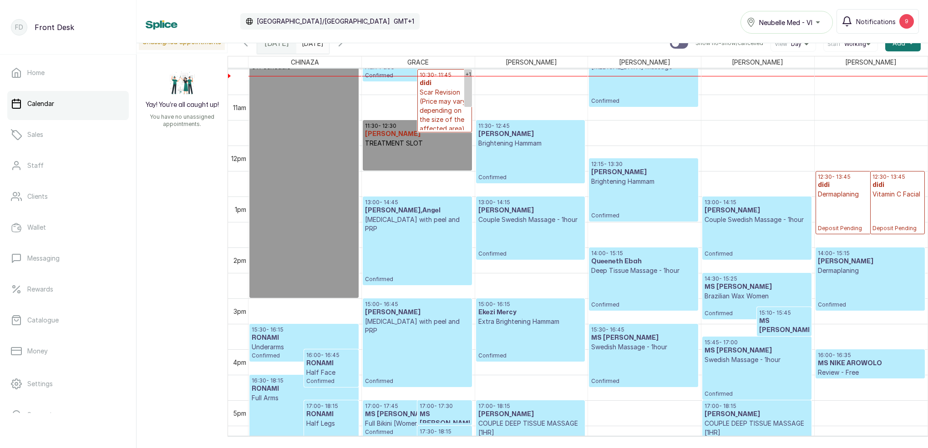
scroll to position [532, 0]
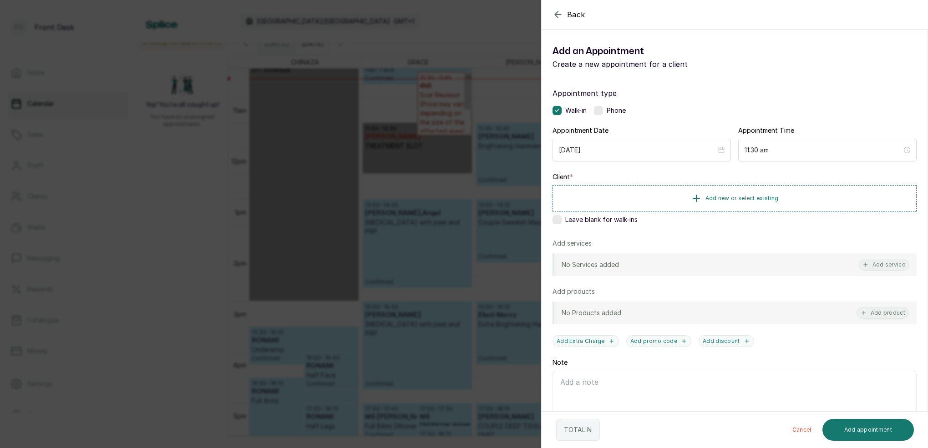
click at [434, 32] on div "Back Add Appointment Add an Appointment Create a new appointment for a client A…" at bounding box center [464, 224] width 928 height 448
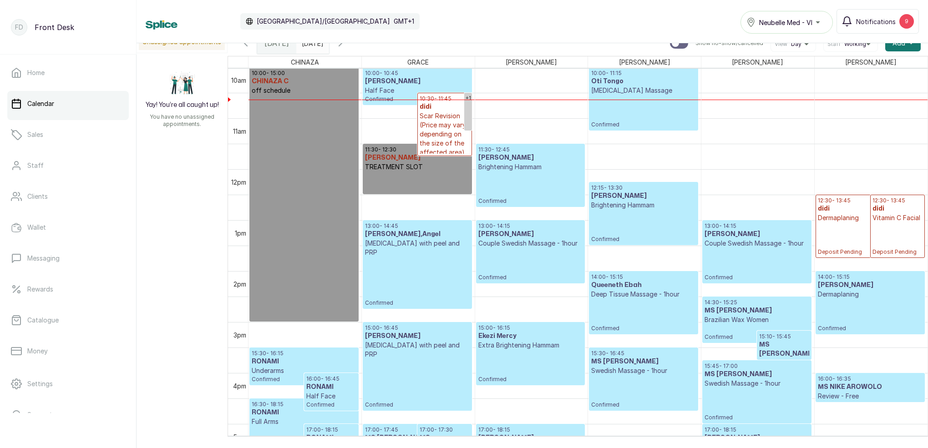
scroll to position [477, 0]
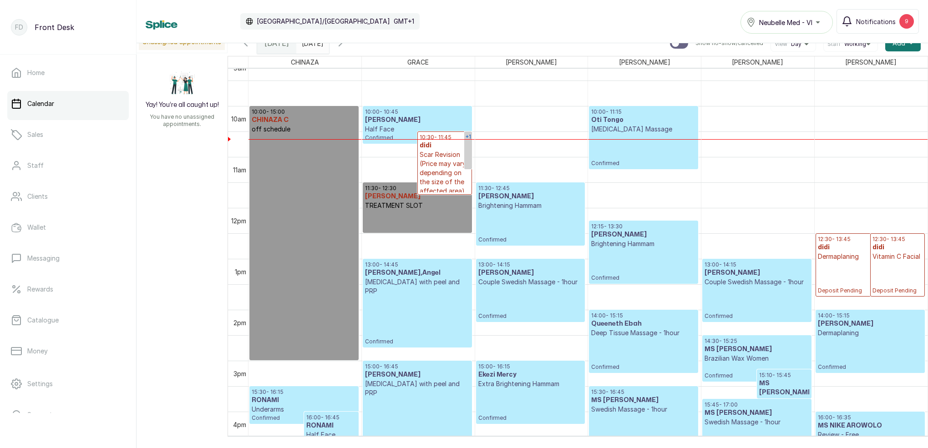
click at [470, 144] on link "+1" at bounding box center [468, 151] width 8 height 38
click at [533, 167] on p "Confirmed" at bounding box center [515, 167] width 87 height 7
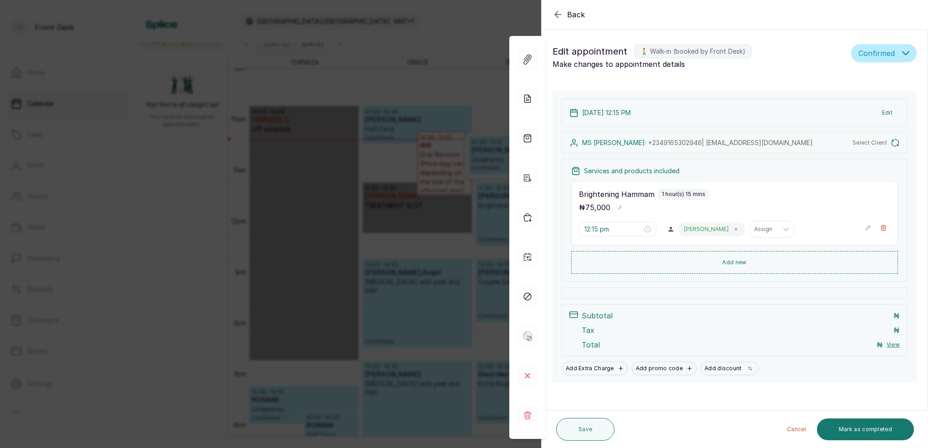
type input "10:00 am"
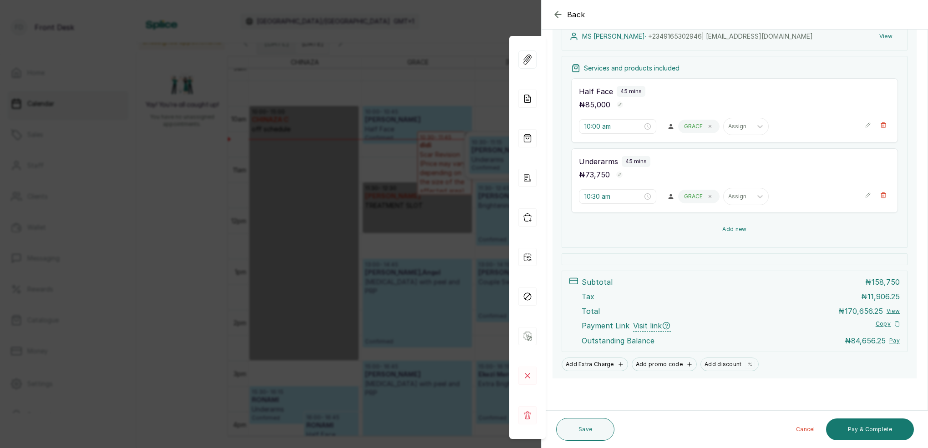
scroll to position [147, 0]
click at [350, 127] on div "Back Appointment Details Edit appointment 🚶 Walk-in (booked by Front Desk) Make…" at bounding box center [464, 224] width 928 height 448
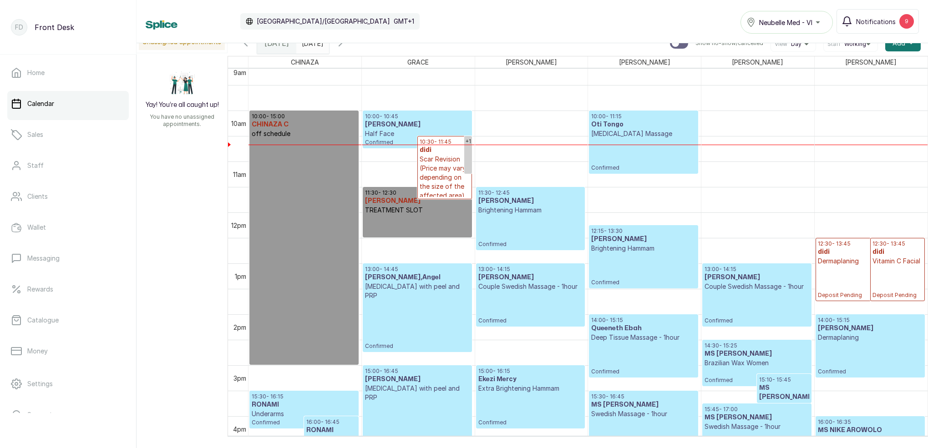
scroll to position [468, 0]
click at [380, 123] on h3 "[PERSON_NAME]" at bounding box center [417, 124] width 104 height 9
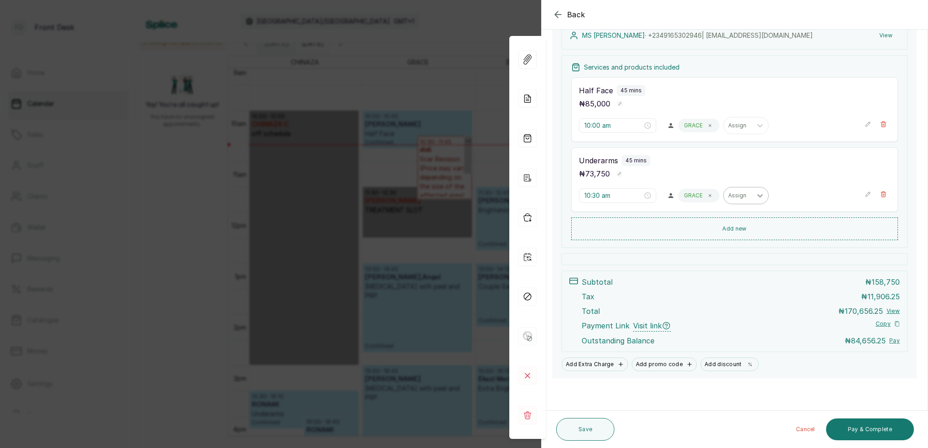
scroll to position [148, 0]
click at [431, 102] on div "Back Appointment Details Edit appointment 🚶 Walk-in (booked by Front Desk) Make…" at bounding box center [464, 224] width 928 height 448
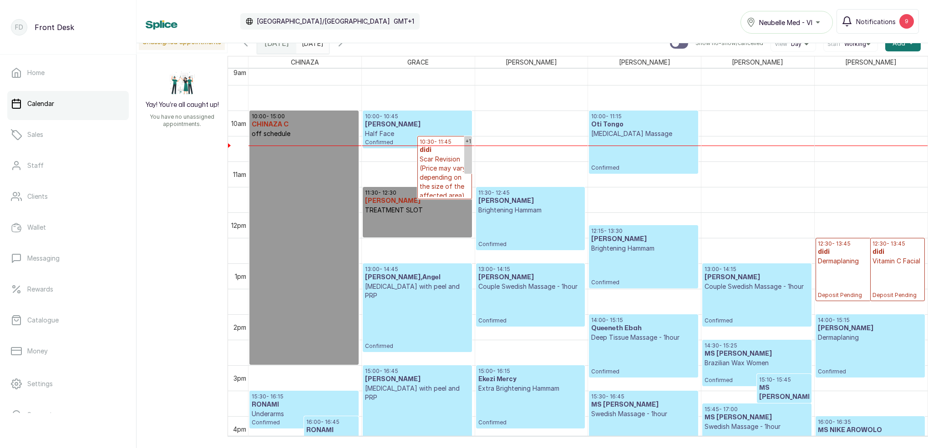
type input "dd/MM/yyyy"
click at [311, 45] on input "dd/MM/yyyy" at bounding box center [304, 40] width 15 height 15
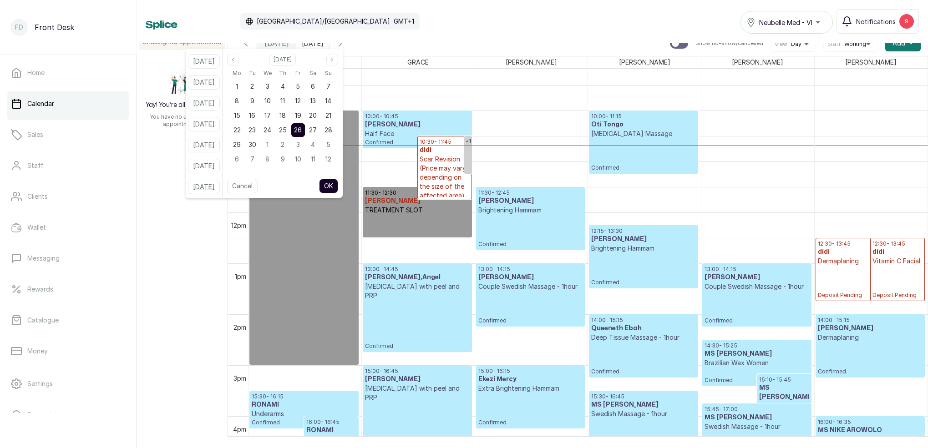
click at [214, 188] on button "In 5 weeks" at bounding box center [204, 187] width 32 height 15
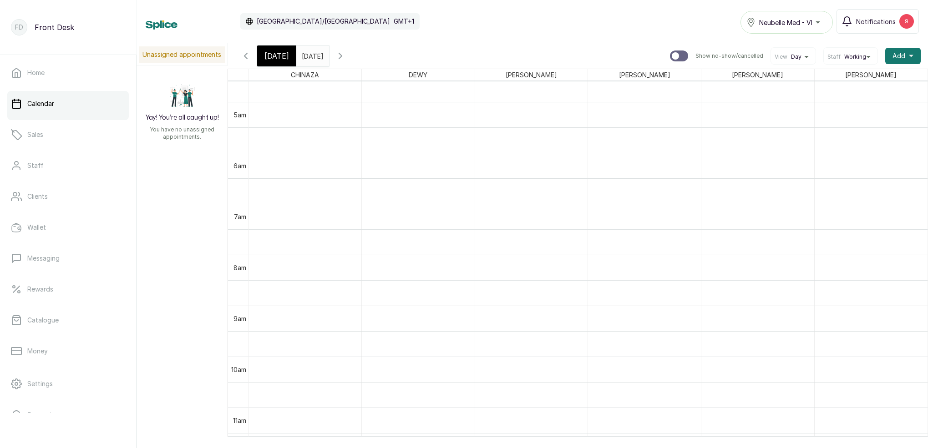
scroll to position [0, 0]
click at [311, 55] on input "07/11/2025" at bounding box center [304, 53] width 15 height 15
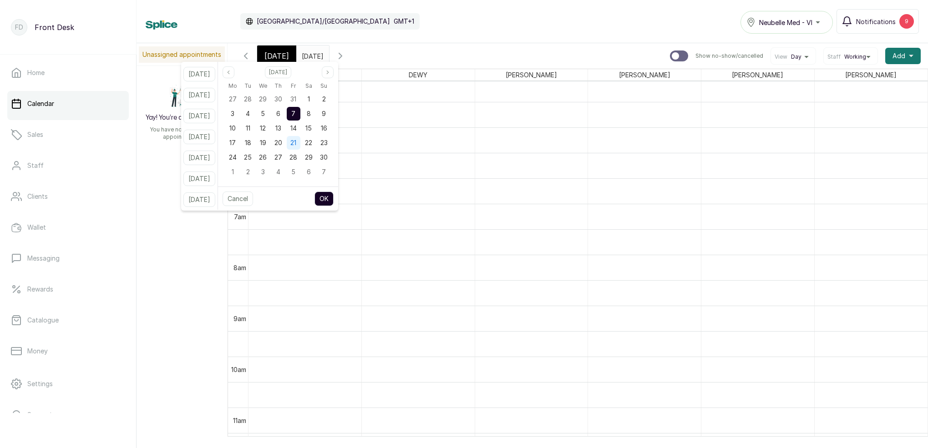
click at [296, 142] on span "21" at bounding box center [293, 143] width 6 height 8
click at [334, 193] on button "OK" at bounding box center [324, 199] width 19 height 15
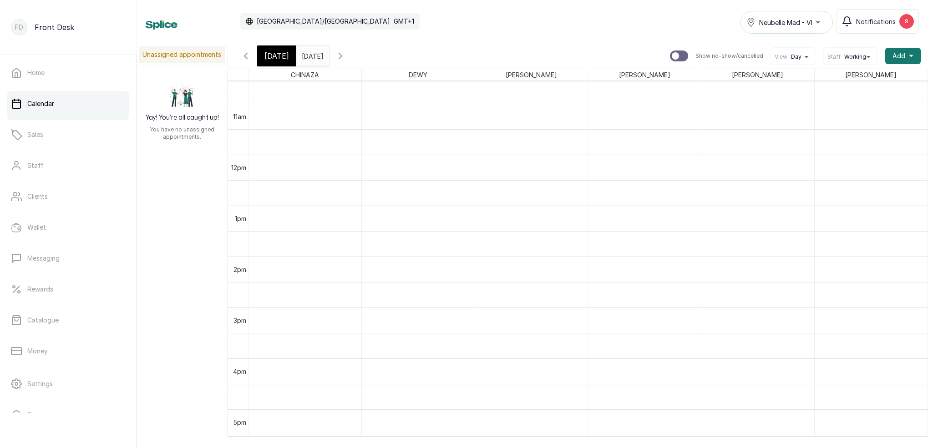
scroll to position [583, 0]
click at [283, 53] on span "[DATE]" at bounding box center [277, 56] width 25 height 11
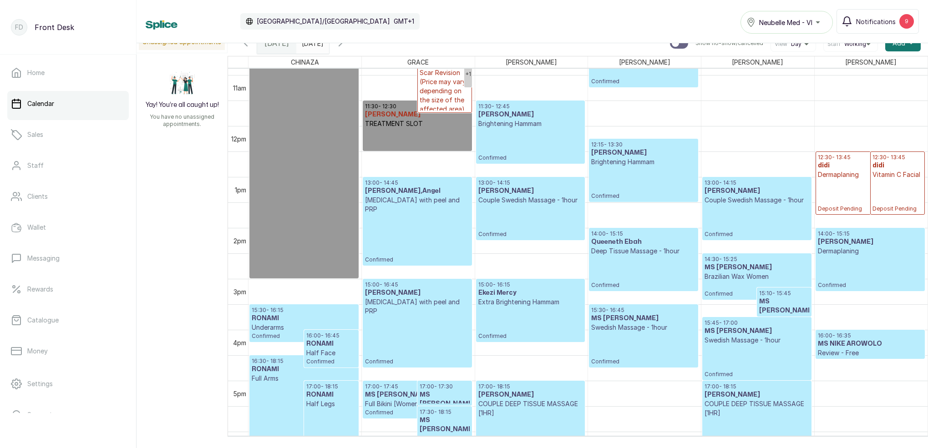
scroll to position [538, 0]
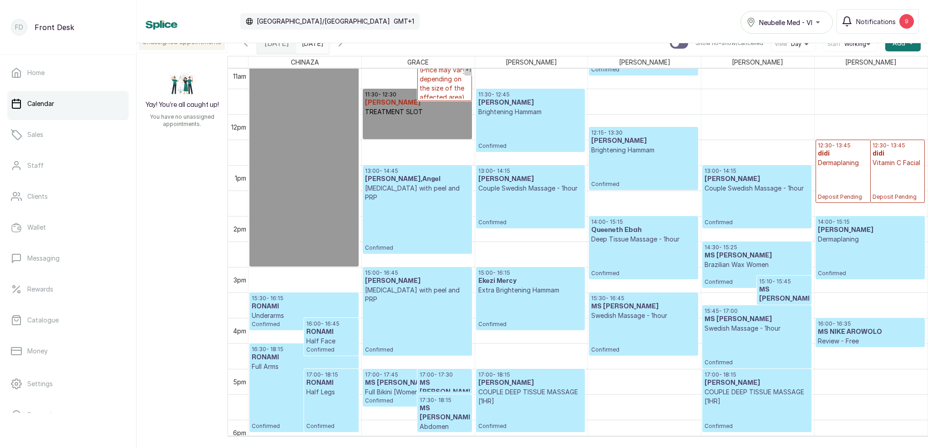
click at [311, 43] on input "21/11/2025" at bounding box center [304, 40] width 15 height 15
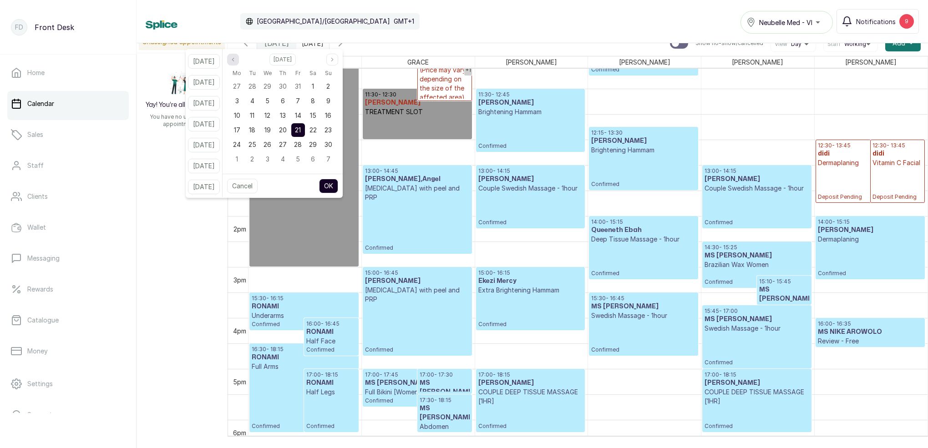
click at [239, 63] on button "Previous month" at bounding box center [233, 60] width 12 height 12
drag, startPoint x: 346, startPoint y: 61, endPoint x: 345, endPoint y: 67, distance: 6.4
click at [335, 61] on icon "page next" at bounding box center [332, 59] width 5 height 5
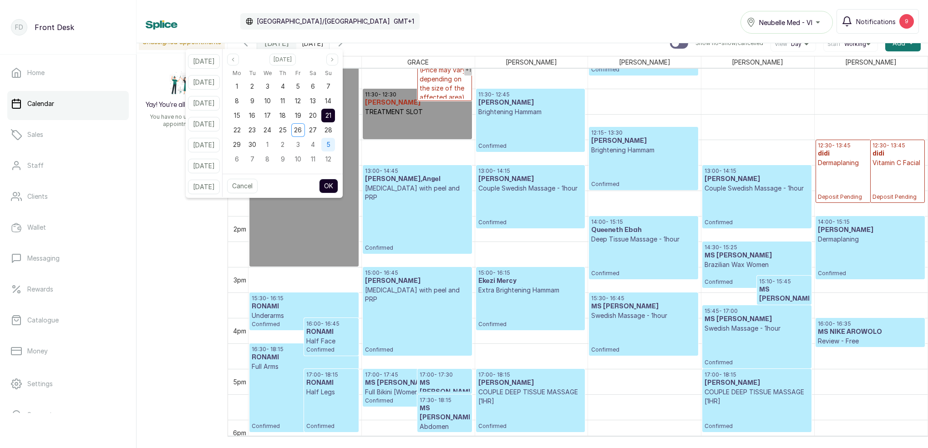
drag, startPoint x: 328, startPoint y: 127, endPoint x: 336, endPoint y: 138, distance: 13.3
click at [320, 127] on div "27" at bounding box center [313, 130] width 14 height 14
click at [338, 186] on button "OK" at bounding box center [328, 186] width 19 height 15
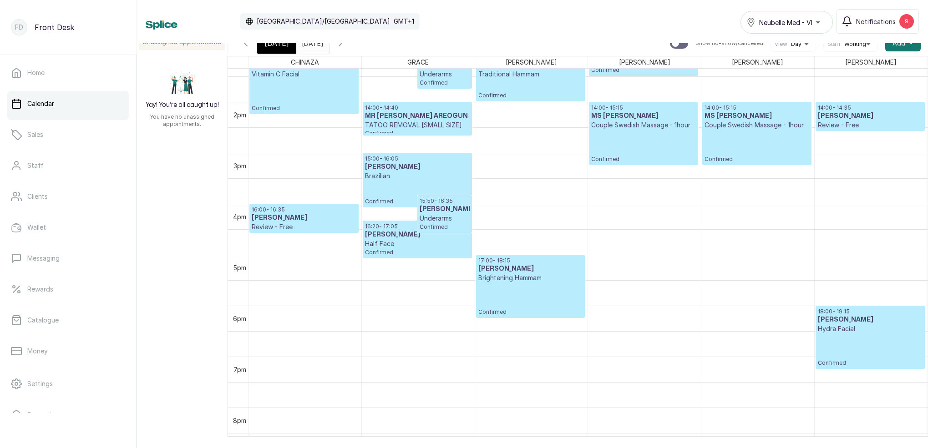
scroll to position [674, 0]
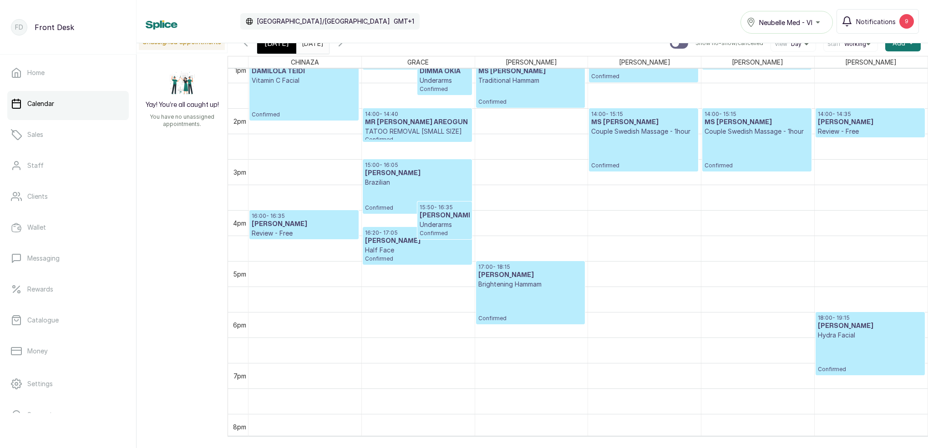
click at [311, 46] on input "27/09/2025" at bounding box center [304, 40] width 15 height 15
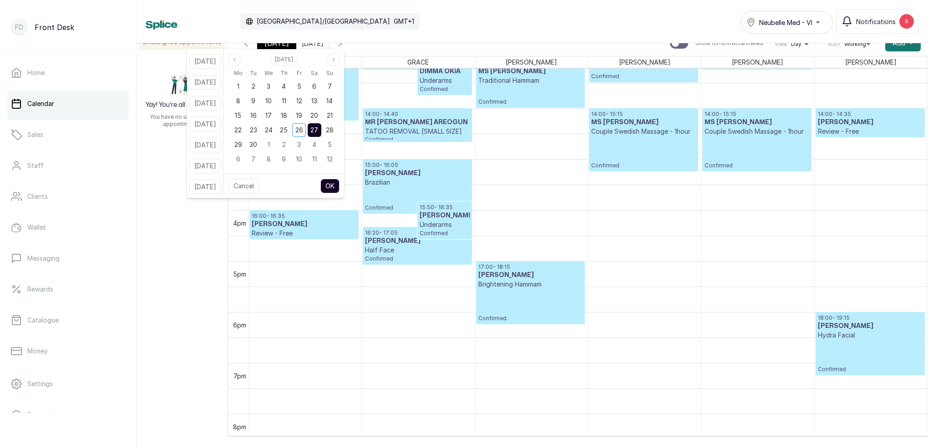
drag, startPoint x: 283, startPoint y: 141, endPoint x: 316, endPoint y: 178, distance: 49.3
click at [275, 142] on div "1" at bounding box center [269, 145] width 14 height 14
click at [340, 188] on button "OK" at bounding box center [330, 186] width 19 height 15
type input "01/10/2025"
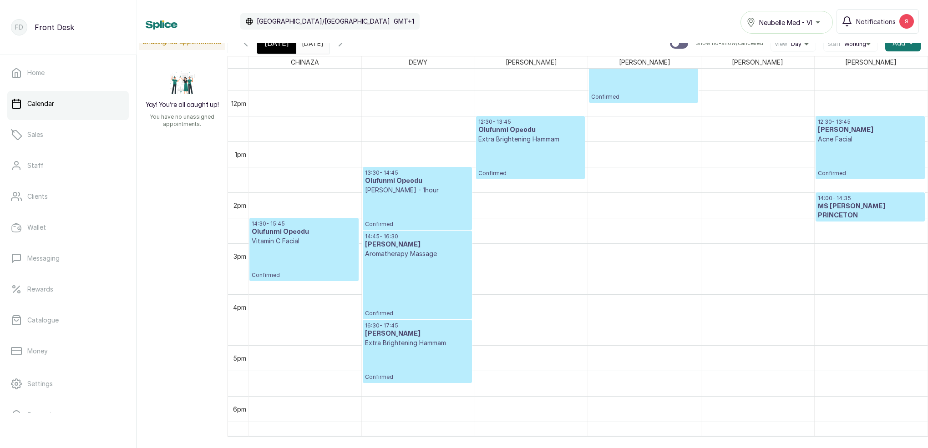
scroll to position [610, 0]
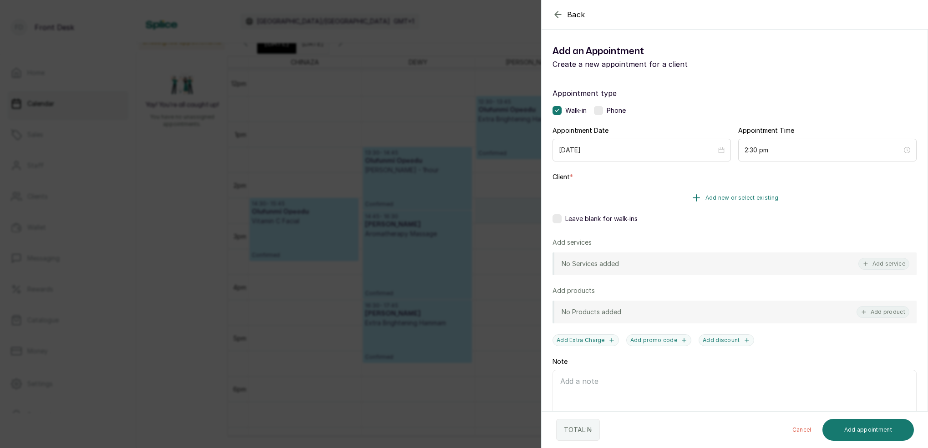
click at [759, 197] on span "Add new or select existing" at bounding box center [742, 197] width 73 height 7
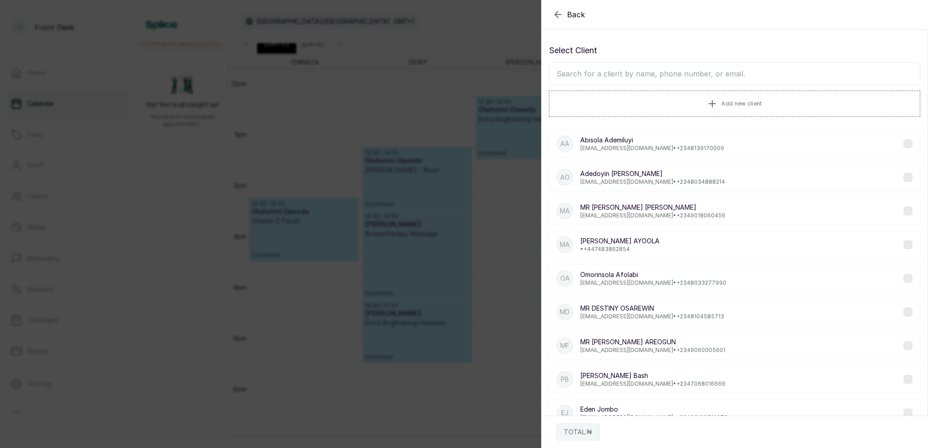
click at [651, 75] on input "text" at bounding box center [735, 73] width 372 height 23
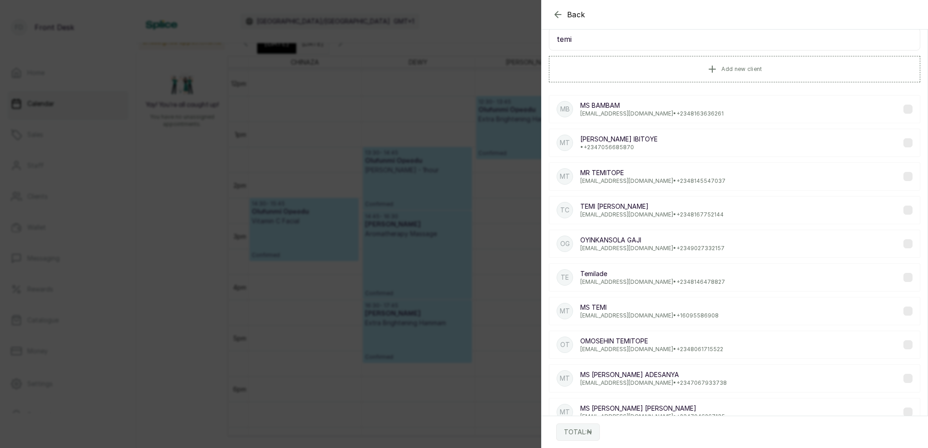
scroll to position [45, 0]
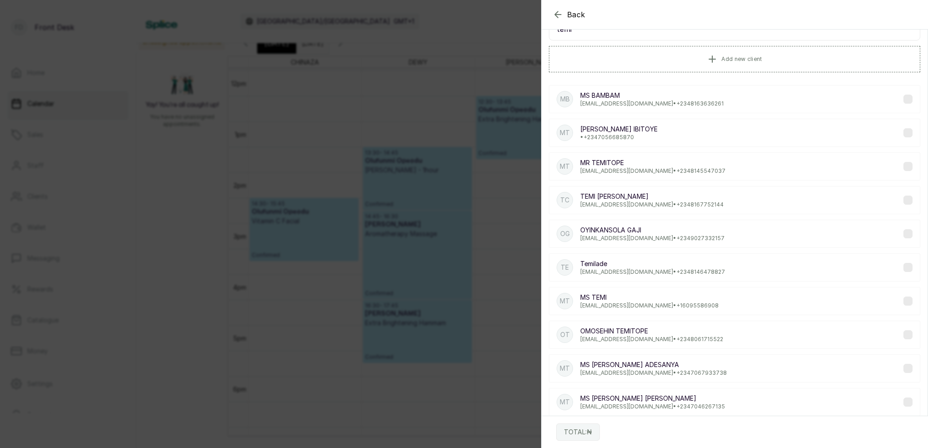
type input "temi"
click at [468, 163] on div "Back Add Appointment Select Client temi Add new client MB MS BAMBAM Shodiya.e.t…" at bounding box center [464, 224] width 928 height 448
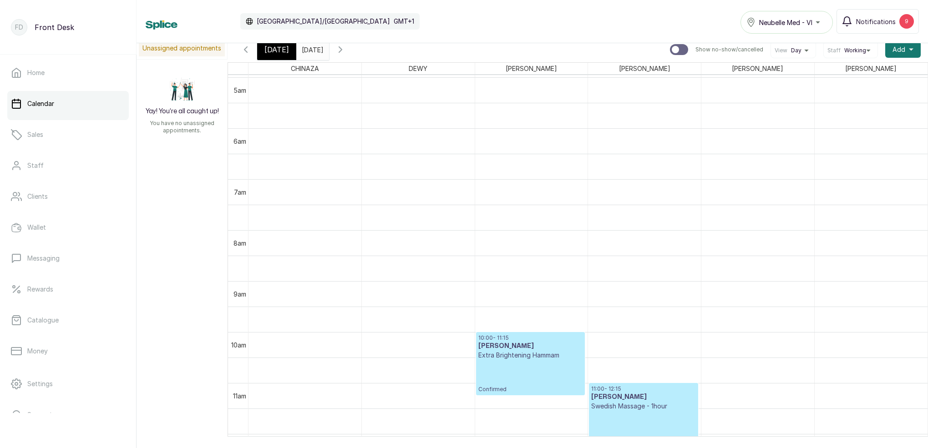
scroll to position [253, 0]
click at [282, 49] on span "[DATE]" at bounding box center [277, 49] width 25 height 11
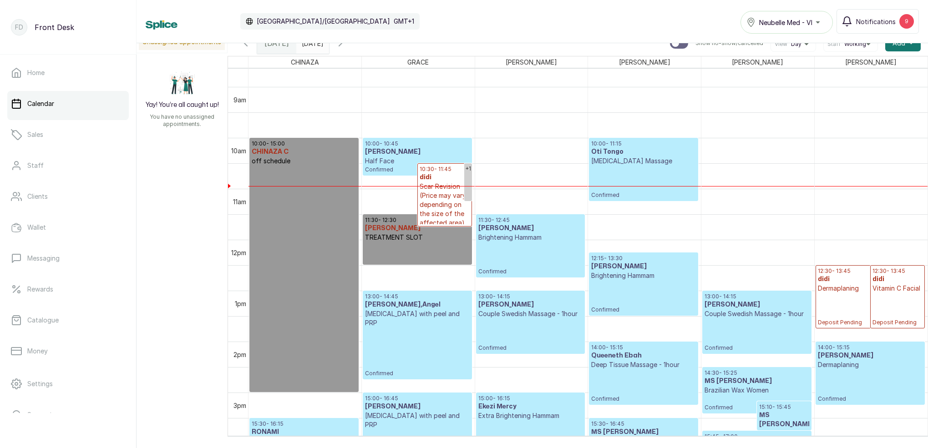
scroll to position [478, 0]
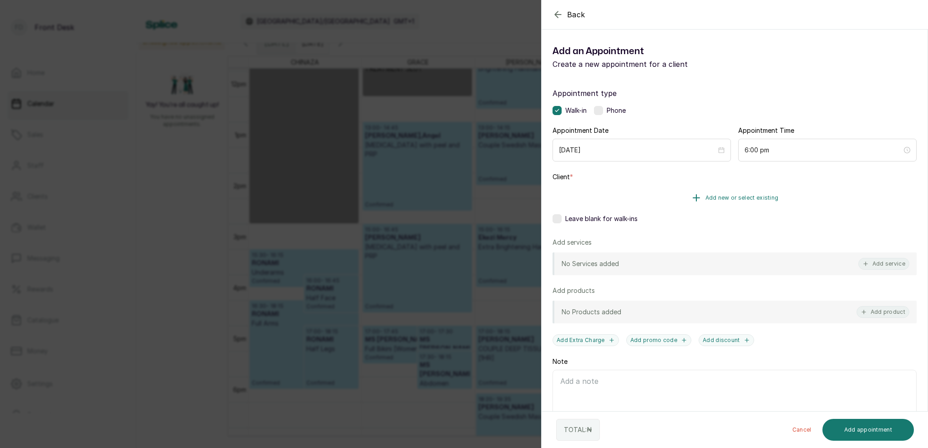
click at [746, 197] on span "Add new or select existing" at bounding box center [742, 197] width 73 height 7
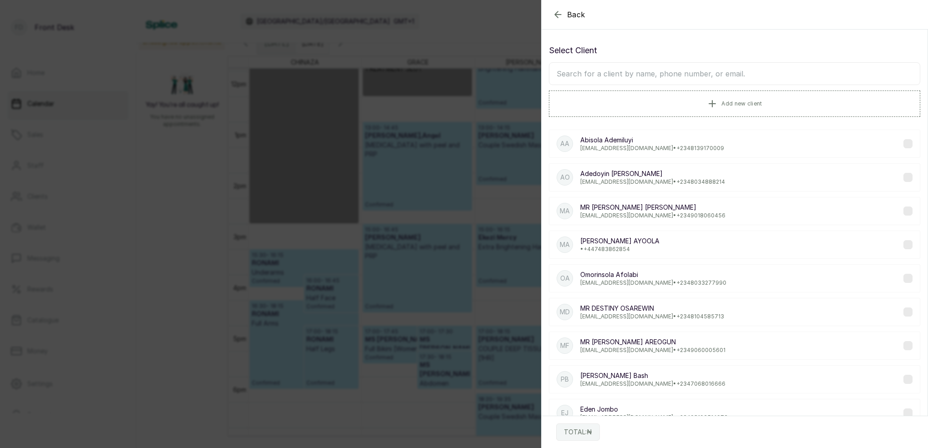
click at [715, 79] on input "text" at bounding box center [735, 73] width 372 height 23
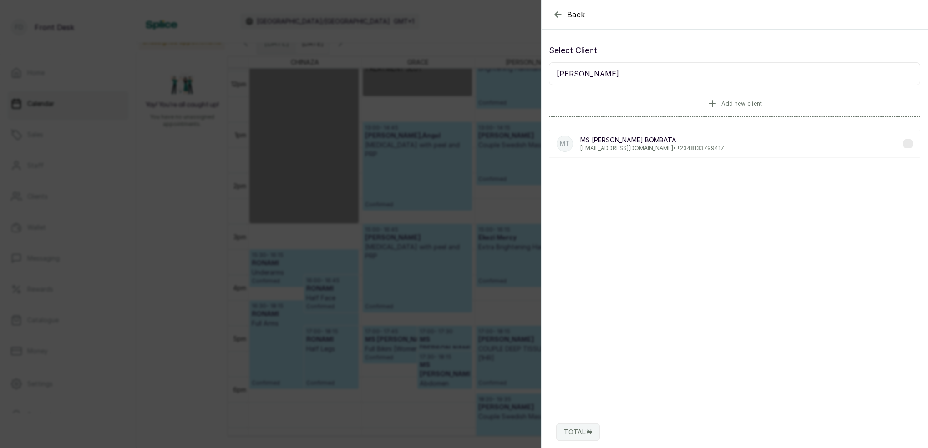
type input "temi bomba"
click at [644, 143] on p "MS TEMI BOMBATA" at bounding box center [652, 140] width 144 height 9
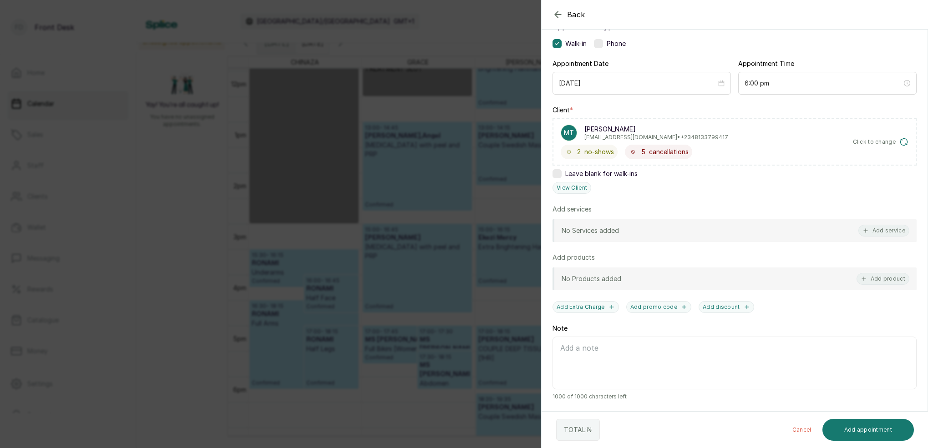
scroll to position [67, 0]
click at [580, 191] on button "View Client" at bounding box center [572, 188] width 39 height 12
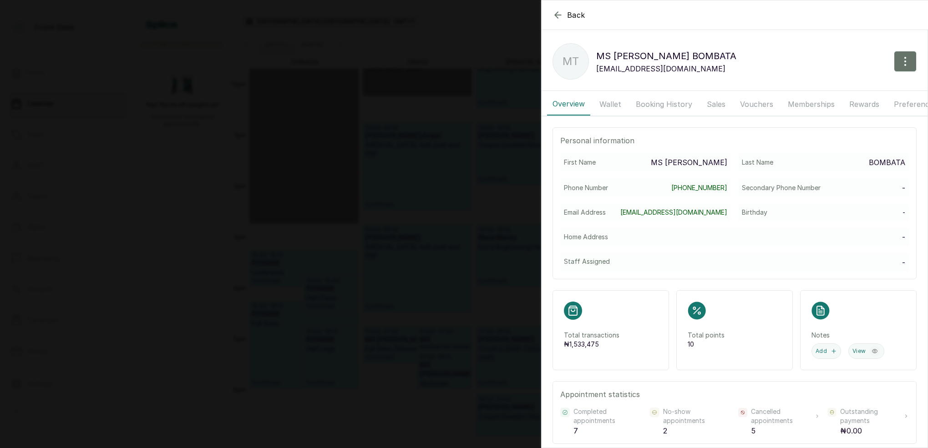
click at [649, 102] on button "Booking History" at bounding box center [664, 104] width 67 height 23
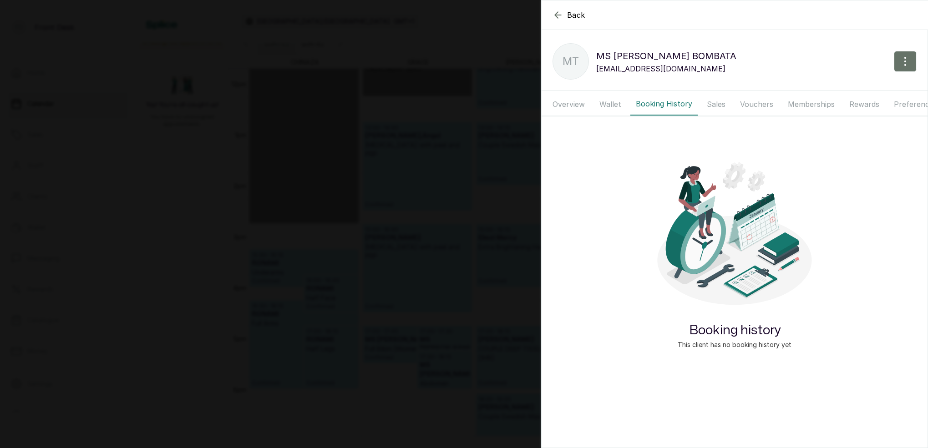
click at [619, 103] on button "Wallet" at bounding box center [610, 104] width 33 height 23
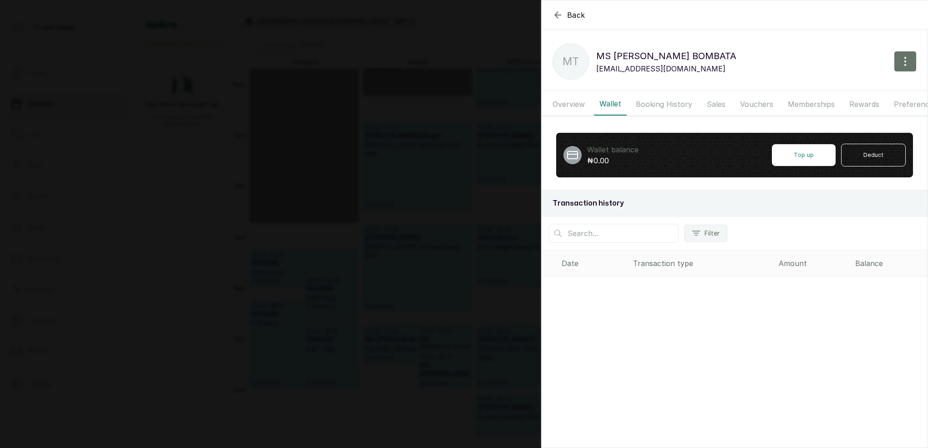
drag, startPoint x: 662, startPoint y: 103, endPoint x: 702, endPoint y: 107, distance: 39.8
click at [662, 104] on button "Booking History" at bounding box center [664, 104] width 67 height 23
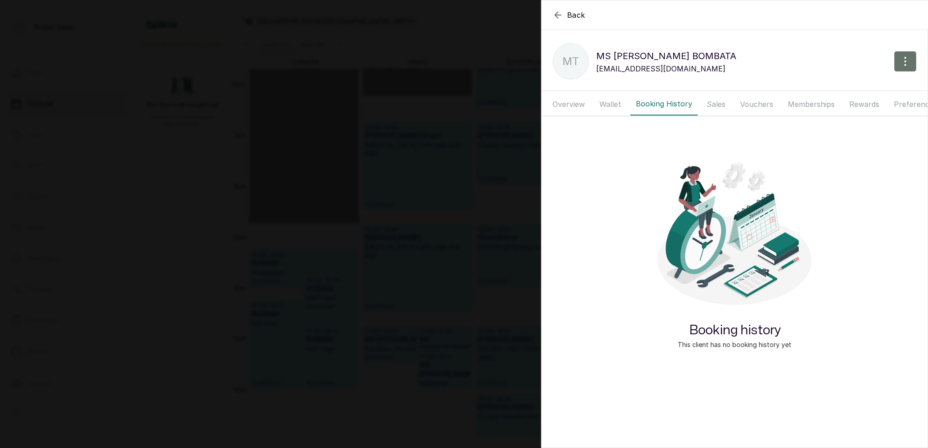
click at [712, 106] on button "Sales" at bounding box center [717, 104] width 30 height 23
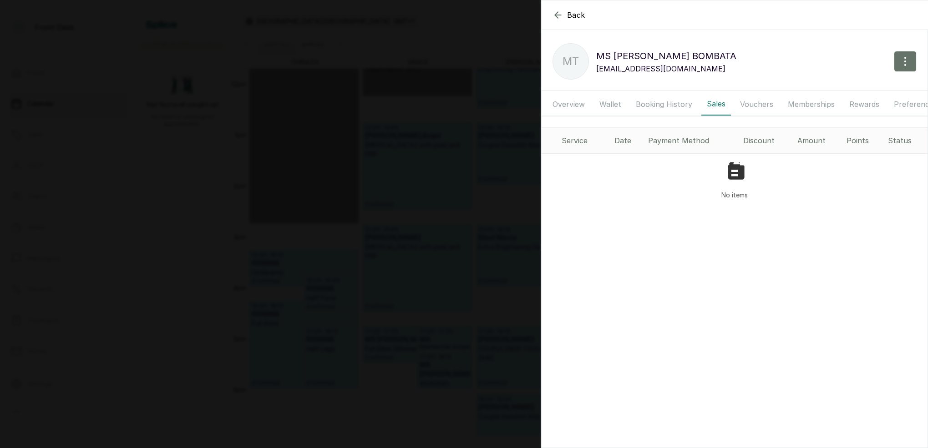
click at [572, 102] on button "Overview" at bounding box center [568, 104] width 43 height 23
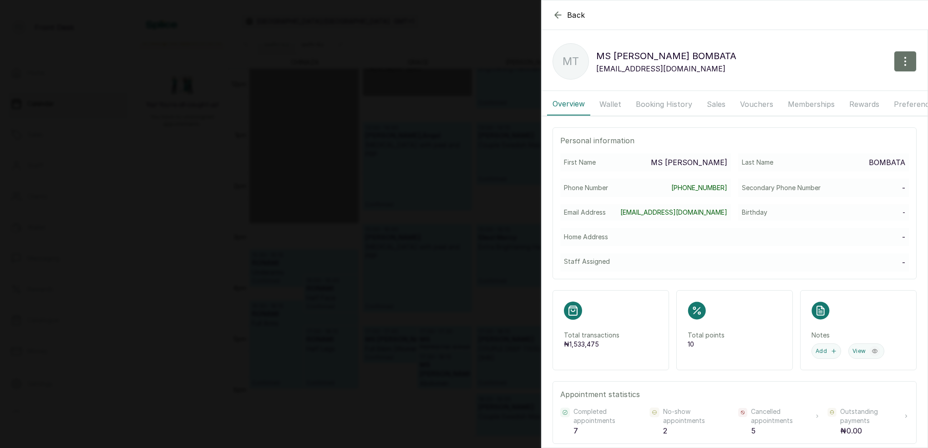
click at [626, 105] on button "Wallet" at bounding box center [610, 104] width 33 height 23
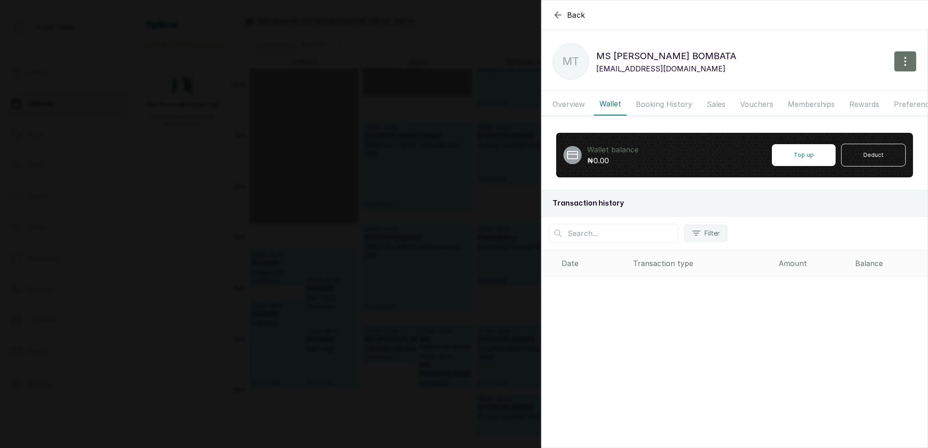
click at [657, 106] on button "Booking History" at bounding box center [664, 104] width 67 height 23
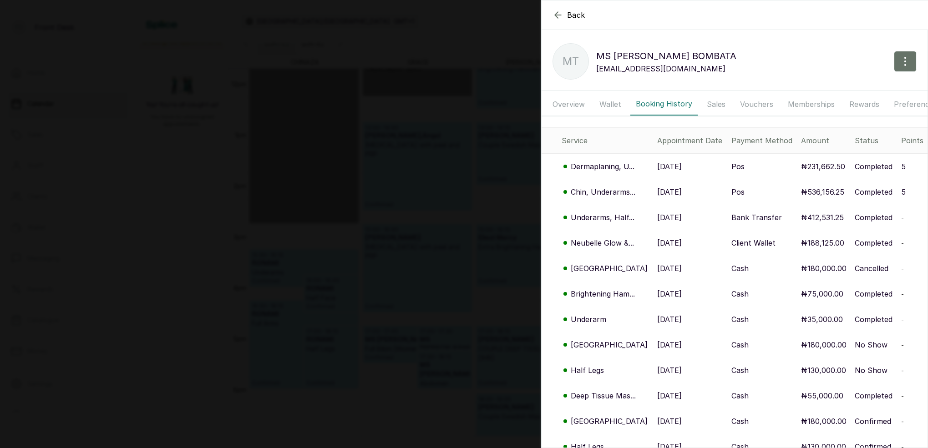
click at [609, 188] on p "Chin, Underarms..." at bounding box center [603, 192] width 65 height 11
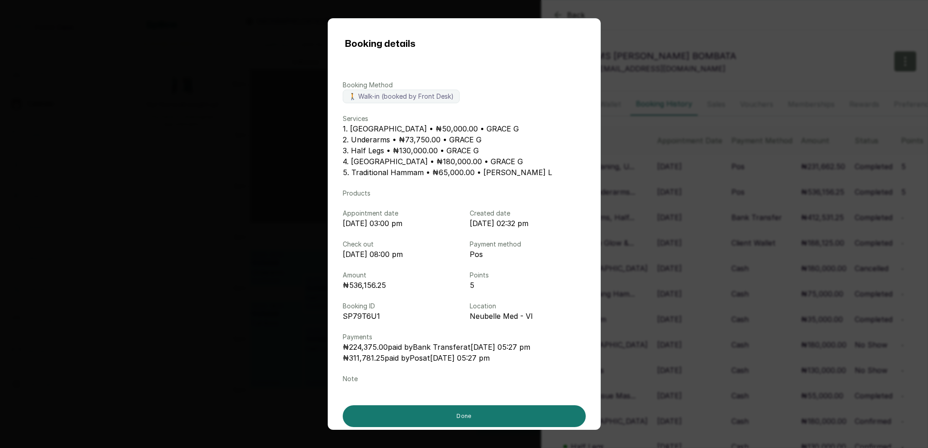
drag, startPoint x: 729, startPoint y: 246, endPoint x: 690, endPoint y: 243, distance: 39.7
click at [729, 246] on div "Booking details Booking Method 🚶 Walk-in (booked by Front Desk) Services 1. Chi…" at bounding box center [464, 224] width 928 height 448
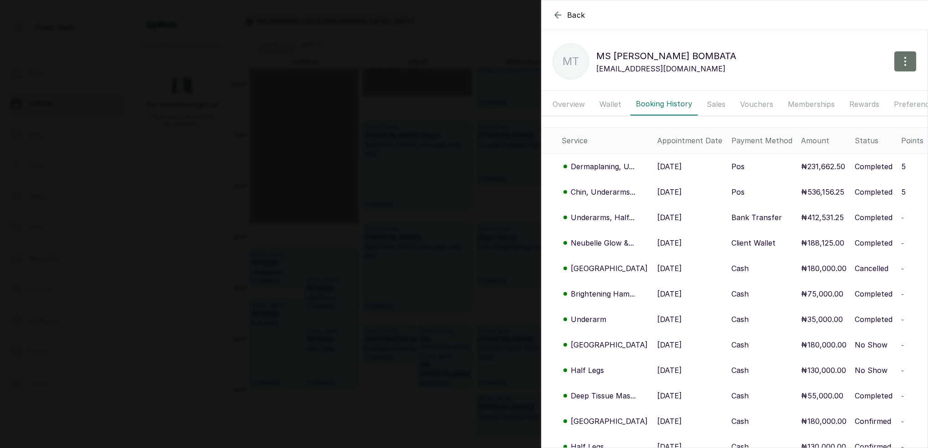
click at [603, 222] on td "Underarms, Half..." at bounding box center [598, 217] width 112 height 25
click at [613, 221] on p "Underarms, Half..." at bounding box center [603, 217] width 64 height 11
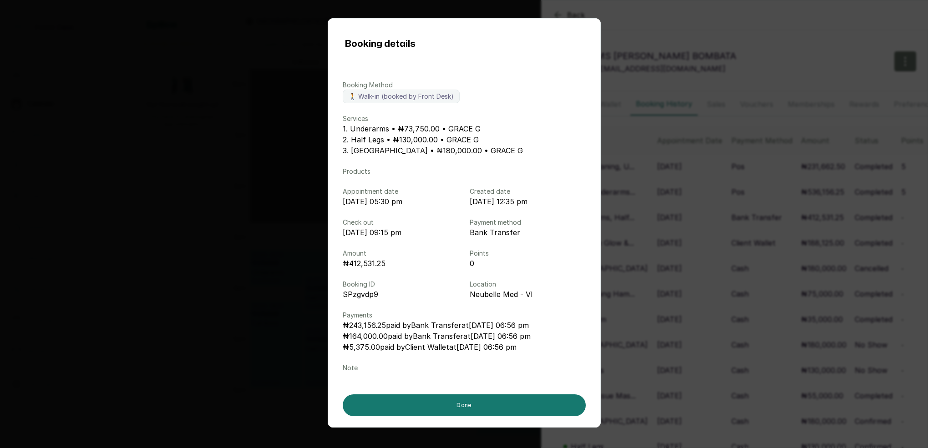
click at [713, 234] on div "Booking details Booking Method 🚶 Walk-in (booked by Front Desk) Services 1. Und…" at bounding box center [464, 224] width 928 height 448
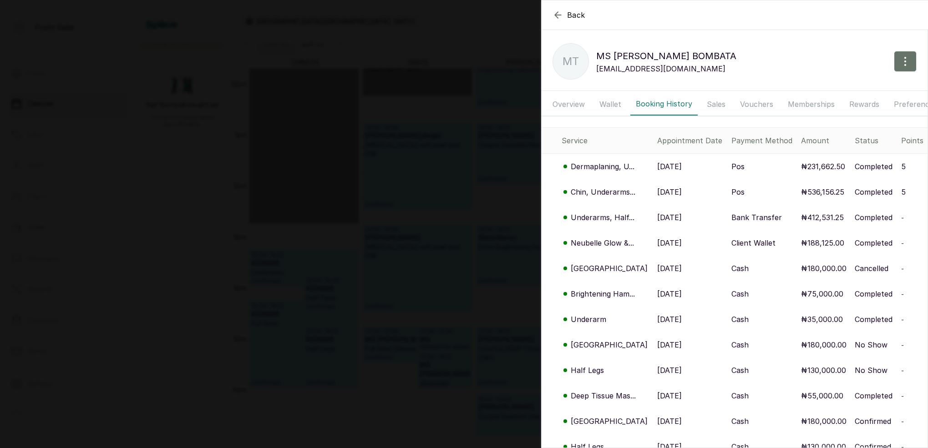
click at [588, 165] on p "Dermaplaning, U..." at bounding box center [603, 166] width 64 height 11
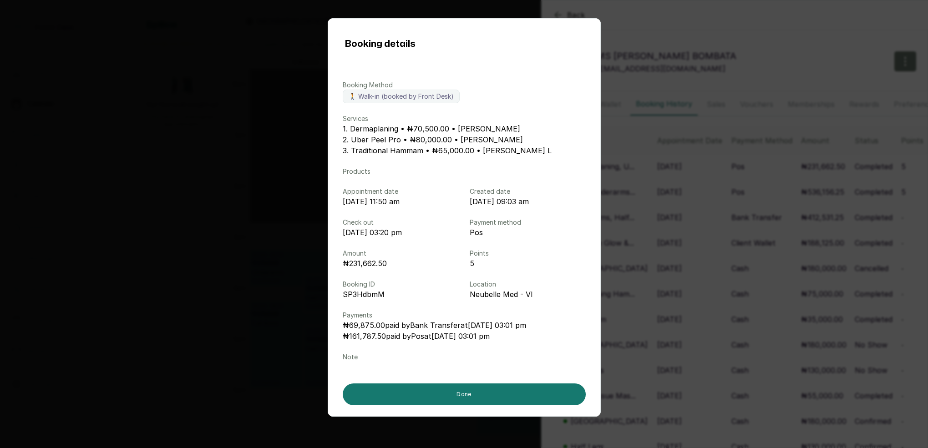
click at [661, 202] on div "Booking details Booking Method 🚶 Walk-in (booked by Front Desk) Services 1. Der…" at bounding box center [464, 224] width 928 height 448
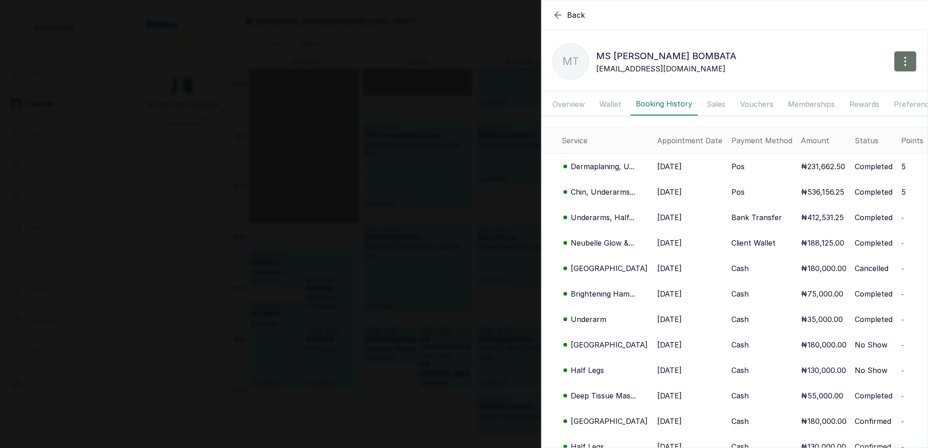
click at [602, 215] on p "Underarms, Half..." at bounding box center [603, 217] width 64 height 11
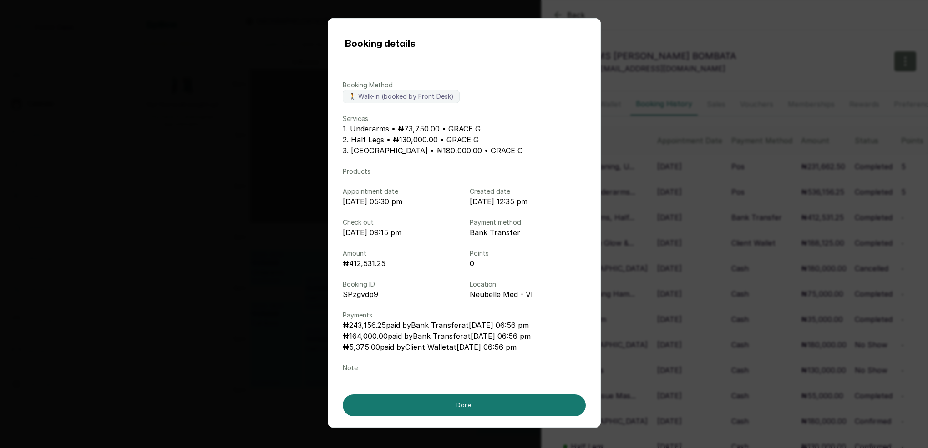
drag, startPoint x: 733, startPoint y: 215, endPoint x: 658, endPoint y: 211, distance: 75.2
click at [733, 215] on div "Booking details Booking Method 🚶 Walk-in (booked by Front Desk) Services 1. Und…" at bounding box center [464, 224] width 928 height 448
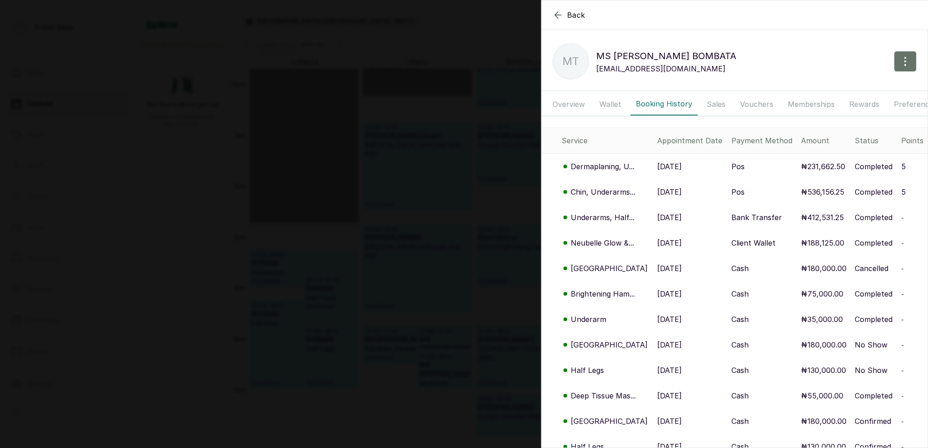
click at [450, 189] on div "Back MS TEMI BOMBATA MT MS TEMI BOMBATA temib104@gmail.com Overview Wallet Book…" at bounding box center [464, 224] width 928 height 448
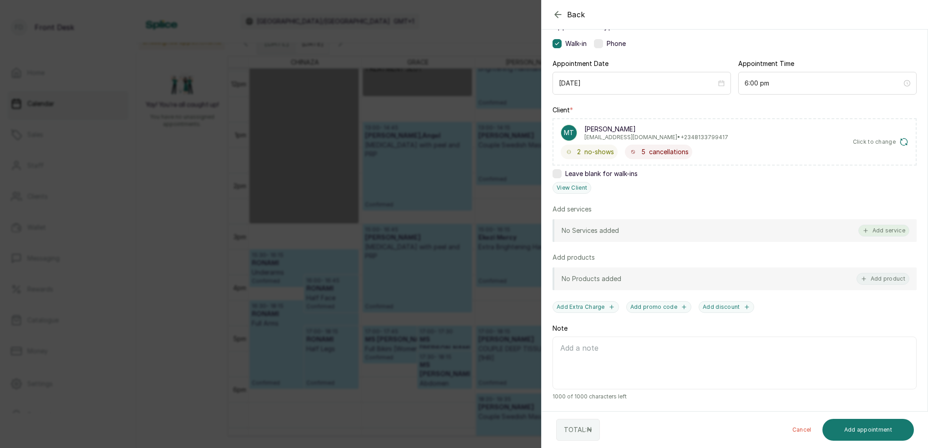
click at [894, 228] on button "Add service" at bounding box center [884, 231] width 51 height 12
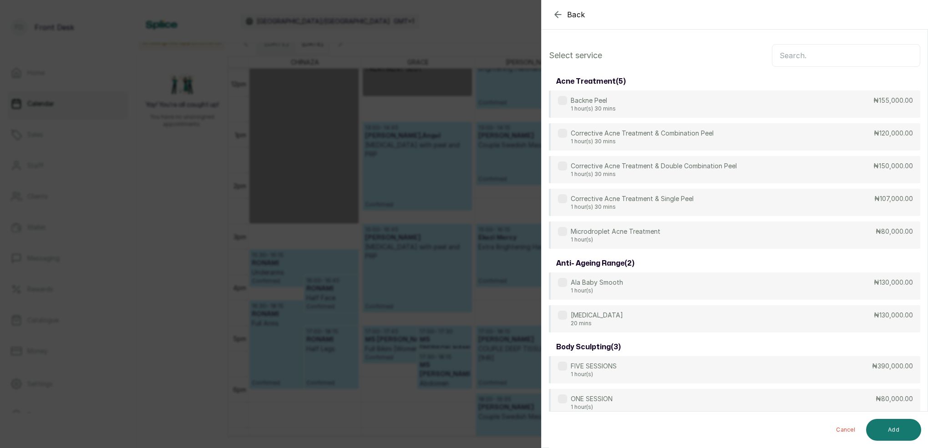
scroll to position [0, 0]
click at [833, 58] on input "text" at bounding box center [846, 55] width 148 height 23
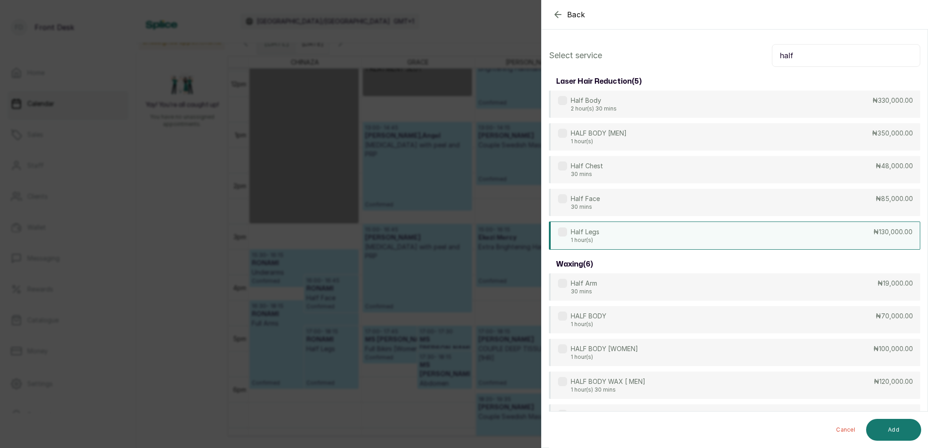
type input "half"
drag, startPoint x: 590, startPoint y: 237, endPoint x: 604, endPoint y: 236, distance: 14.6
click at [591, 236] on div "Half Legs 1 hour(s)" at bounding box center [585, 236] width 29 height 16
click at [895, 424] on button "Add" at bounding box center [893, 430] width 55 height 22
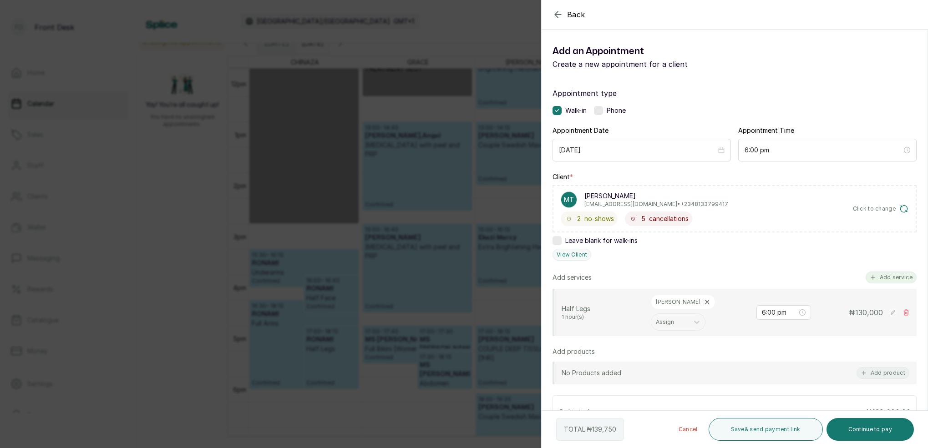
click at [892, 279] on button "Add service" at bounding box center [891, 278] width 51 height 12
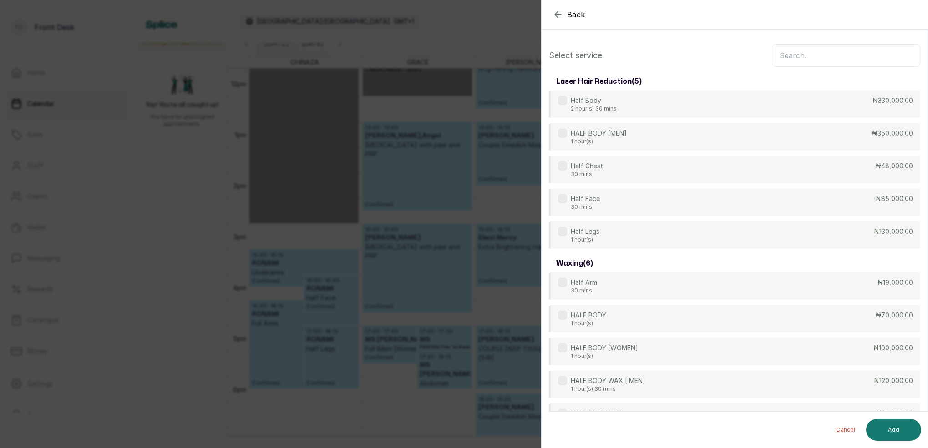
click at [845, 56] on input "text" at bounding box center [846, 55] width 148 height 23
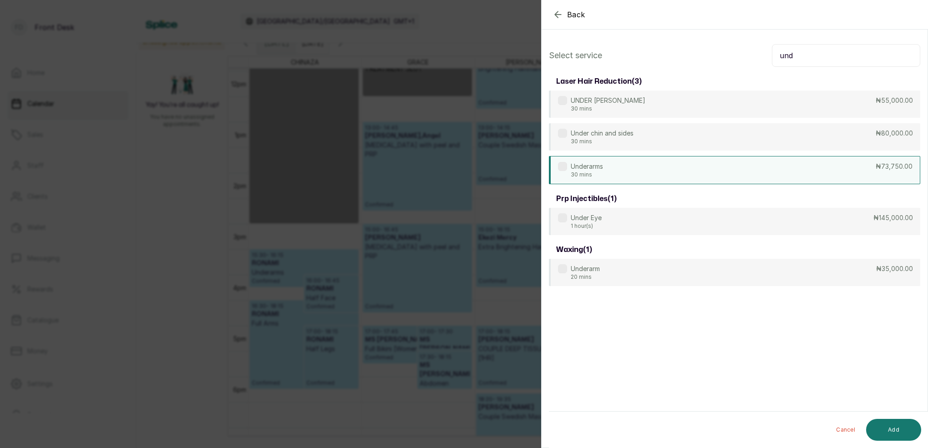
type input "und"
drag, startPoint x: 606, startPoint y: 165, endPoint x: 854, endPoint y: 310, distance: 287.3
click at [607, 166] on div "Underarms 30 mins ₦73,750.00" at bounding box center [735, 169] width 372 height 27
click at [900, 424] on button "Add" at bounding box center [893, 430] width 55 height 22
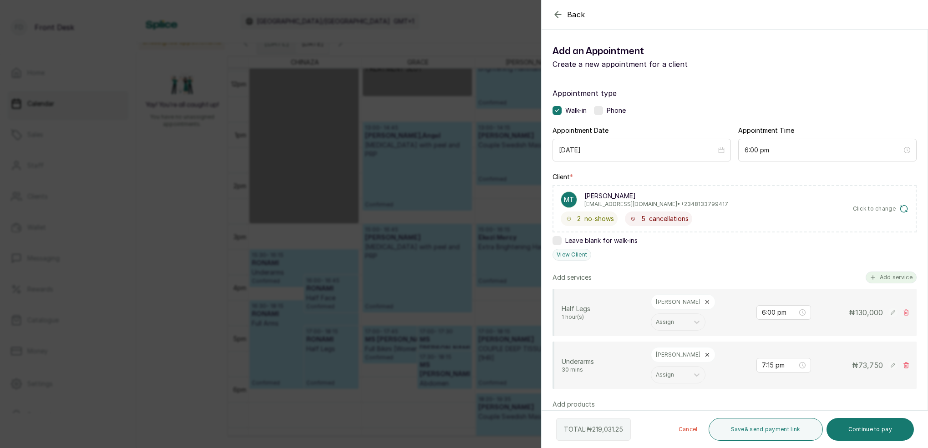
click at [901, 273] on button "Add service" at bounding box center [891, 278] width 51 height 12
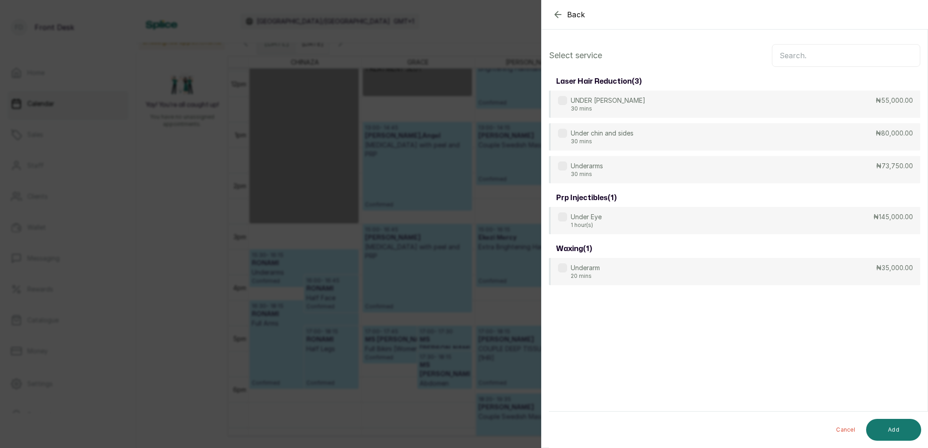
click at [851, 57] on input "text" at bounding box center [846, 55] width 148 height 23
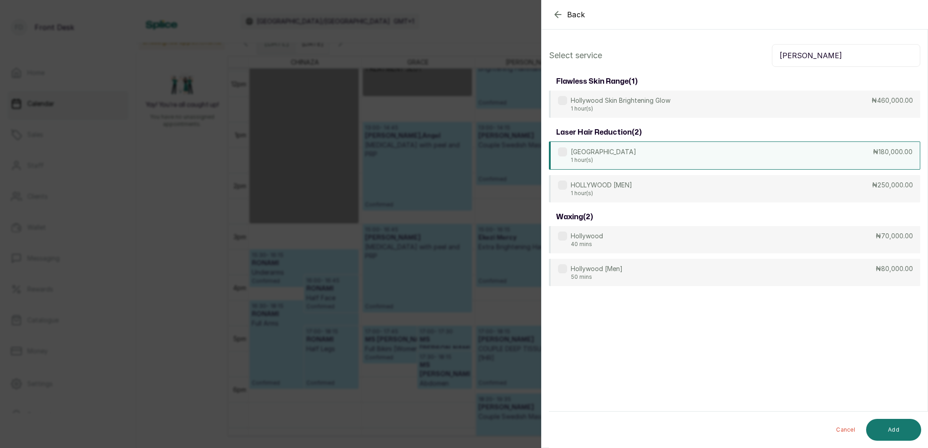
type input "holl"
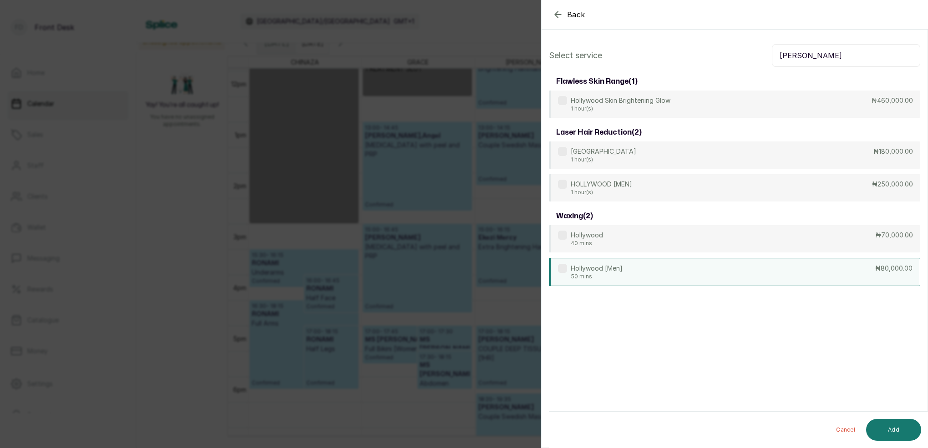
drag, startPoint x: 611, startPoint y: 153, endPoint x: 747, endPoint y: 280, distance: 185.8
click at [612, 153] on p "HOLLYWOOD" at bounding box center [604, 151] width 66 height 9
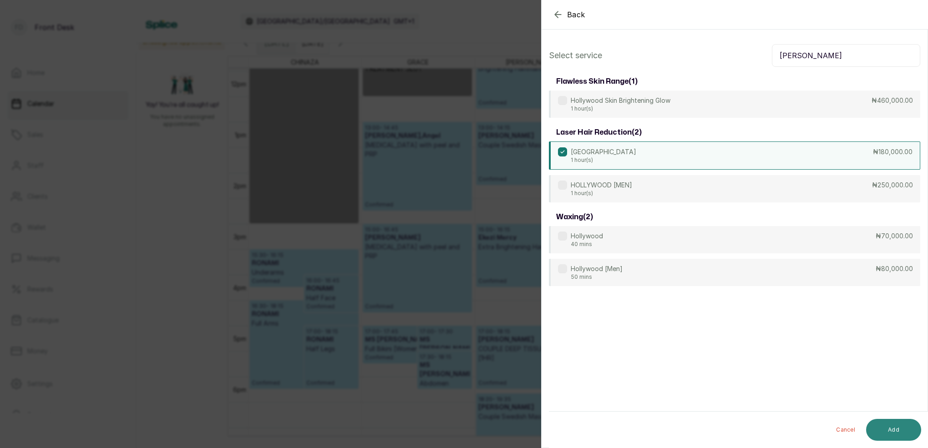
click at [883, 425] on button "Add" at bounding box center [893, 430] width 55 height 22
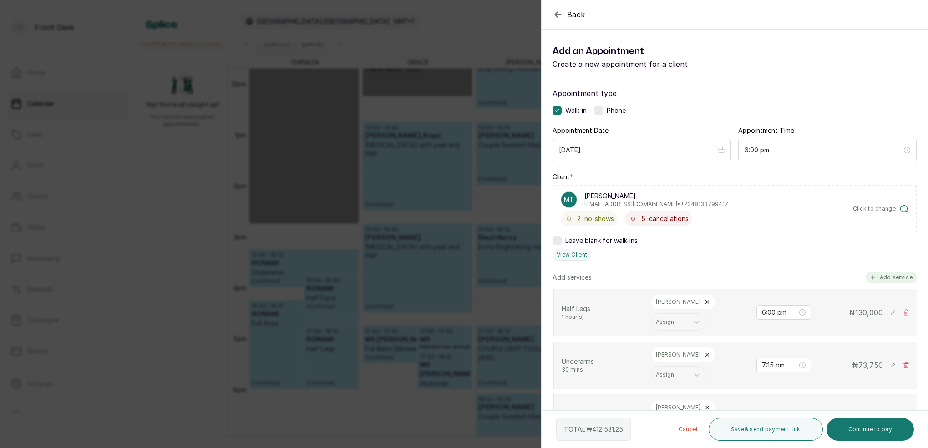
click at [895, 273] on button "Add service" at bounding box center [891, 278] width 51 height 12
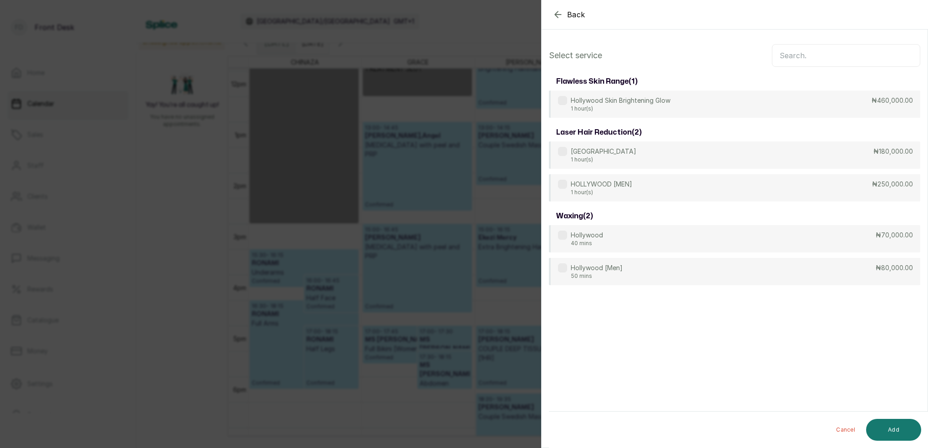
click at [841, 56] on input "text" at bounding box center [846, 55] width 148 height 23
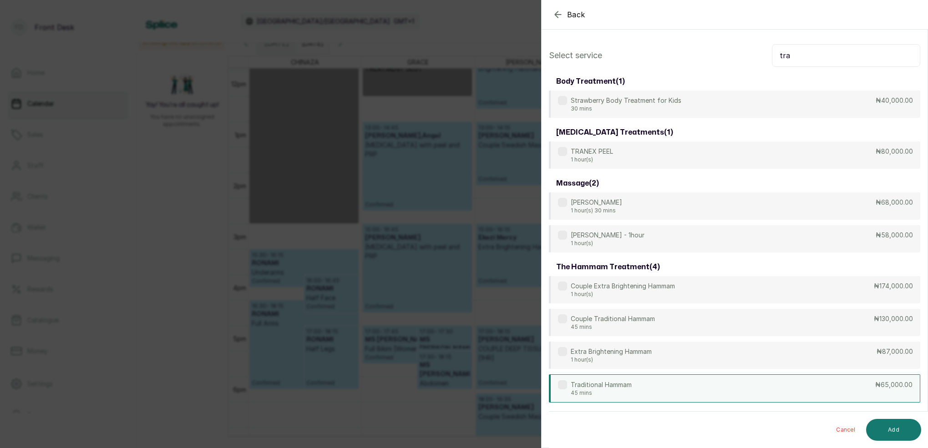
type input "tra"
drag, startPoint x: 631, startPoint y: 396, endPoint x: 661, endPoint y: 387, distance: 30.7
click at [635, 394] on div "Traditional Hammam 45 mins ₦65,000.00" at bounding box center [735, 389] width 372 height 28
click at [908, 429] on button "Add" at bounding box center [893, 430] width 55 height 22
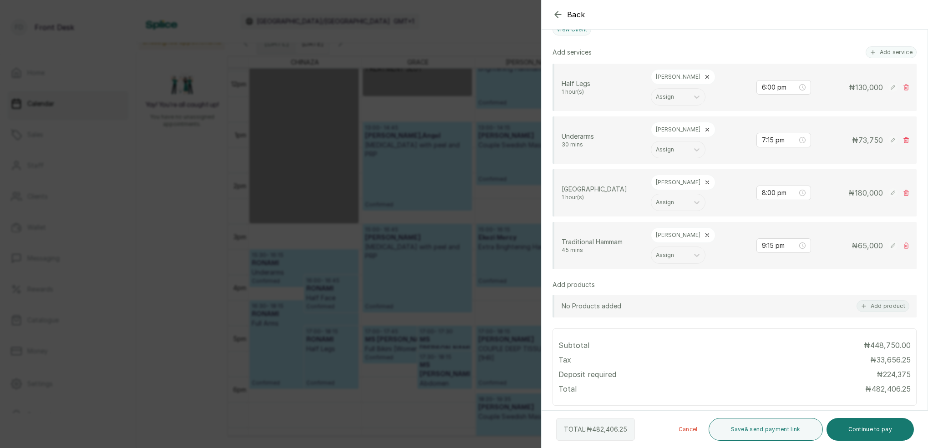
scroll to position [225, 0]
click at [297, 298] on div "Back Add Appointment Add an Appointment Create a new appointment for a client A…" at bounding box center [464, 224] width 928 height 448
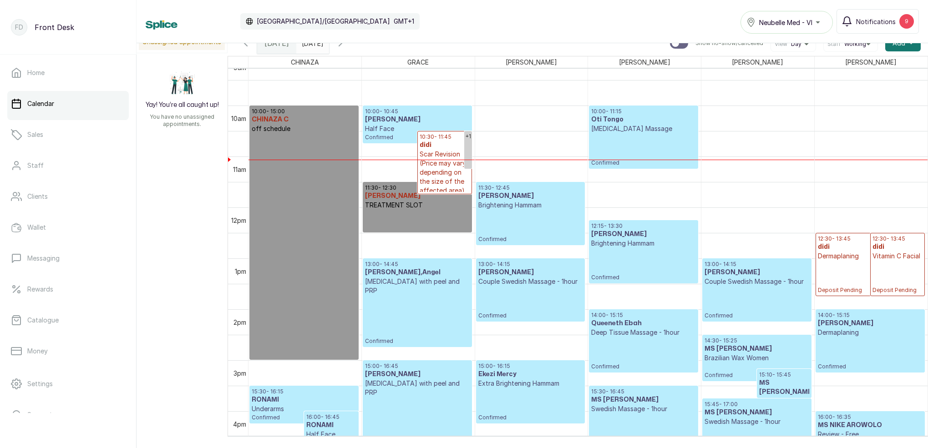
scroll to position [467, 0]
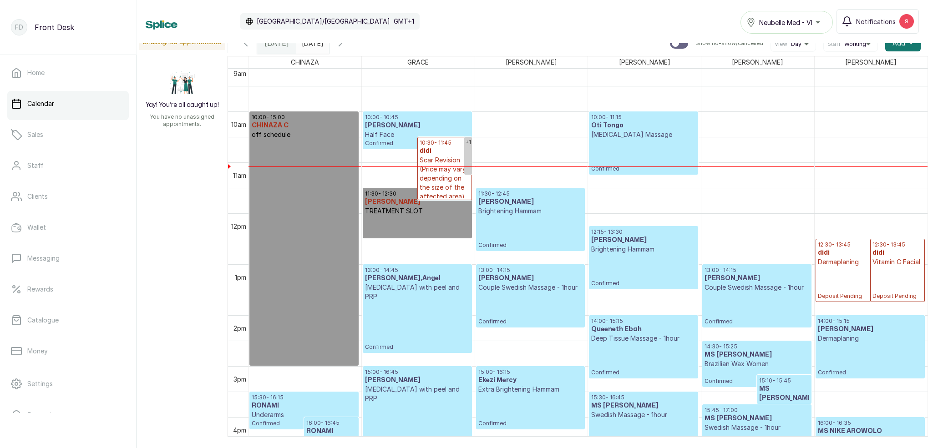
click at [311, 46] on input "01/10/2025" at bounding box center [304, 40] width 15 height 15
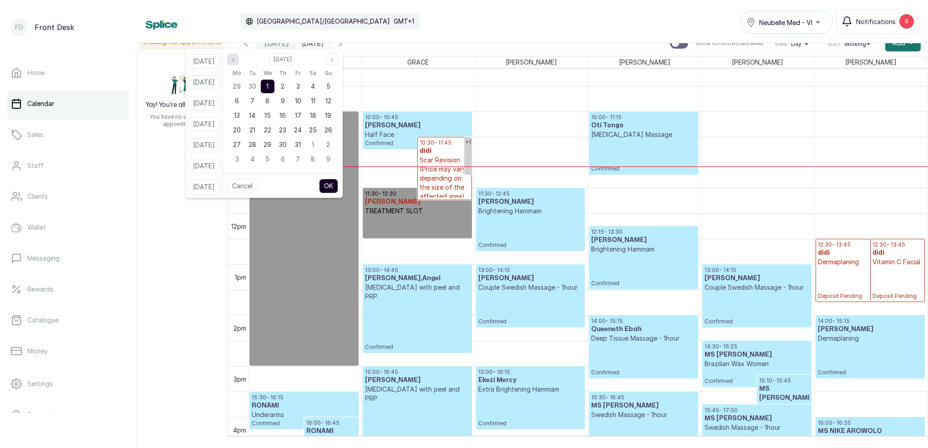
click at [236, 61] on icon "page previous" at bounding box center [232, 59] width 5 height 5
click at [317, 130] on span "27" at bounding box center [313, 130] width 8 height 8
drag, startPoint x: 346, startPoint y: 187, endPoint x: 218, endPoint y: 44, distance: 191.5
click at [338, 187] on button "OK" at bounding box center [328, 186] width 19 height 15
type input "27/09/2025"
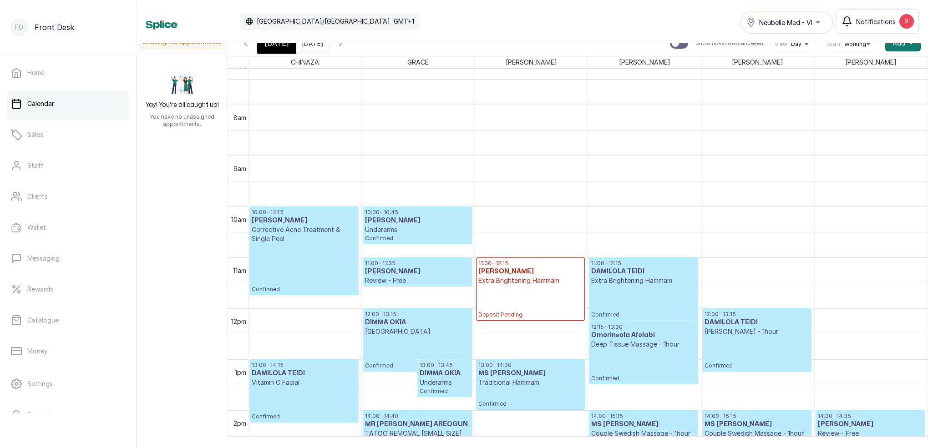
scroll to position [364, 0]
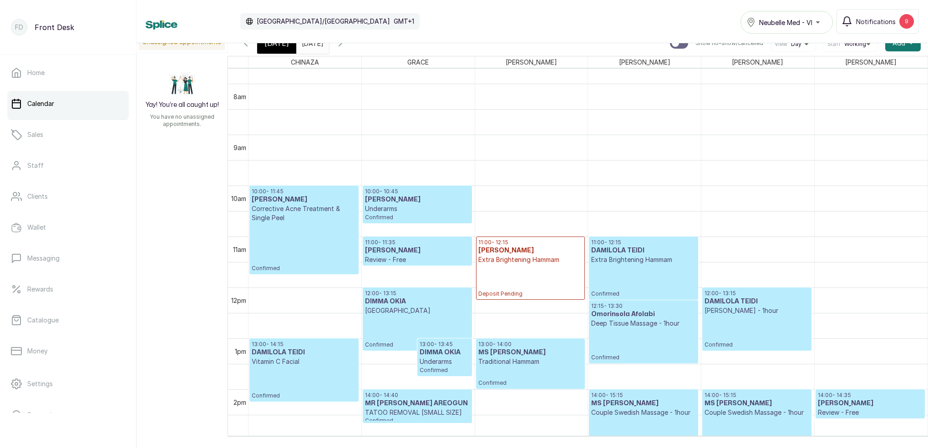
click at [279, 50] on div "[DATE]" at bounding box center [276, 43] width 39 height 21
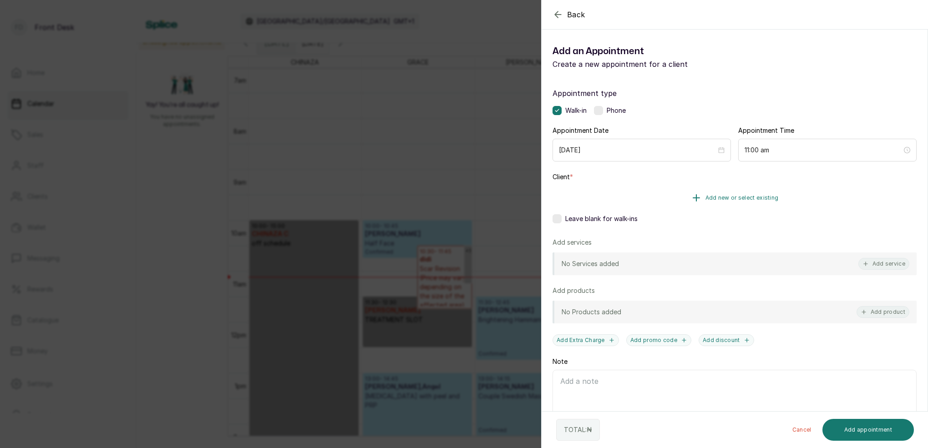
click at [758, 197] on span "Add new or select existing" at bounding box center [742, 197] width 73 height 7
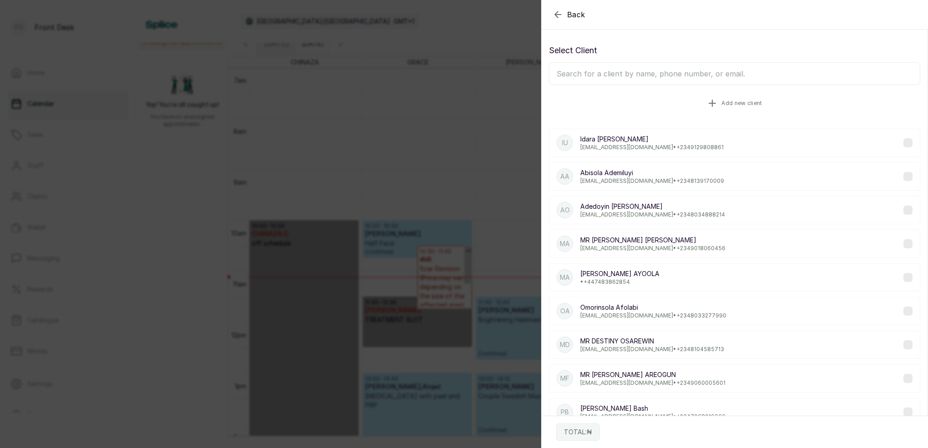
click at [730, 107] on button "Add new client" at bounding box center [735, 103] width 372 height 25
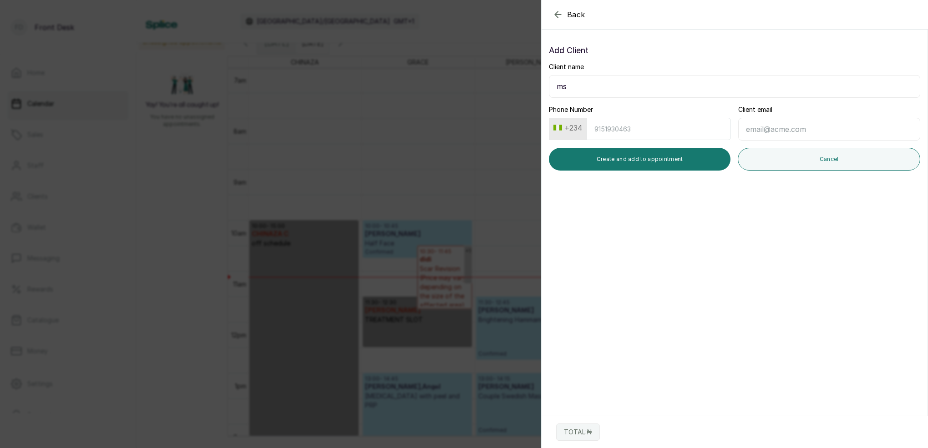
type input "m"
type input "MS ROSE"
type input "8062368685"
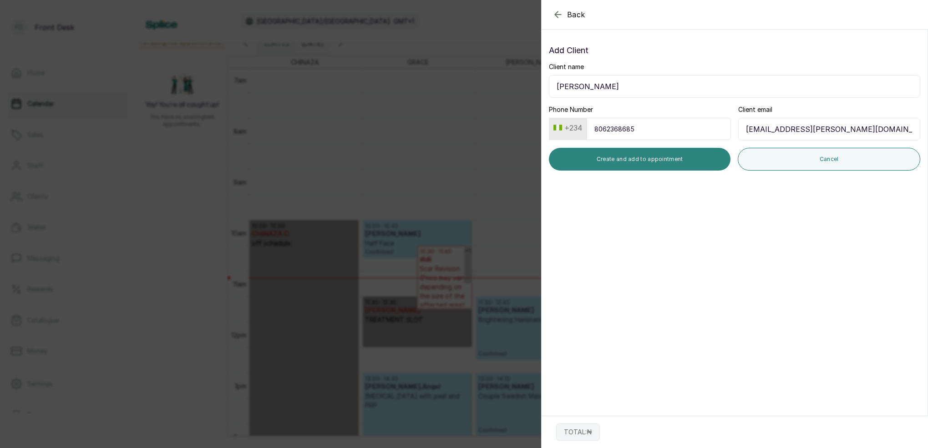
type input "anozie.rosemary@yahoo.com"
click at [684, 158] on button "Create and add to appointment" at bounding box center [640, 159] width 182 height 23
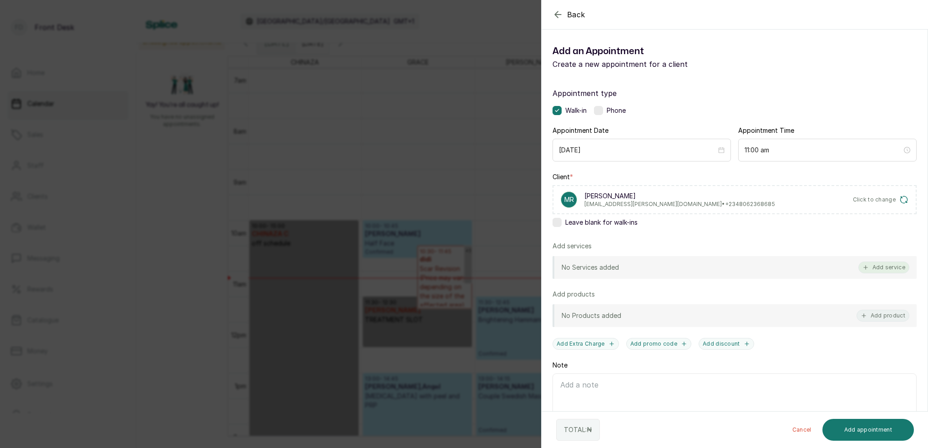
click at [893, 270] on button "Add service" at bounding box center [884, 268] width 51 height 12
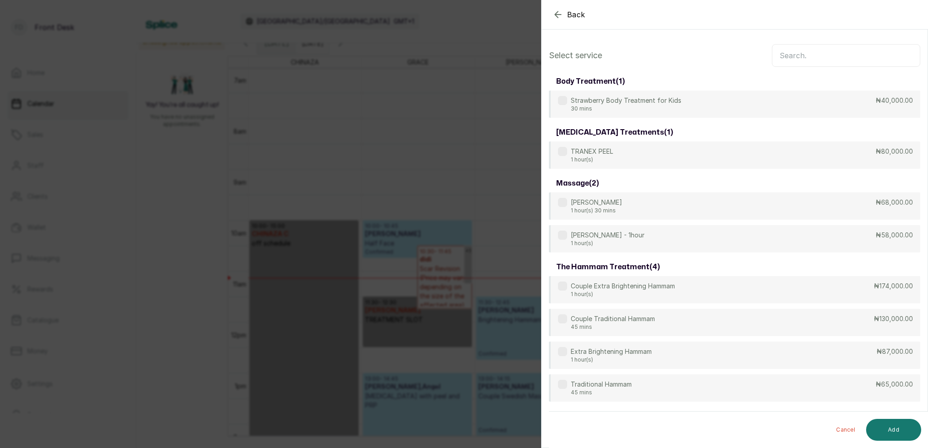
click at [817, 59] on input "text" at bounding box center [846, 55] width 148 height 23
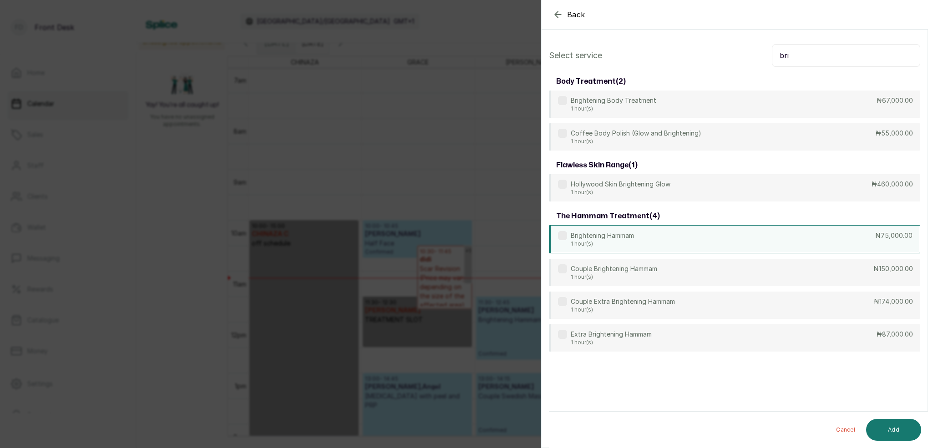
type input "bri"
click at [647, 241] on div "Brightening Hammam 1 hour(s) ₦75,000.00" at bounding box center [735, 239] width 372 height 28
click at [901, 421] on button "Add" at bounding box center [893, 430] width 55 height 22
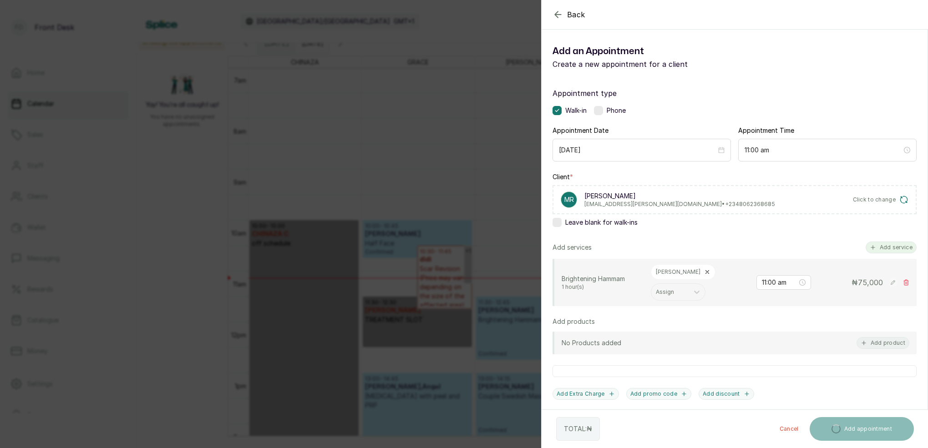
click at [885, 245] on button "Add service" at bounding box center [891, 248] width 51 height 12
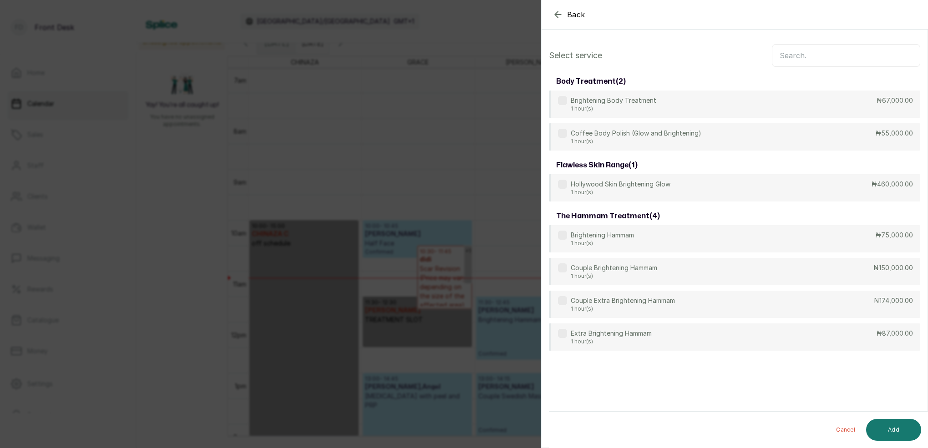
click at [819, 58] on input "text" at bounding box center [846, 55] width 148 height 23
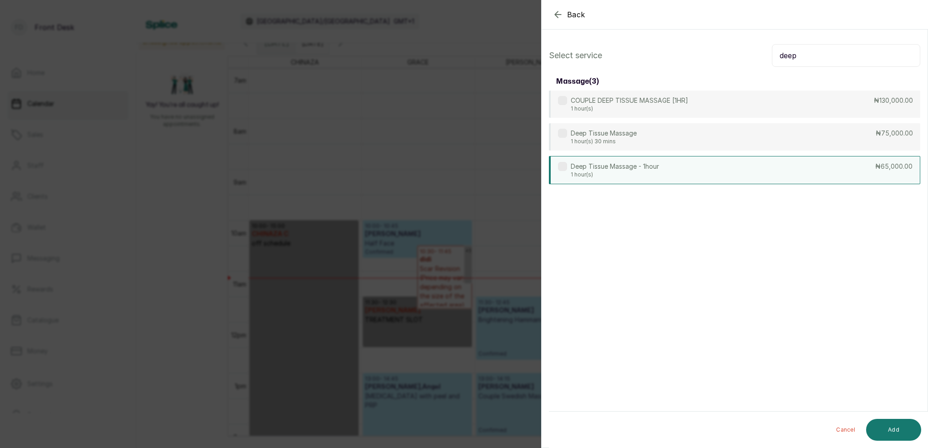
type input "deep"
click at [608, 164] on p "Deep Tissue Massage - 1hour" at bounding box center [615, 166] width 88 height 9
click at [913, 428] on button "Add" at bounding box center [893, 430] width 55 height 22
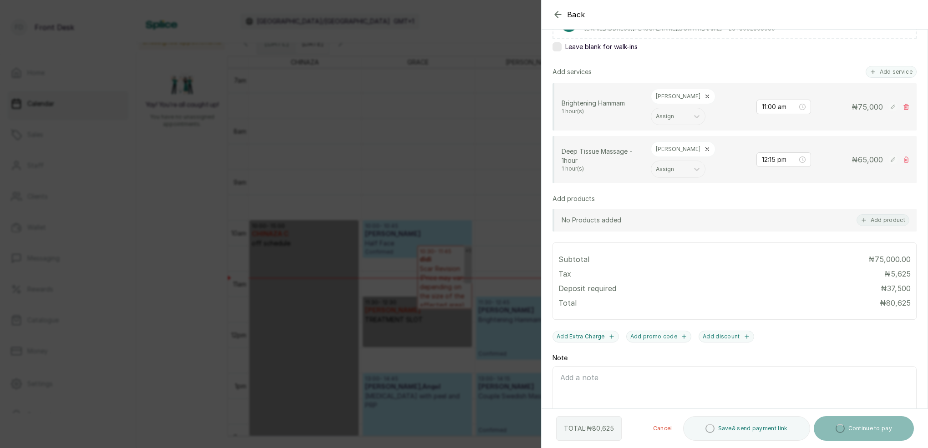
scroll to position [175, 0]
click at [777, 155] on input "12:15 pm" at bounding box center [780, 160] width 36 height 10
type input "12:00 pm"
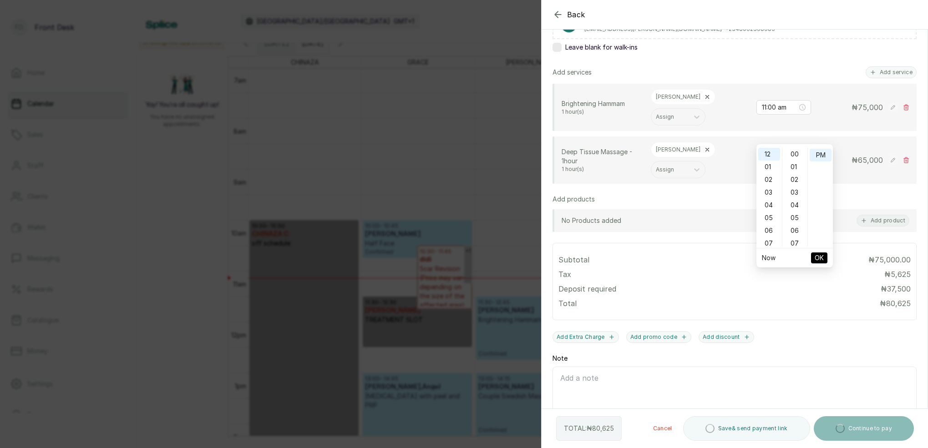
drag, startPoint x: 798, startPoint y: 158, endPoint x: 804, endPoint y: 156, distance: 6.8
click at [800, 157] on div "00" at bounding box center [795, 154] width 22 height 13
click at [820, 154] on div "PM" at bounding box center [821, 155] width 22 height 13
click at [823, 260] on span "OK" at bounding box center [819, 257] width 9 height 17
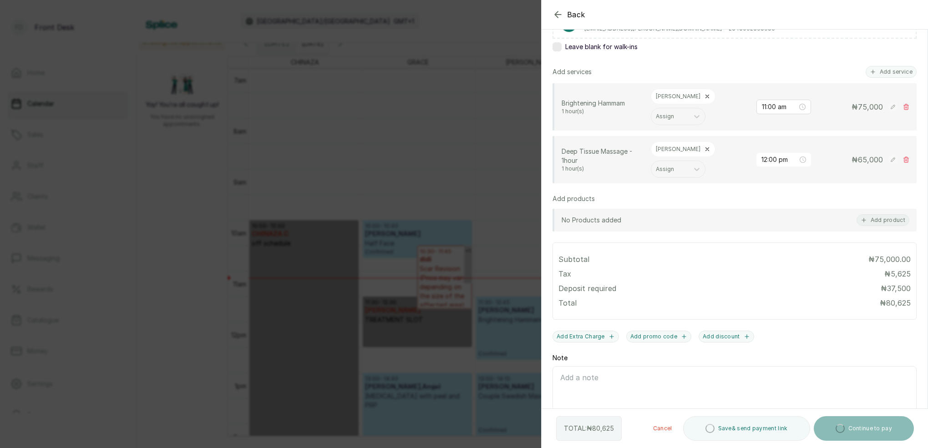
scroll to position [175, 0]
click at [908, 157] on icon at bounding box center [906, 160] width 6 height 6
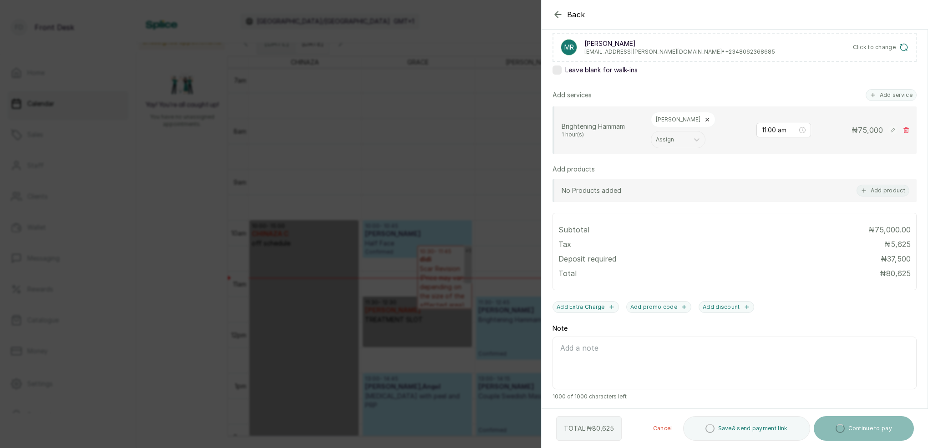
scroll to position [133, 0]
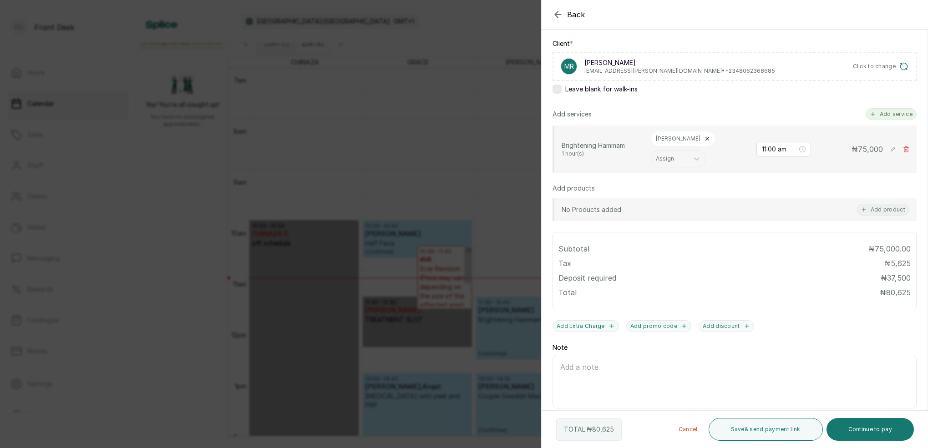
click at [886, 112] on button "Add service" at bounding box center [891, 114] width 51 height 12
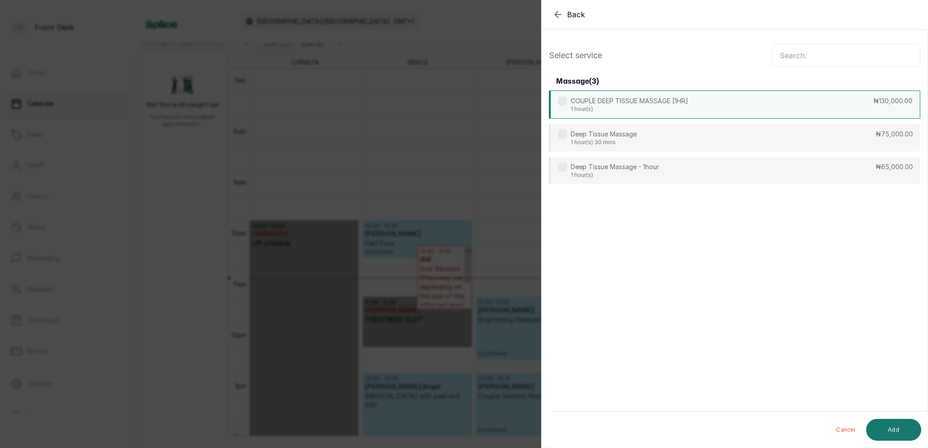
scroll to position [0, 0]
click at [833, 51] on input "text" at bounding box center [846, 55] width 148 height 23
type input "dee"
click at [618, 169] on p "Deep Tissue Massage - 1hour" at bounding box center [615, 166] width 88 height 9
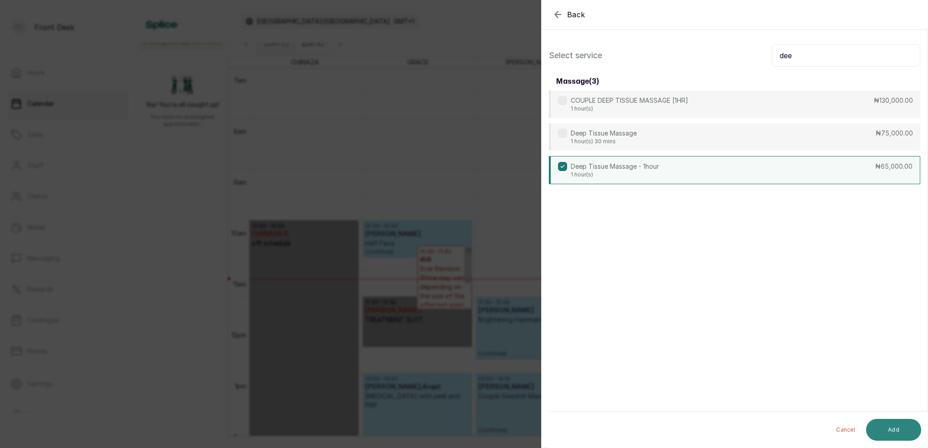
click at [902, 425] on button "Add" at bounding box center [893, 430] width 55 height 22
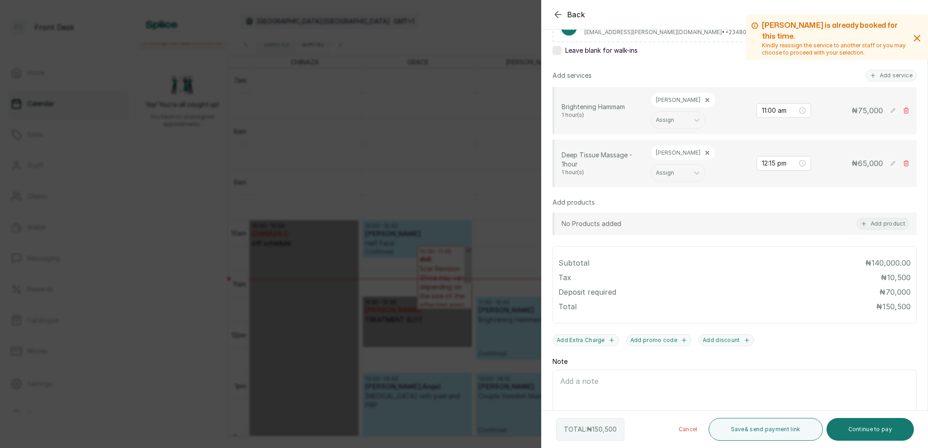
scroll to position [173, 0]
drag, startPoint x: 776, startPoint y: 137, endPoint x: 803, endPoint y: 170, distance: 42.7
click at [776, 157] on input "12:15 pm" at bounding box center [780, 162] width 36 height 10
type input "12:00 pm"
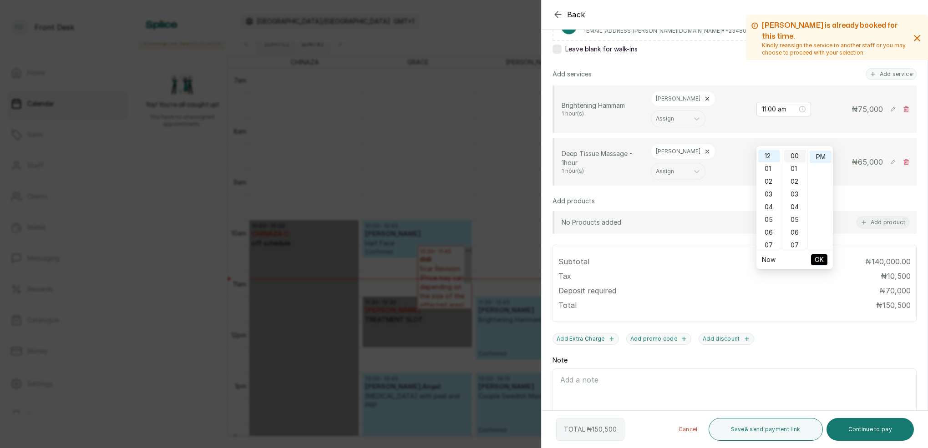
scroll to position [0, 0]
drag, startPoint x: 796, startPoint y: 158, endPoint x: 816, endPoint y: 158, distance: 19.6
click at [797, 158] on div "00" at bounding box center [795, 156] width 22 height 13
click at [820, 157] on div "PM" at bounding box center [821, 157] width 22 height 13
click at [820, 256] on span "OK" at bounding box center [819, 259] width 9 height 17
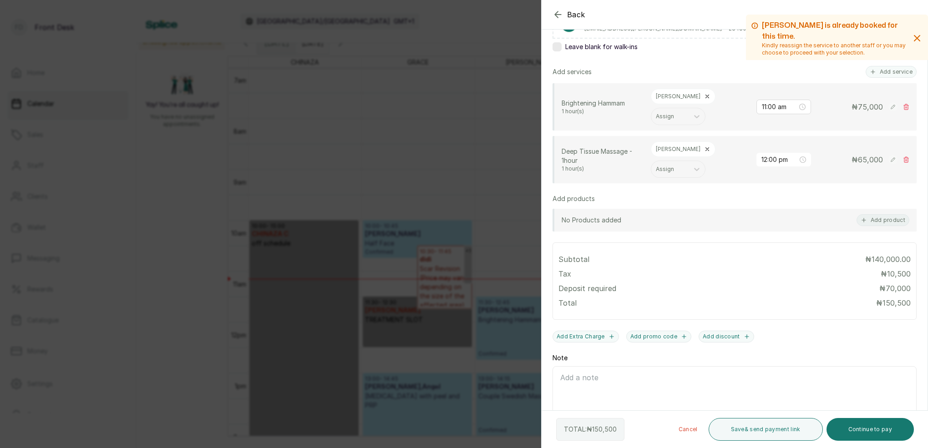
scroll to position [175, 0]
click at [869, 432] on button "Continue to pay" at bounding box center [871, 429] width 88 height 23
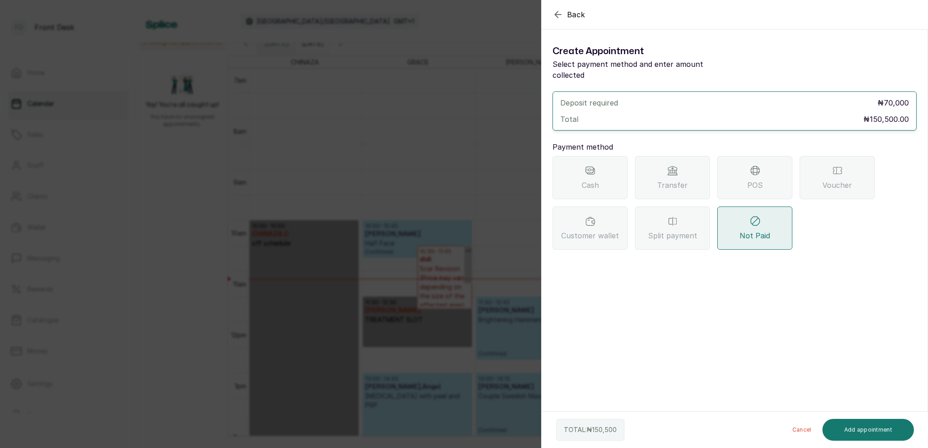
scroll to position [0, 0]
click at [671, 180] on span "Transfer" at bounding box center [672, 185] width 31 height 11
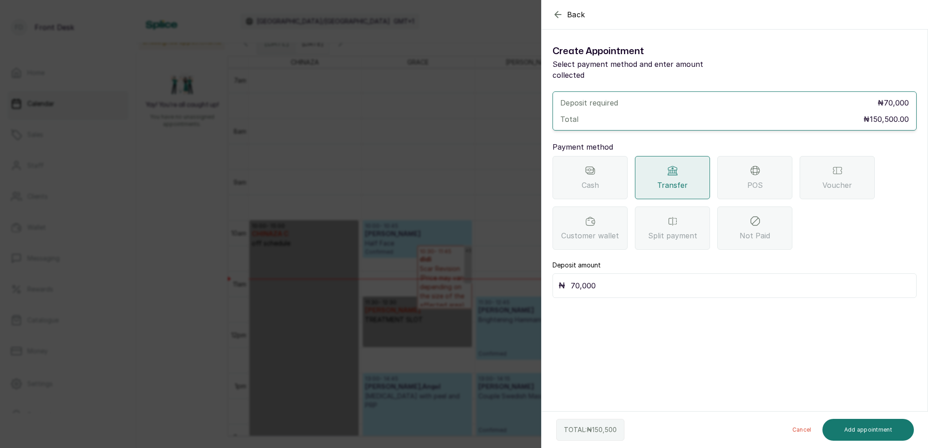
click at [614, 280] on input "70,000" at bounding box center [741, 286] width 340 height 13
type input "7"
type input "150,500"
click at [841, 434] on button "Add appointment" at bounding box center [869, 430] width 92 height 22
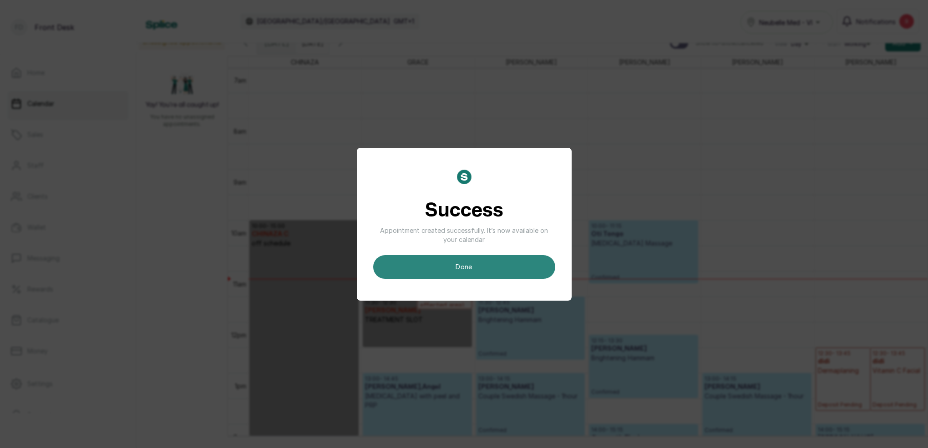
click at [519, 264] on button "done" at bounding box center [464, 267] width 182 height 24
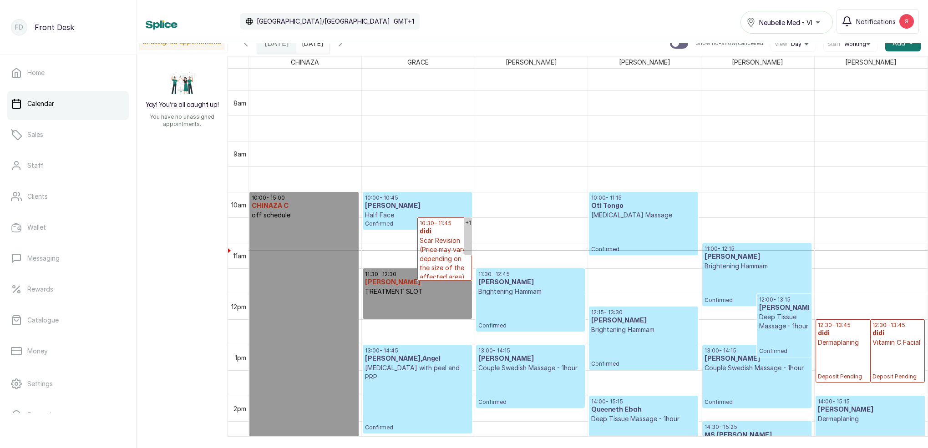
scroll to position [477, 0]
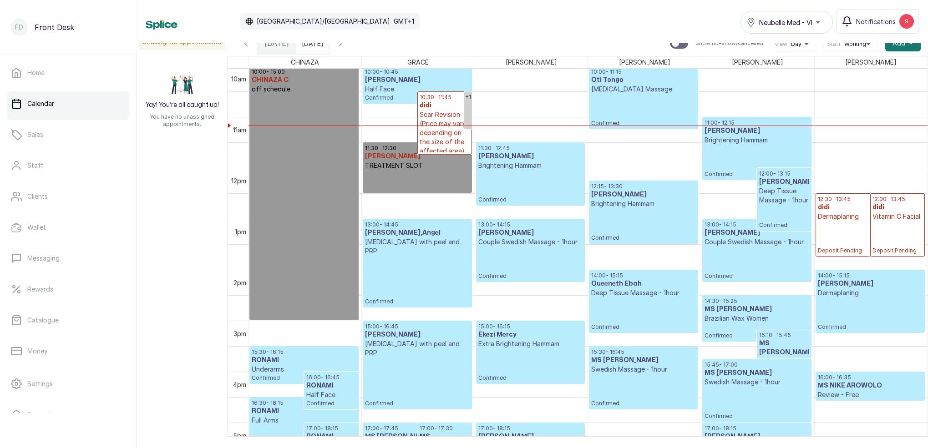
click at [346, 45] on icon "button" at bounding box center [340, 43] width 11 height 11
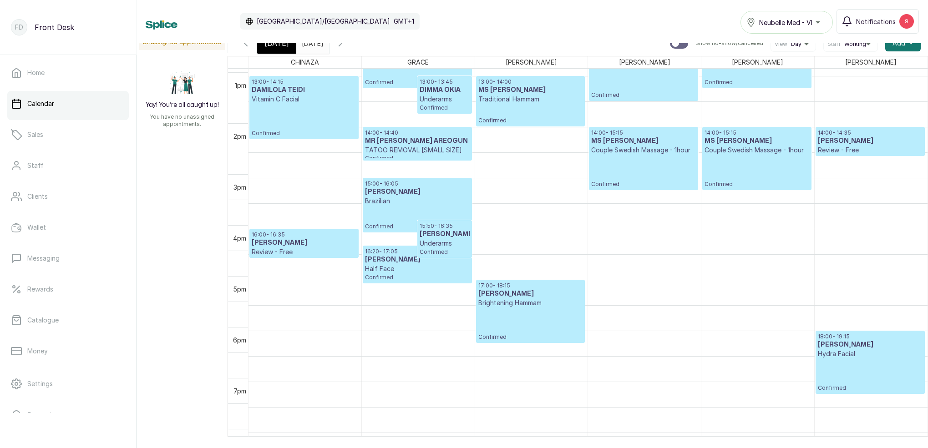
scroll to position [662, 0]
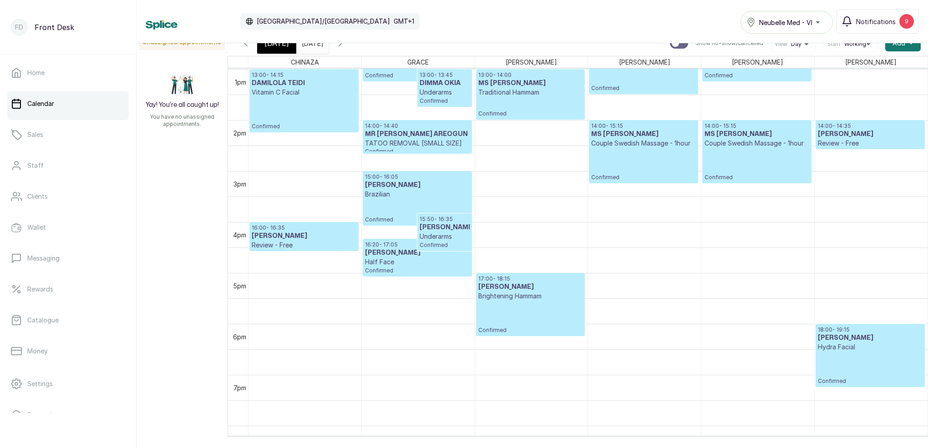
click at [269, 49] on div "[DATE]" at bounding box center [276, 43] width 39 height 21
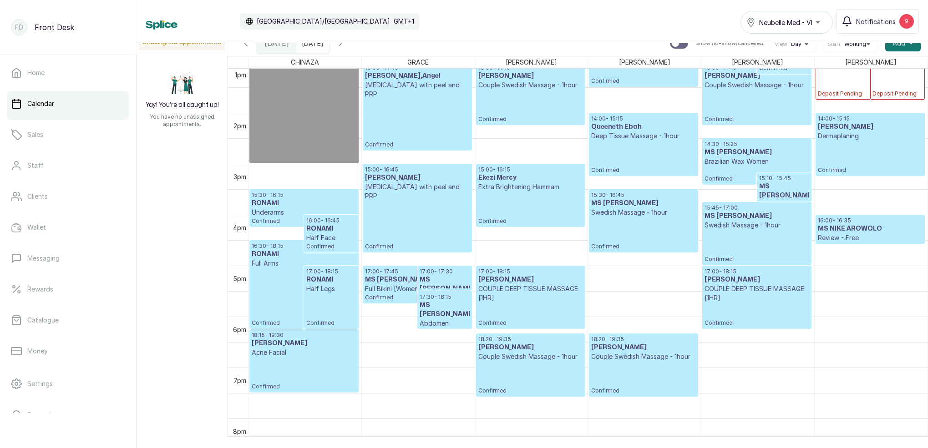
scroll to position [672, 0]
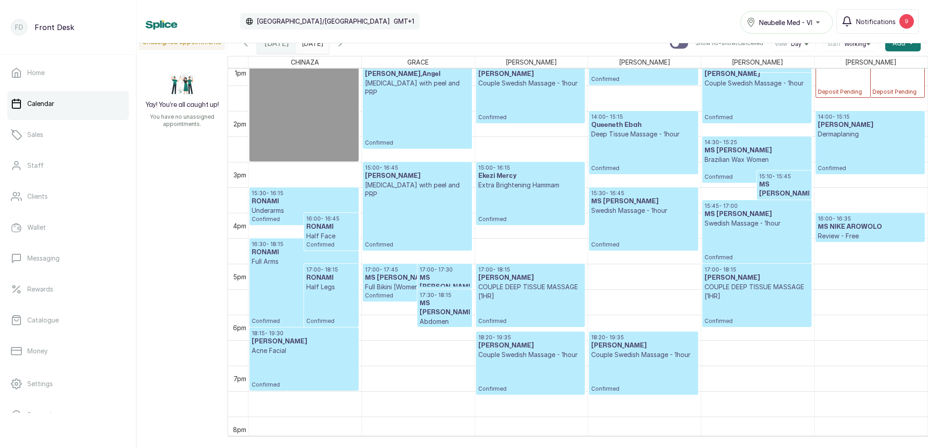
click at [346, 47] on icon "button" at bounding box center [340, 43] width 11 height 11
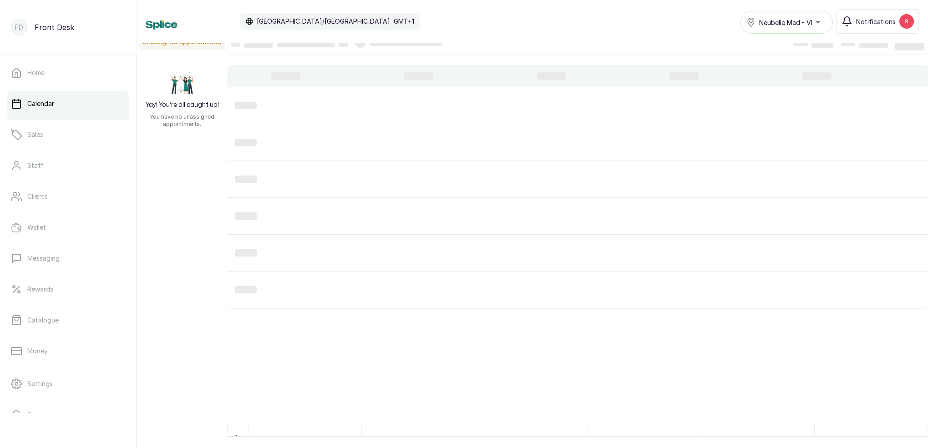
scroll to position [0, 0]
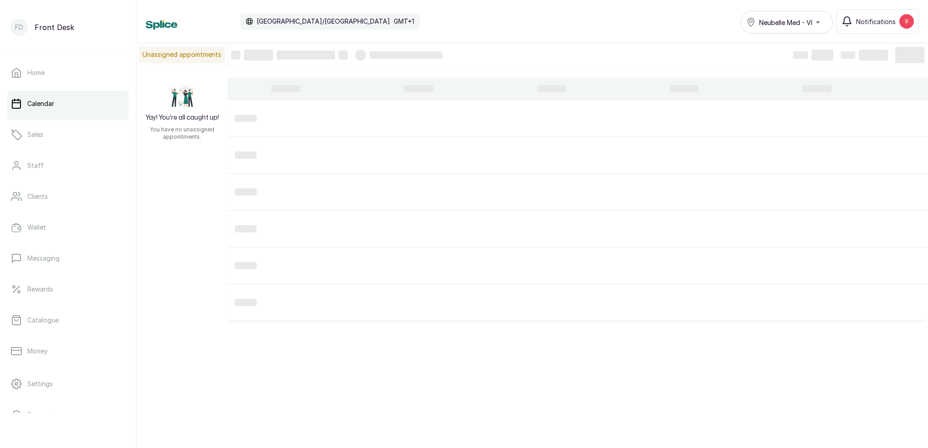
click at [80, 95] on link "Calendar" at bounding box center [68, 103] width 122 height 25
click at [74, 114] on link "Calendar" at bounding box center [68, 103] width 122 height 25
click at [66, 138] on link "Sales" at bounding box center [68, 134] width 122 height 25
